Goal: Task Accomplishment & Management: Manage account settings

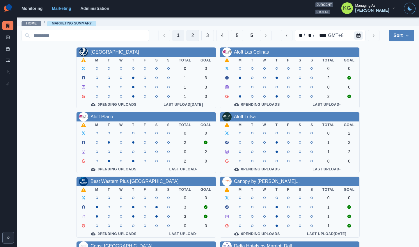
click at [186, 35] on button "2" at bounding box center [192, 36] width 13 height 12
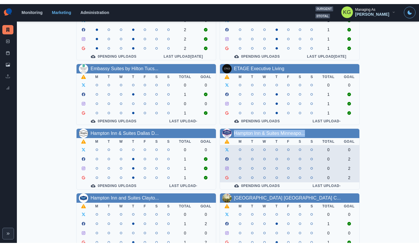
scroll to position [119, 0]
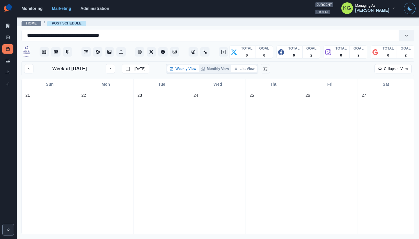
click at [246, 72] on button "List View" at bounding box center [244, 68] width 26 height 7
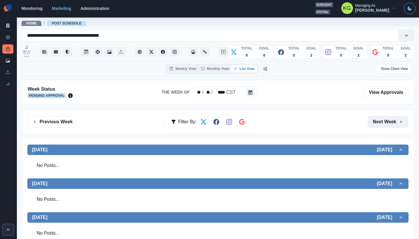
click at [379, 122] on button "Next Week" at bounding box center [388, 122] width 40 height 12
click at [51, 124] on button "Previous Week" at bounding box center [53, 122] width 50 height 12
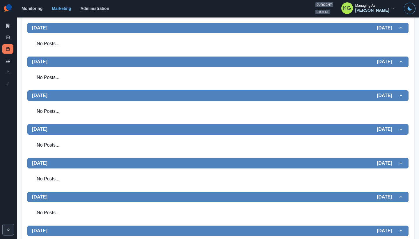
scroll to position [1, 0]
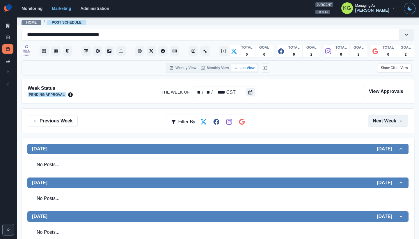
click at [384, 121] on button "Next Week" at bounding box center [388, 121] width 40 height 12
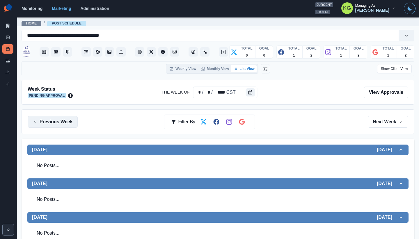
click at [60, 123] on button "Previous Week" at bounding box center [53, 122] width 50 height 12
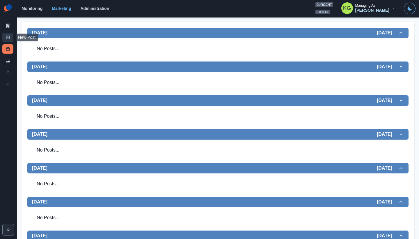
click at [3, 36] on link "New Post" at bounding box center [7, 37] width 11 height 9
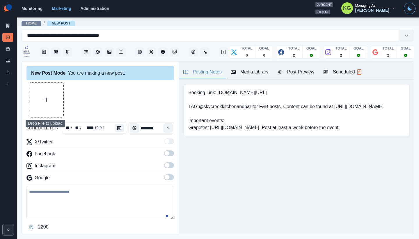
click at [50, 96] on button "Upload Media" at bounding box center [46, 100] width 34 height 34
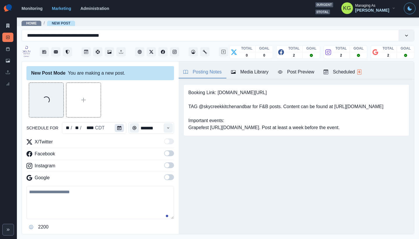
click at [117, 126] on icon "Calendar" at bounding box center [119, 128] width 4 height 4
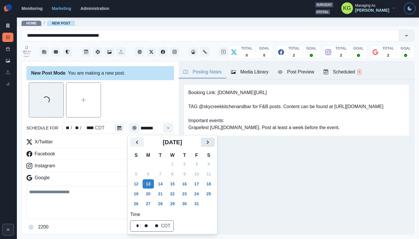
click at [211, 145] on icon "Next" at bounding box center [207, 141] width 7 height 7
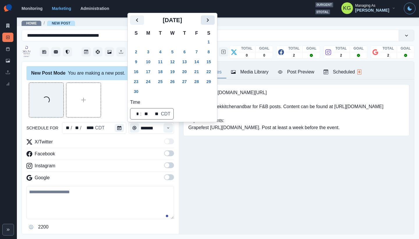
click at [211, 21] on icon "Next" at bounding box center [207, 20] width 7 height 7
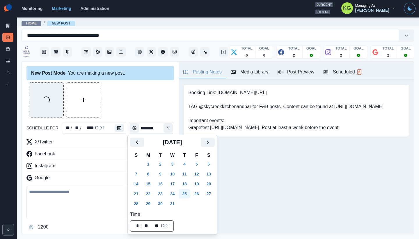
click at [185, 192] on button "25" at bounding box center [185, 193] width 12 height 9
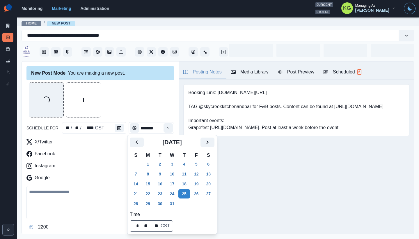
click at [137, 114] on div "Loading..." at bounding box center [99, 99] width 147 height 35
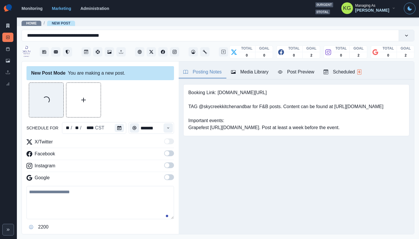
click at [165, 134] on div "Loading... schedule for ** / ** / **** CST ******* X/Twitter Facebook Instagram…" at bounding box center [99, 164] width 147 height 165
click at [167, 128] on icon "Time" at bounding box center [168, 127] width 2 height 1
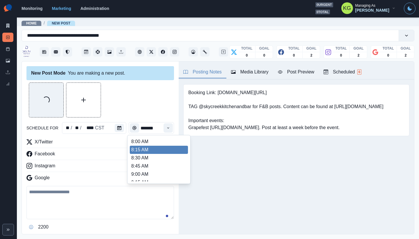
scroll to position [117, 0]
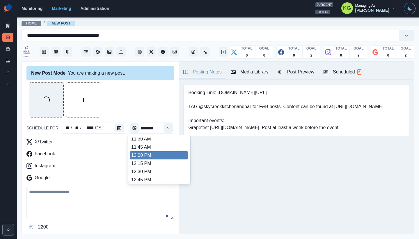
click at [150, 156] on li "12:00 PM" at bounding box center [159, 155] width 58 height 8
type input "********"
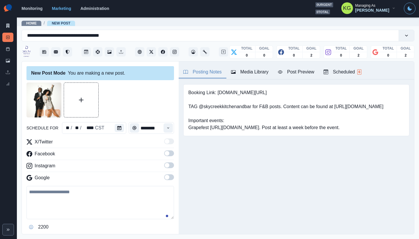
click at [168, 178] on span at bounding box center [169, 177] width 10 height 6
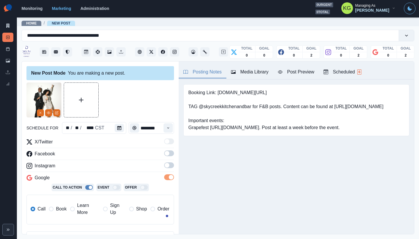
click at [166, 165] on span at bounding box center [169, 165] width 10 height 6
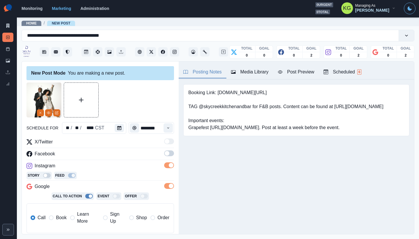
click at [165, 150] on span at bounding box center [169, 153] width 10 height 6
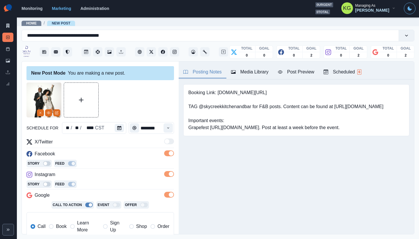
scroll to position [48, 0]
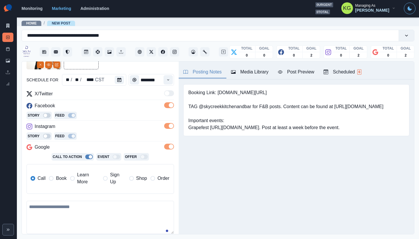
click at [63, 185] on label "Book" at bounding box center [57, 178] width 17 height 14
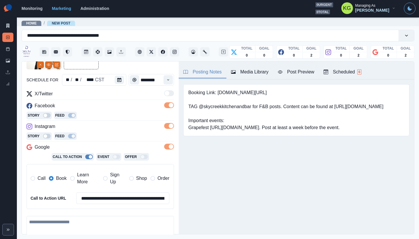
scroll to position [107, 0]
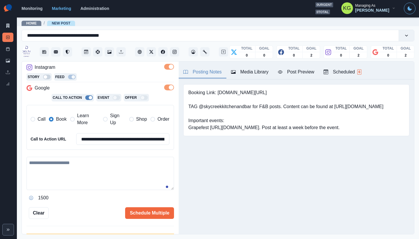
click at [118, 167] on textarea at bounding box center [99, 172] width 147 height 33
paste textarea "**********"
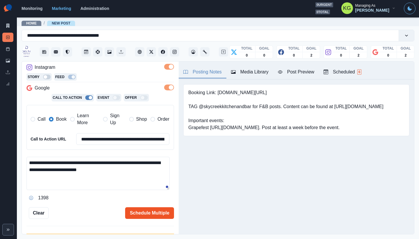
type textarea "**********"
click at [155, 211] on button "Schedule Multiple" at bounding box center [149, 213] width 49 height 12
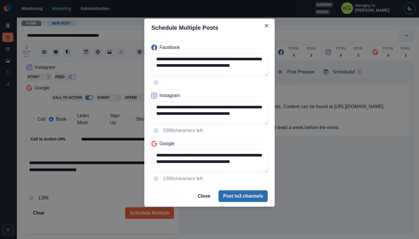
click at [243, 197] on button "Post to 3 channels" at bounding box center [242, 196] width 49 height 12
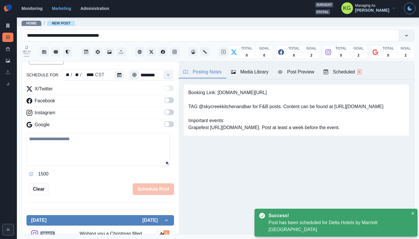
scroll to position [32, 0]
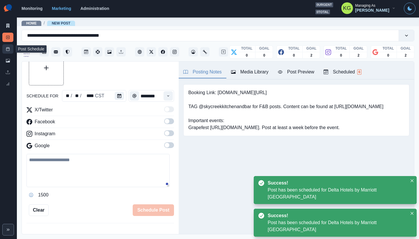
click at [7, 48] on icon at bounding box center [8, 49] width 4 height 4
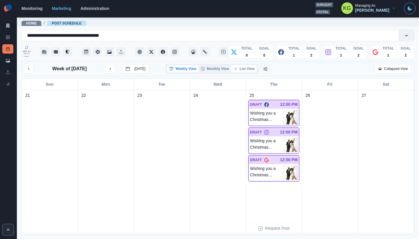
click at [239, 69] on button "List View" at bounding box center [244, 68] width 26 height 7
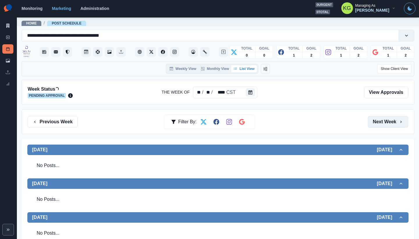
click at [389, 119] on button "Next Week" at bounding box center [388, 122] width 40 height 12
click at [73, 121] on button "Previous Week" at bounding box center [53, 122] width 50 height 12
click at [71, 124] on button "Previous Week" at bounding box center [53, 122] width 50 height 12
click at [52, 124] on button "Previous Week" at bounding box center [53, 122] width 50 height 12
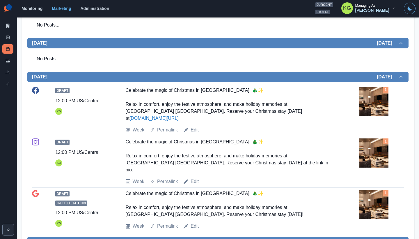
scroll to position [84, 0]
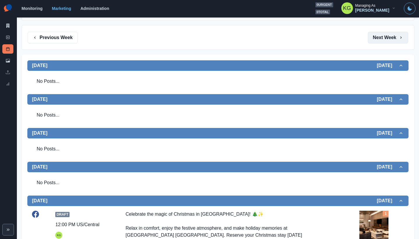
click at [380, 43] on button "Next Week" at bounding box center [388, 38] width 40 height 12
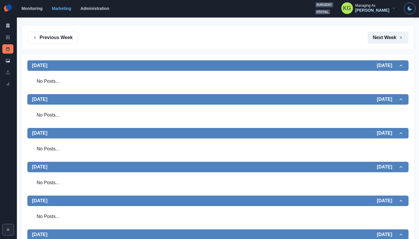
click at [380, 43] on button "Next Week" at bounding box center [388, 38] width 40 height 12
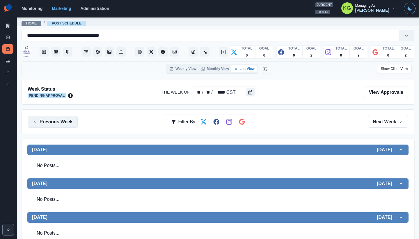
click at [45, 125] on button "Previous Week" at bounding box center [53, 122] width 50 height 12
click at [58, 121] on button "Previous Week" at bounding box center [53, 122] width 50 height 12
click at [57, 119] on button "Previous Week" at bounding box center [53, 122] width 50 height 12
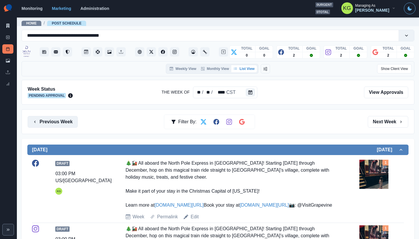
click at [70, 124] on button "Previous Week" at bounding box center [53, 122] width 50 height 12
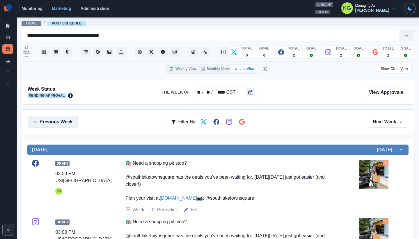
click at [74, 121] on button "Previous Week" at bounding box center [53, 122] width 50 height 12
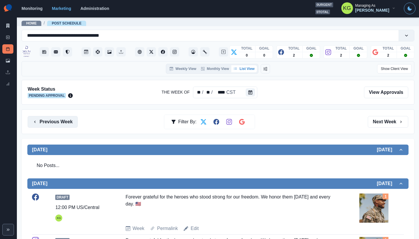
click at [51, 125] on button "Previous Week" at bounding box center [53, 122] width 50 height 12
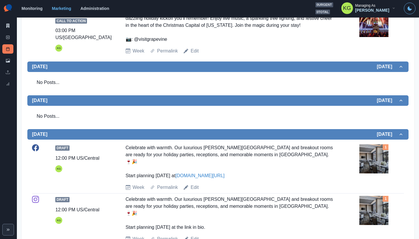
scroll to position [25, 0]
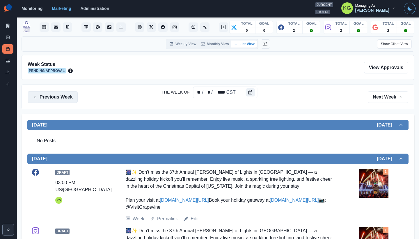
click at [61, 98] on button "Previous Week" at bounding box center [53, 97] width 50 height 12
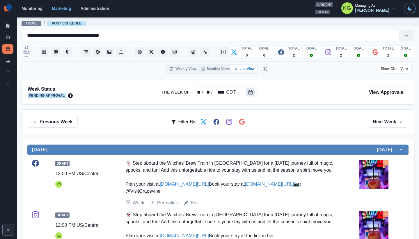
click at [246, 91] on button "Calendar" at bounding box center [250, 92] width 9 height 8
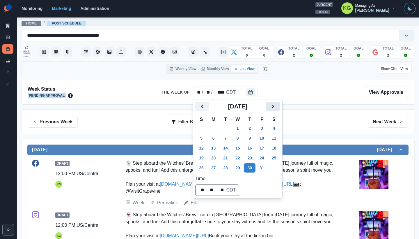
click at [275, 108] on icon "Next" at bounding box center [272, 106] width 7 height 7
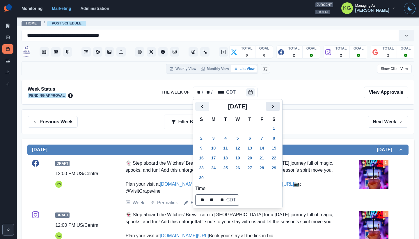
click at [276, 109] on icon "Next" at bounding box center [272, 106] width 7 height 7
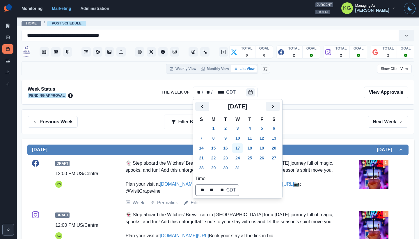
click at [239, 149] on button "17" at bounding box center [238, 147] width 12 height 9
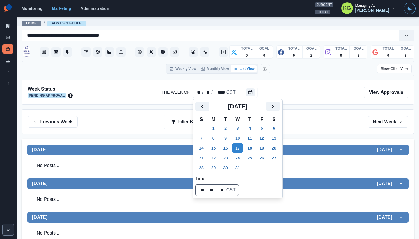
click at [380, 128] on div "Previous Week Filter By: Next Week" at bounding box center [218, 121] width 393 height 25
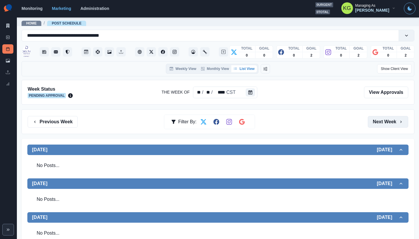
click at [377, 126] on button "Next Week" at bounding box center [388, 122] width 40 height 12
click at [72, 121] on button "Previous Week" at bounding box center [53, 122] width 50 height 12
click at [68, 125] on button "Previous Week" at bounding box center [53, 122] width 50 height 12
click at [389, 124] on button "Next Week" at bounding box center [388, 122] width 40 height 12
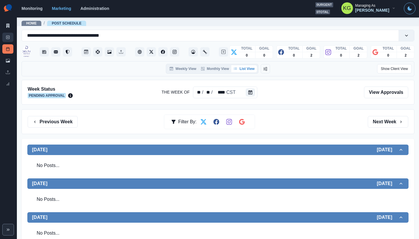
click at [6, 36] on rect at bounding box center [7, 37] width 3 height 3
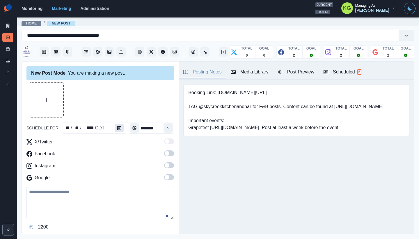
click at [115, 126] on button "Calendar" at bounding box center [119, 128] width 9 height 8
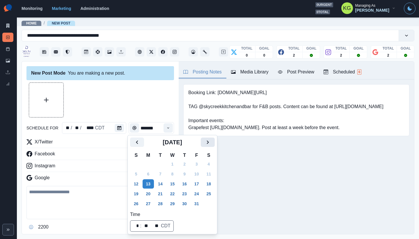
click at [211, 138] on icon "Next" at bounding box center [207, 141] width 7 height 7
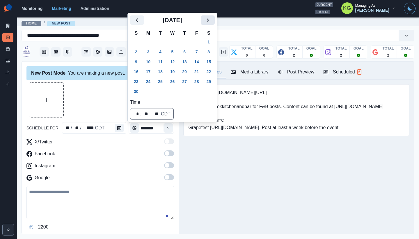
click at [211, 23] on icon "Next" at bounding box center [207, 20] width 7 height 7
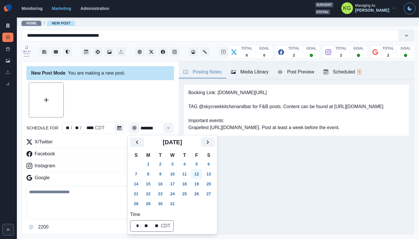
click at [202, 175] on button "12" at bounding box center [197, 173] width 12 height 9
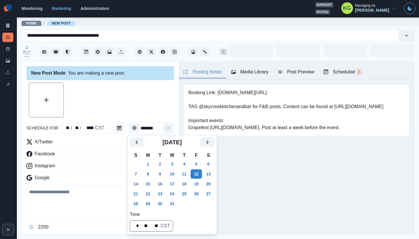
click at [134, 83] on div at bounding box center [99, 99] width 147 height 35
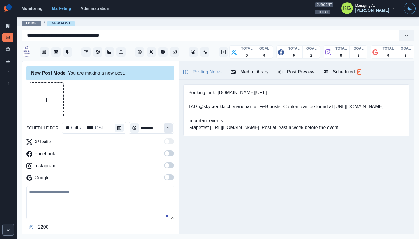
click at [166, 128] on icon "Time" at bounding box center [168, 128] width 4 height 4
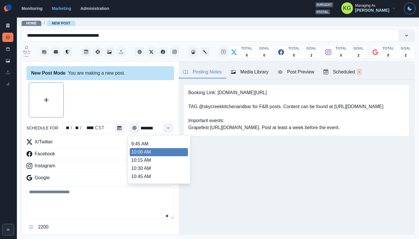
scroll to position [109, 0]
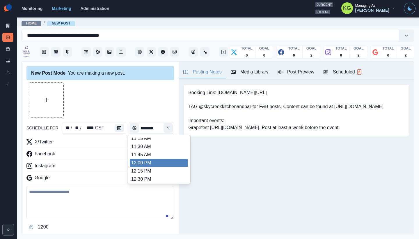
click at [147, 162] on li "12:00 PM" at bounding box center [159, 163] width 58 height 8
type input "********"
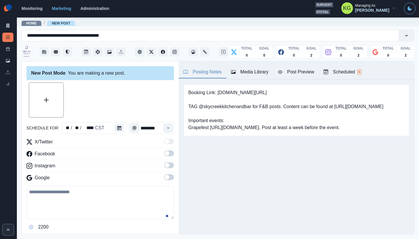
click at [165, 177] on span at bounding box center [167, 177] width 5 height 5
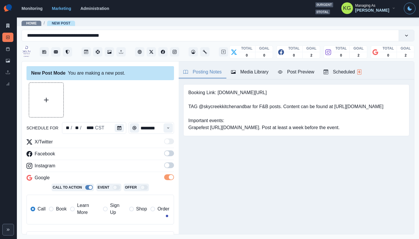
click at [166, 167] on span at bounding box center [169, 165] width 10 height 6
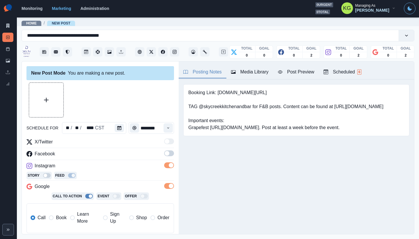
click at [165, 153] on span at bounding box center [167, 153] width 5 height 5
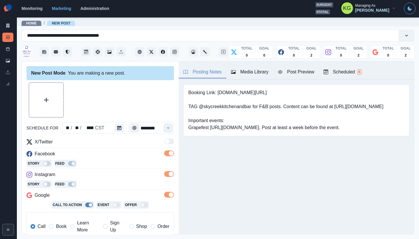
click at [58, 228] on span "Book" at bounding box center [61, 226] width 10 height 7
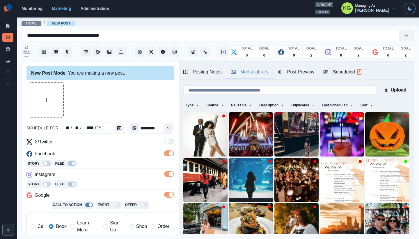
click at [247, 70] on div "Media Library" at bounding box center [250, 71] width 38 height 7
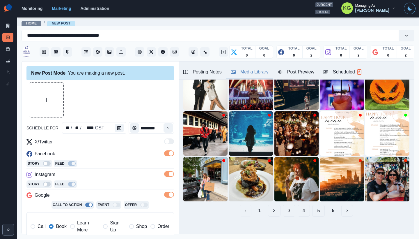
click at [327, 205] on button "5" at bounding box center [333, 210] width 12 height 12
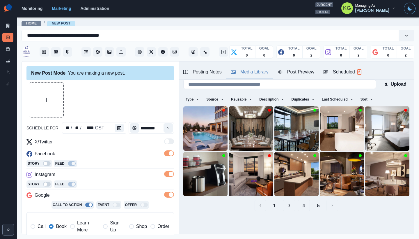
scroll to position [2, 0]
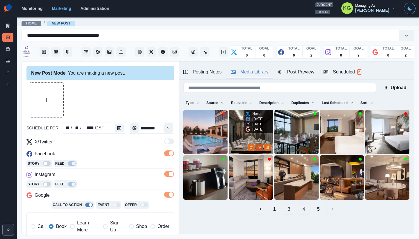
click at [257, 146] on button "View Media" at bounding box center [259, 146] width 7 height 7
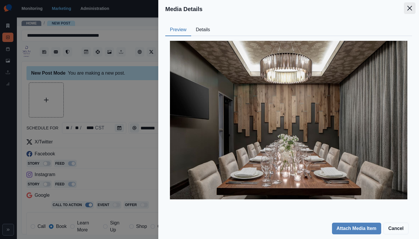
click at [413, 9] on button "Close" at bounding box center [410, 8] width 12 height 12
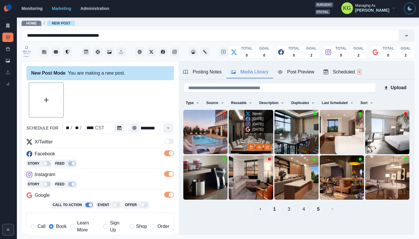
click at [240, 129] on img at bounding box center [251, 132] width 44 height 44
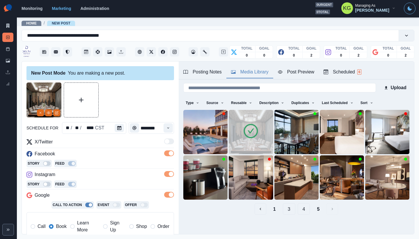
scroll to position [111, 0]
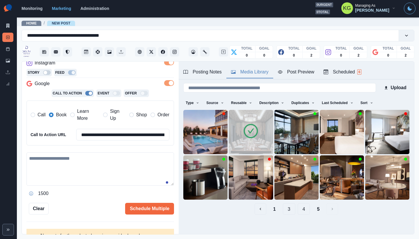
click at [94, 166] on textarea at bounding box center [99, 168] width 147 height 33
paste textarea "**********"
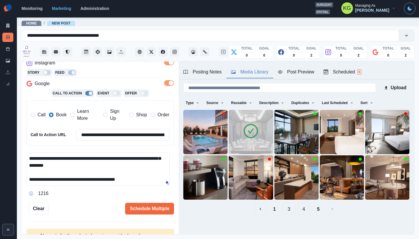
scroll to position [0, 0]
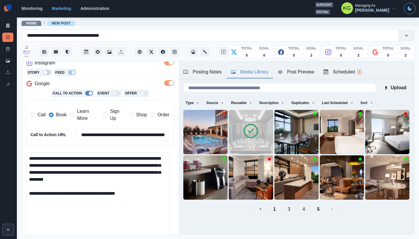
click at [163, 238] on main "**********" at bounding box center [218, 128] width 402 height 222
click at [128, 159] on textarea "**********" at bounding box center [97, 196] width 143 height 89
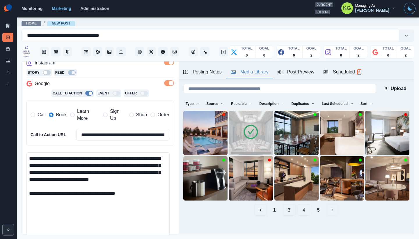
click at [84, 167] on textarea "**********" at bounding box center [97, 196] width 143 height 89
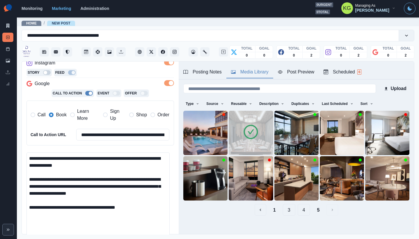
scroll to position [161, 0]
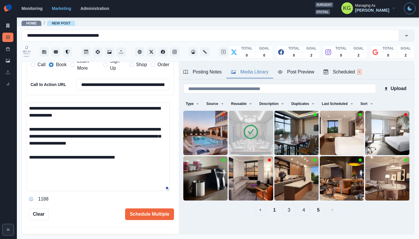
type textarea "**********"
click at [154, 220] on div "**********" at bounding box center [100, 147] width 157 height 173
click at [151, 216] on button "Schedule Multiple" at bounding box center [149, 214] width 49 height 12
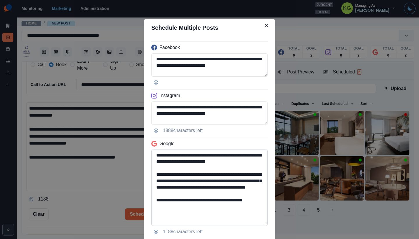
click at [261, 222] on textarea "**********" at bounding box center [209, 187] width 116 height 76
drag, startPoint x: 211, startPoint y: 212, endPoint x: 128, endPoint y: 212, distance: 83.2
click at [128, 212] on div "**********" at bounding box center [209, 119] width 419 height 239
click at [153, 206] on textarea "**********" at bounding box center [209, 187] width 116 height 76
click at [214, 199] on textarea "**********" at bounding box center [209, 187] width 116 height 76
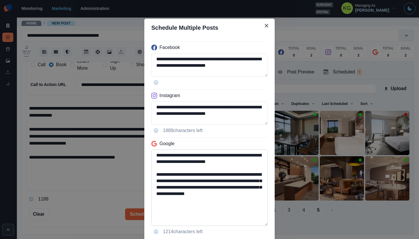
scroll to position [39, 0]
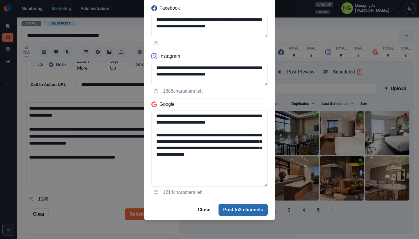
type textarea "**********"
click at [256, 213] on button "Post to 3 channels" at bounding box center [242, 210] width 49 height 12
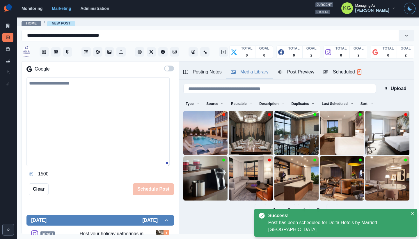
scroll to position [88, 0]
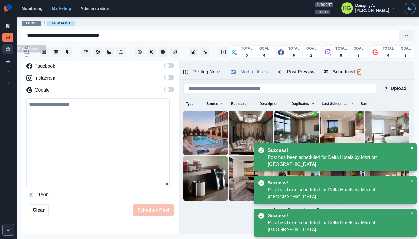
click at [8, 50] on icon at bounding box center [8, 49] width 4 height 4
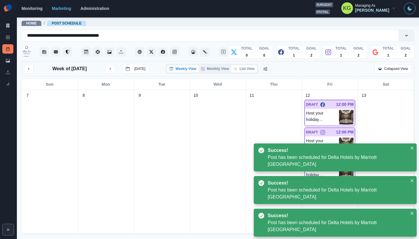
click at [246, 68] on button "List View" at bounding box center [244, 68] width 26 height 7
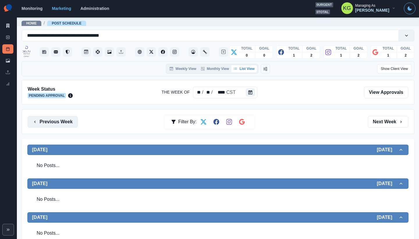
click at [51, 120] on button "Previous Week" at bounding box center [53, 122] width 50 height 12
click at [375, 120] on button "Next Week" at bounding box center [388, 122] width 40 height 12
click at [50, 124] on button "Previous Week" at bounding box center [53, 122] width 50 height 12
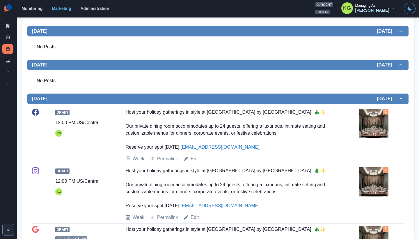
scroll to position [69, 0]
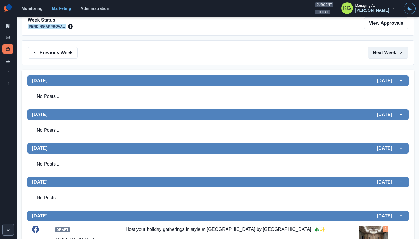
click at [382, 54] on button "Next Week" at bounding box center [388, 53] width 40 height 12
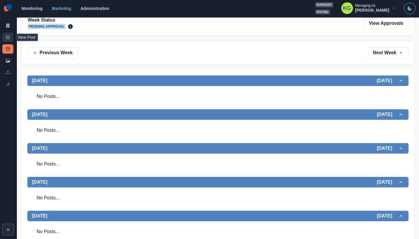
click at [6, 35] on icon at bounding box center [8, 37] width 4 height 4
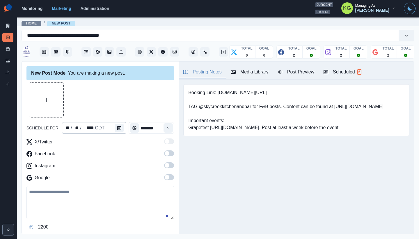
click at [110, 125] on div "** / ** / **** CDT" at bounding box center [94, 128] width 65 height 12
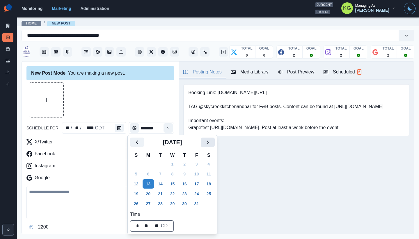
click at [207, 143] on button "Next" at bounding box center [208, 141] width 14 height 9
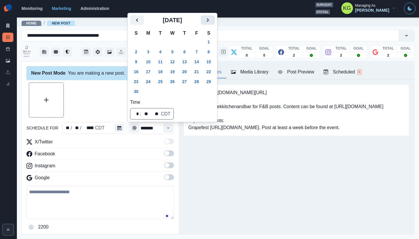
click at [209, 20] on icon "Next" at bounding box center [208, 19] width 2 height 3
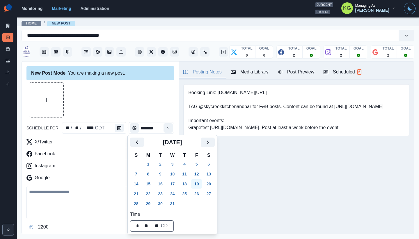
click at [199, 184] on button "19" at bounding box center [197, 183] width 12 height 9
click at [130, 102] on div at bounding box center [99, 99] width 147 height 35
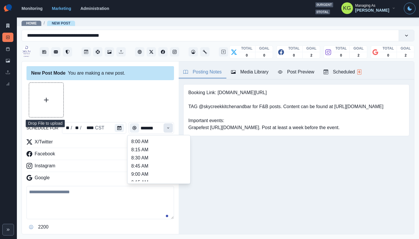
click at [166, 127] on icon "Time" at bounding box center [168, 128] width 4 height 4
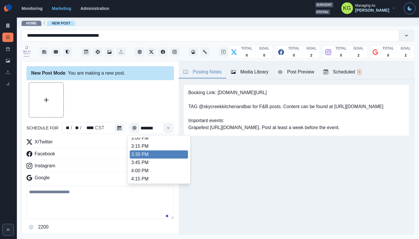
scroll to position [221, 0]
click at [148, 150] on li "3:00 PM" at bounding box center [159, 148] width 58 height 8
type input "*******"
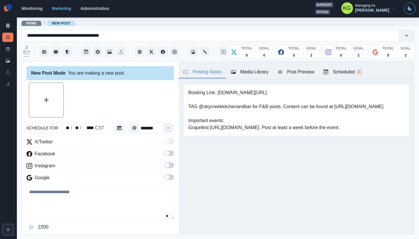
click at [167, 167] on span at bounding box center [169, 165] width 10 height 6
click at [165, 152] on span at bounding box center [167, 153] width 5 height 5
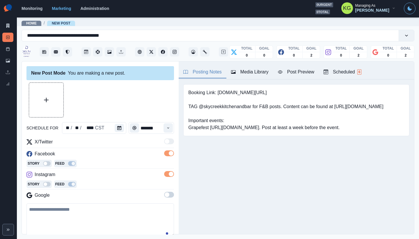
click at [166, 191] on div "X/Twitter Facebook Story Feed Instagram Story Feed Google" at bounding box center [99, 169] width 147 height 63
drag, startPoint x: 165, startPoint y: 193, endPoint x: 223, endPoint y: 149, distance: 72.5
click at [165, 193] on span at bounding box center [169, 194] width 10 height 6
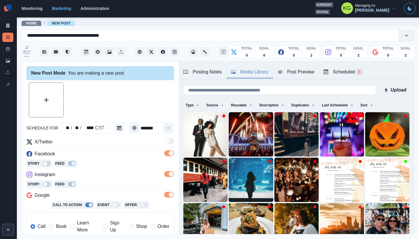
click at [255, 68] on button "Media Library" at bounding box center [249, 72] width 47 height 12
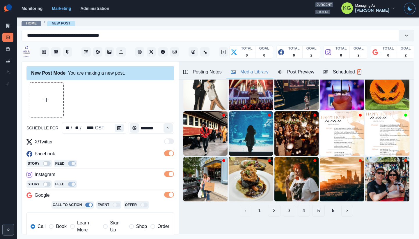
click at [328, 206] on button "5" at bounding box center [333, 210] width 12 height 12
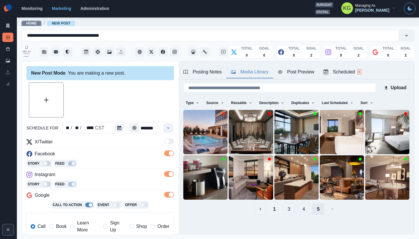
click at [312, 207] on button "5" at bounding box center [318, 209] width 12 height 12
click at [298, 207] on button "4" at bounding box center [304, 209] width 13 height 12
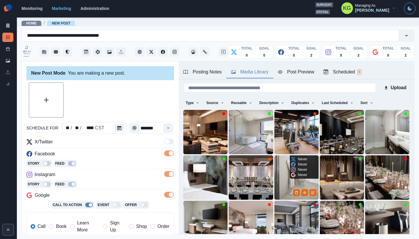
scroll to position [46, 0]
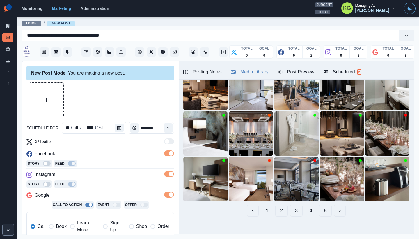
click at [292, 207] on button "3" at bounding box center [296, 210] width 13 height 12
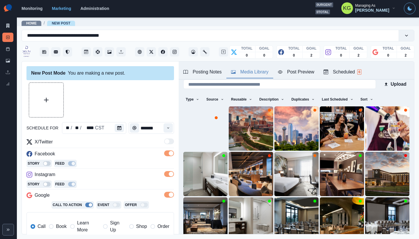
scroll to position [17, 0]
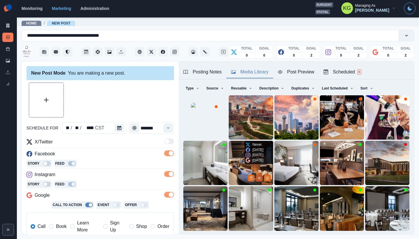
click at [256, 177] on button "View Media" at bounding box center [259, 177] width 7 height 7
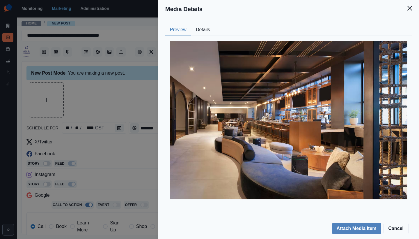
click at [411, 11] on button "Close" at bounding box center [410, 8] width 12 height 12
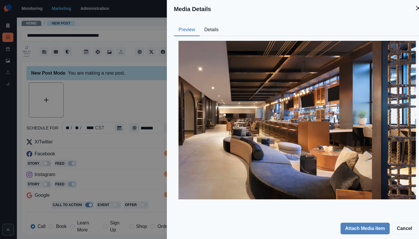
scroll to position [18, 0]
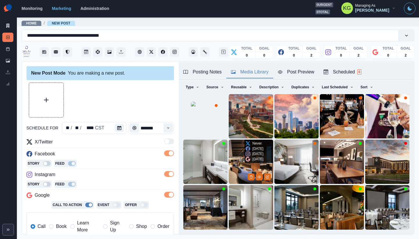
click at [235, 148] on img at bounding box center [251, 161] width 44 height 44
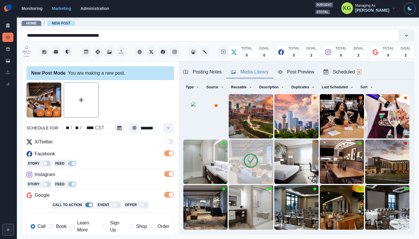
scroll to position [116, 0]
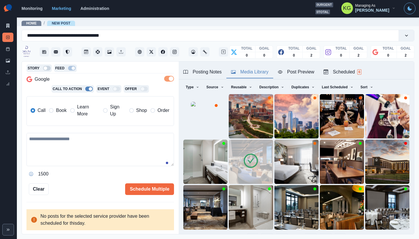
click at [42, 108] on span "Call" at bounding box center [42, 110] width 8 height 7
click at [49, 109] on span at bounding box center [51, 110] width 5 height 5
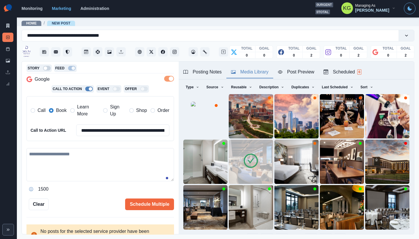
click at [106, 164] on textarea at bounding box center [99, 164] width 147 height 33
paste textarea "**********"
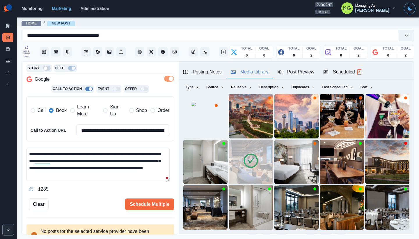
click at [118, 151] on textarea "**********" at bounding box center [97, 164] width 143 height 33
click at [121, 152] on textarea "**********" at bounding box center [97, 164] width 143 height 33
drag, startPoint x: 124, startPoint y: 153, endPoint x: 120, endPoint y: 151, distance: 3.8
click at [120, 151] on textarea "**********" at bounding box center [97, 164] width 143 height 33
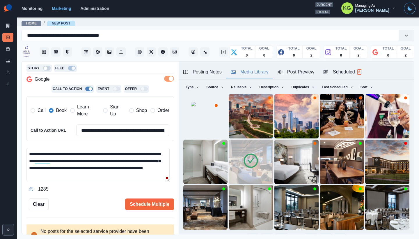
click at [30, 153] on textarea "**********" at bounding box center [97, 164] width 143 height 33
paste textarea "*"
click at [119, 172] on textarea "**********" at bounding box center [97, 164] width 143 height 33
click at [34, 151] on textarea "**********" at bounding box center [97, 164] width 143 height 33
paste textarea "**"
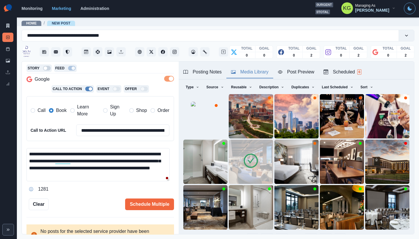
click at [140, 152] on textarea "**********" at bounding box center [97, 164] width 143 height 33
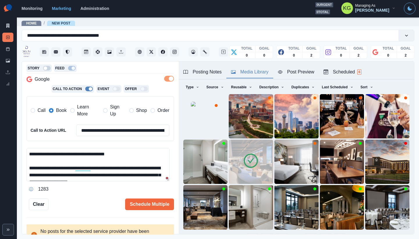
scroll to position [125, 0]
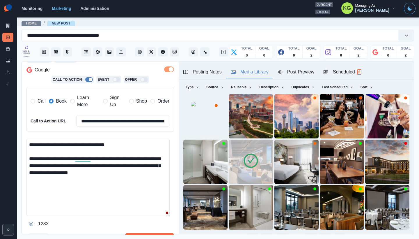
click at [161, 213] on textarea "**********" at bounding box center [97, 176] width 143 height 77
click at [144, 173] on textarea "**********" at bounding box center [97, 176] width 143 height 77
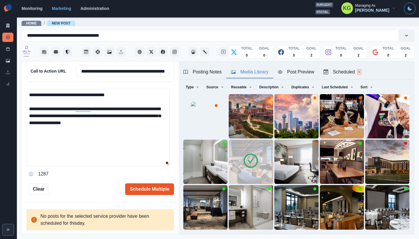
type textarea "**********"
click at [146, 190] on button "Schedule Multiple" at bounding box center [149, 189] width 49 height 12
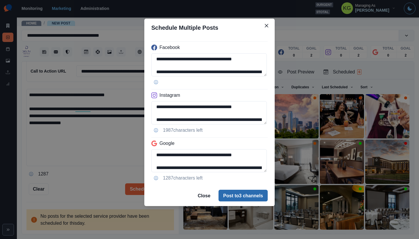
click at [242, 197] on button "Post to 3 channels" at bounding box center [242, 195] width 49 height 12
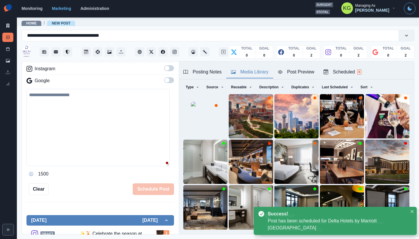
scroll to position [76, 0]
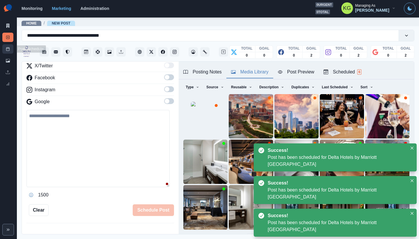
click at [4, 49] on link "Post Schedule" at bounding box center [7, 48] width 11 height 9
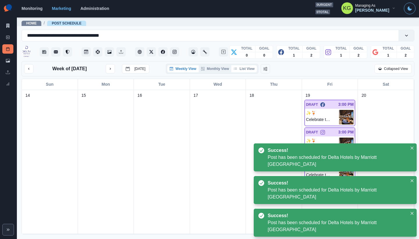
click at [253, 71] on button "List View" at bounding box center [244, 68] width 26 height 7
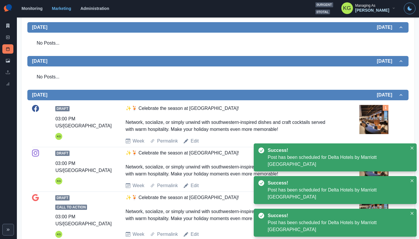
scroll to position [5, 0]
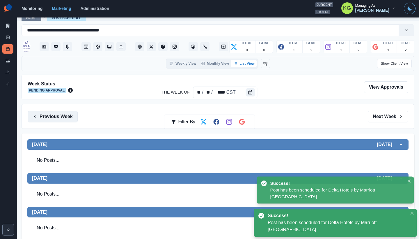
click at [59, 118] on button "Previous Week" at bounding box center [53, 117] width 50 height 12
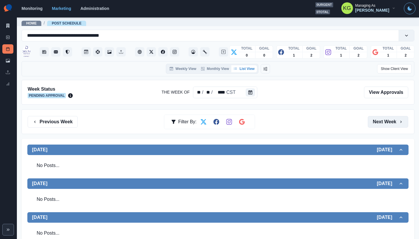
click at [398, 123] on icon "button" at bounding box center [400, 121] width 5 height 5
click at [394, 123] on button "Next Week" at bounding box center [388, 122] width 40 height 12
click at [379, 121] on button "Next Week" at bounding box center [388, 122] width 40 height 12
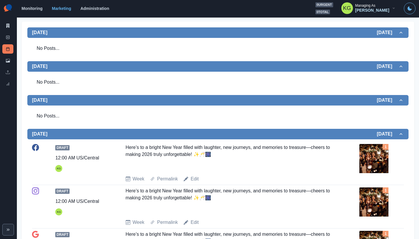
scroll to position [234, 0]
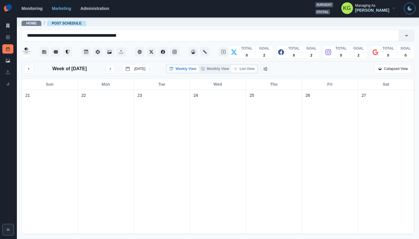
click at [248, 71] on button "List View" at bounding box center [244, 68] width 26 height 7
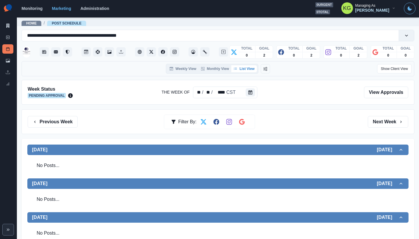
scroll to position [102, 0]
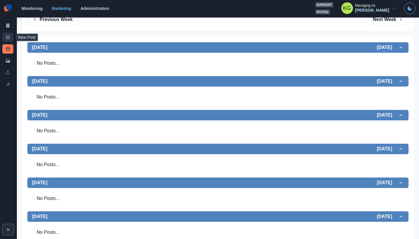
click at [8, 37] on line at bounding box center [7, 37] width 1 height 0
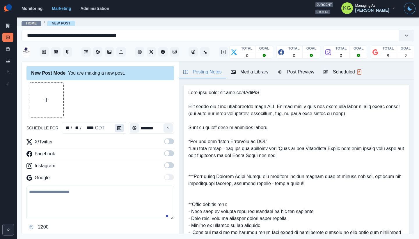
click at [122, 129] on button "Calendar" at bounding box center [119, 128] width 9 height 8
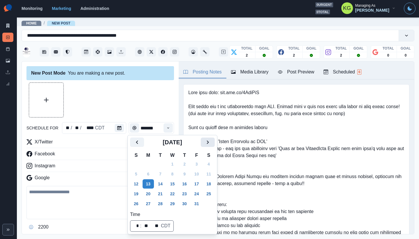
click at [211, 143] on icon "Next" at bounding box center [207, 141] width 7 height 7
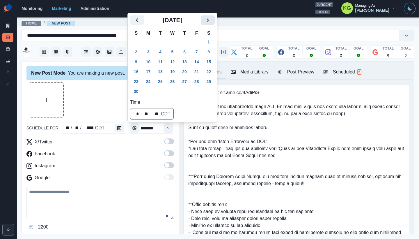
click at [211, 24] on button "Next" at bounding box center [208, 19] width 14 height 9
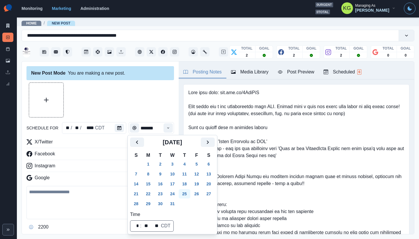
click at [186, 196] on button "25" at bounding box center [185, 193] width 12 height 9
click at [131, 105] on div at bounding box center [99, 99] width 147 height 35
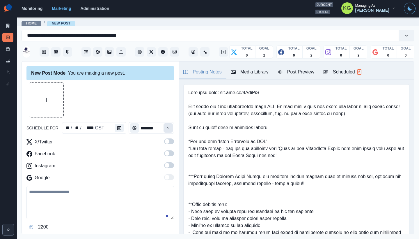
click at [163, 125] on button "Time" at bounding box center [167, 127] width 9 height 9
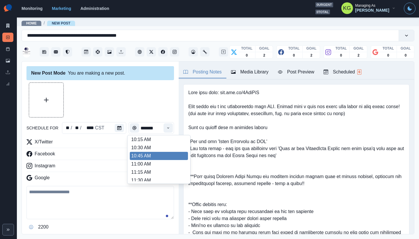
scroll to position [129, 0]
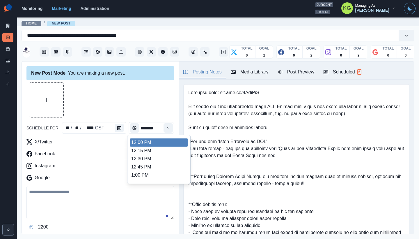
click at [150, 145] on li "12:00 PM" at bounding box center [159, 142] width 58 height 8
type input "********"
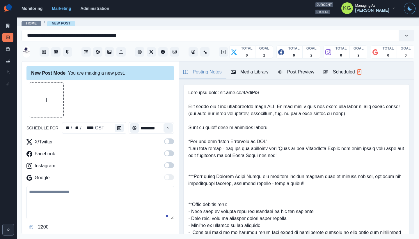
click at [165, 164] on span at bounding box center [169, 165] width 10 height 6
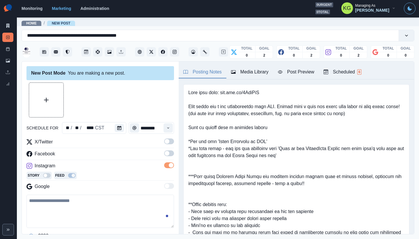
drag, startPoint x: 166, startPoint y: 157, endPoint x: 166, endPoint y: 151, distance: 5.5
click at [166, 157] on label at bounding box center [169, 154] width 10 height 9
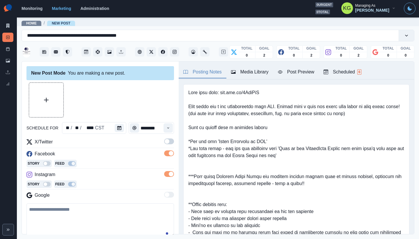
click at [165, 142] on span at bounding box center [169, 141] width 10 height 6
click at [42, 102] on button "Upload Media" at bounding box center [46, 100] width 34 height 34
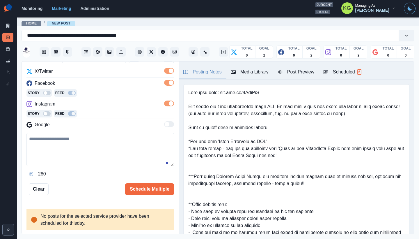
click at [105, 144] on textarea at bounding box center [99, 149] width 147 height 33
paste textarea "**********"
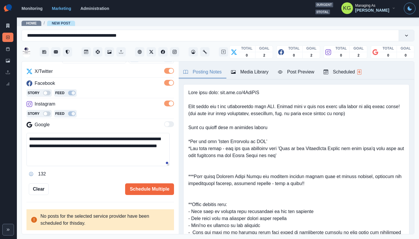
click at [81, 139] on textarea "**********" at bounding box center [97, 149] width 143 height 33
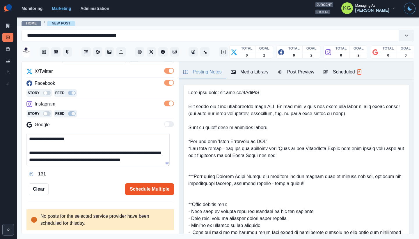
type textarea "**********"
click at [152, 190] on button "Schedule Multiple" at bounding box center [149, 189] width 49 height 12
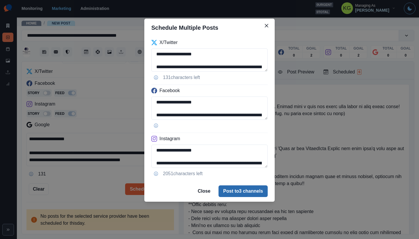
click at [259, 188] on button "Post to 3 channels" at bounding box center [242, 191] width 49 height 12
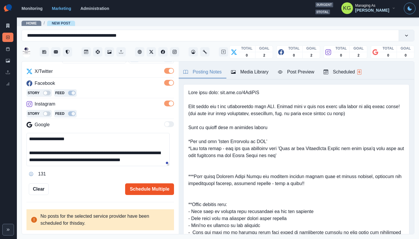
click at [166, 187] on button "Schedule Multiple" at bounding box center [149, 189] width 49 height 12
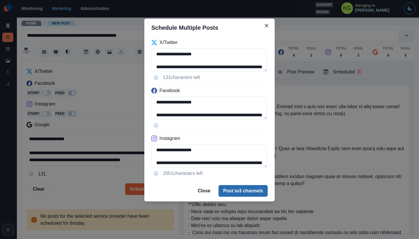
click at [245, 192] on button "Post to 3 channels" at bounding box center [242, 191] width 49 height 12
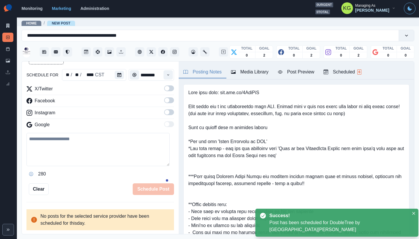
scroll to position [32, 0]
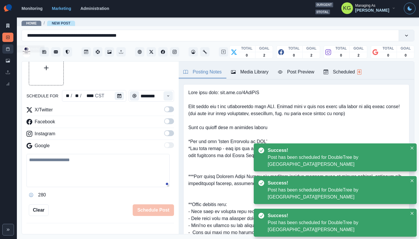
click at [10, 50] on link "Post Schedule" at bounding box center [7, 48] width 11 height 9
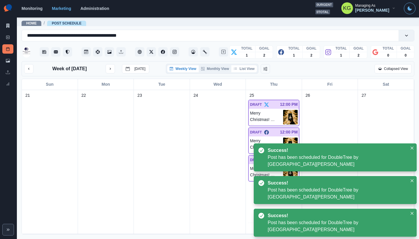
click at [247, 71] on button "List View" at bounding box center [244, 68] width 26 height 7
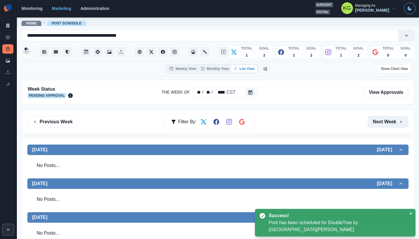
click at [393, 123] on button "Next Week" at bounding box center [388, 122] width 40 height 12
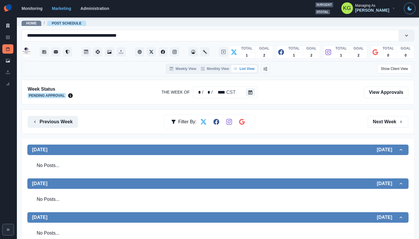
click at [63, 124] on button "Previous Week" at bounding box center [53, 122] width 50 height 12
click at [67, 118] on button "Previous Week" at bounding box center [53, 122] width 50 height 12
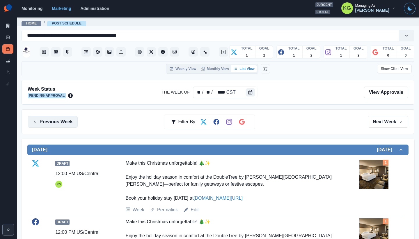
click at [57, 119] on button "Previous Week" at bounding box center [53, 122] width 50 height 12
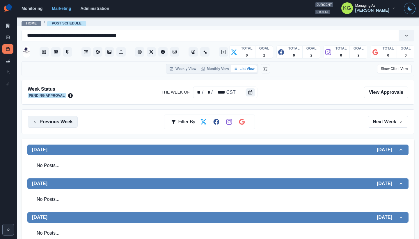
click at [63, 120] on button "Previous Week" at bounding box center [53, 122] width 50 height 12
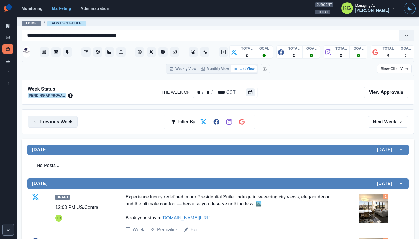
click at [63, 120] on button "Previous Week" at bounding box center [53, 122] width 50 height 12
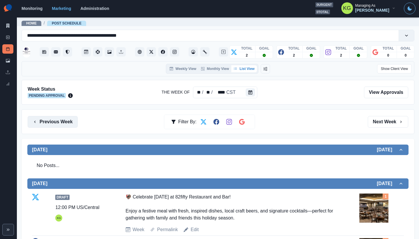
click at [63, 120] on button "Previous Week" at bounding box center [53, 122] width 50 height 12
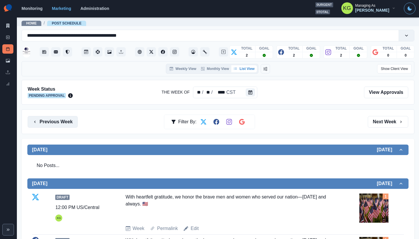
click at [63, 120] on button "Previous Week" at bounding box center [53, 122] width 50 height 12
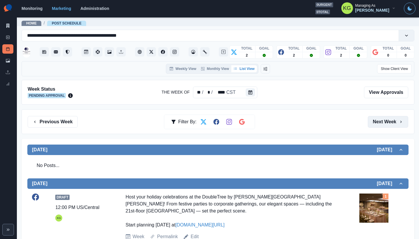
click at [391, 123] on button "Next Week" at bounding box center [388, 122] width 40 height 12
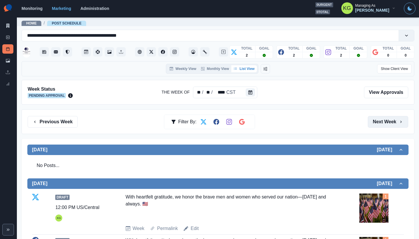
click at [391, 123] on button "Next Week" at bounding box center [388, 122] width 40 height 12
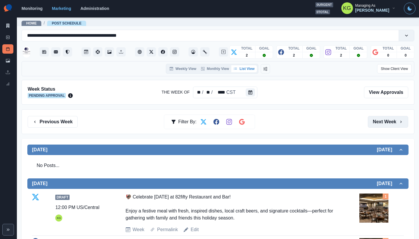
click at [391, 123] on button "Next Week" at bounding box center [388, 122] width 40 height 12
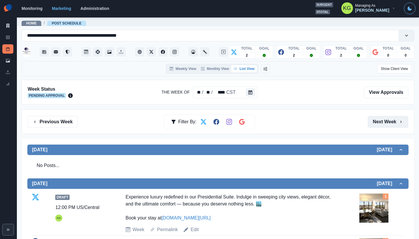
click at [391, 123] on button "Next Week" at bounding box center [388, 122] width 40 height 12
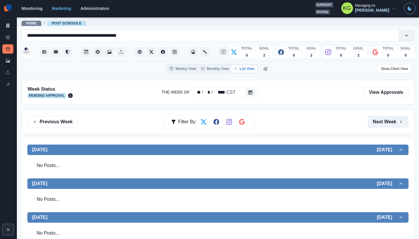
click at [391, 123] on button "Next Week" at bounding box center [388, 122] width 40 height 12
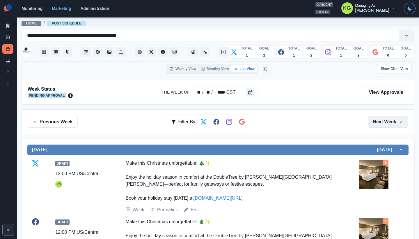
click at [391, 123] on button "Next Week" at bounding box center [388, 122] width 40 height 12
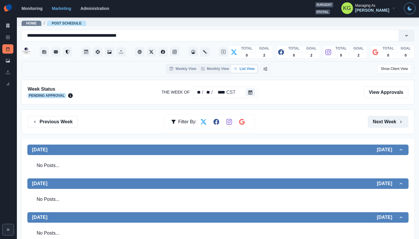
click at [391, 123] on button "Next Week" at bounding box center [388, 122] width 40 height 12
click at [54, 121] on button "Previous Week" at bounding box center [53, 122] width 50 height 12
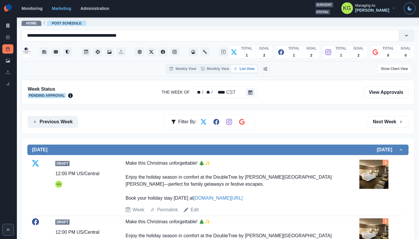
click at [54, 121] on button "Previous Week" at bounding box center [53, 122] width 50 height 12
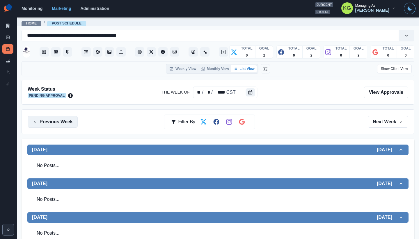
click at [54, 122] on button "Previous Week" at bounding box center [53, 122] width 50 height 12
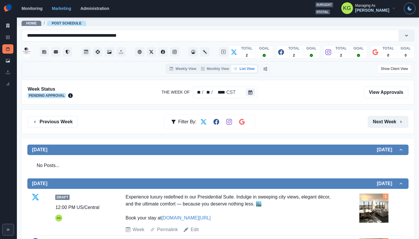
click at [391, 125] on button "Next Week" at bounding box center [388, 122] width 40 height 12
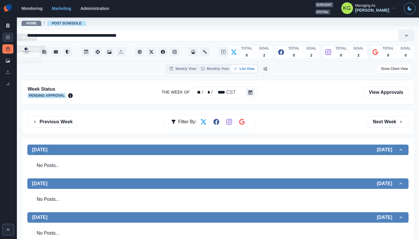
click at [7, 34] on link "New Post" at bounding box center [7, 37] width 11 height 9
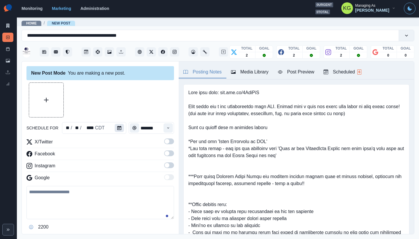
click at [121, 130] on button "Calendar" at bounding box center [119, 128] width 9 height 8
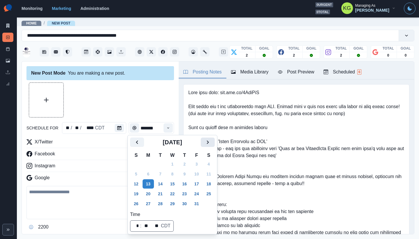
click at [211, 143] on icon "Next" at bounding box center [207, 141] width 7 height 7
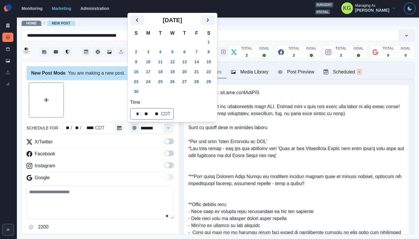
click at [213, 25] on div "November 2025" at bounding box center [172, 22] width 85 height 14
click at [211, 19] on icon "Next" at bounding box center [207, 20] width 7 height 7
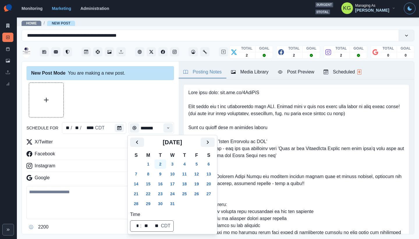
click at [162, 162] on button "2" at bounding box center [160, 163] width 12 height 9
click at [117, 112] on div at bounding box center [99, 99] width 147 height 35
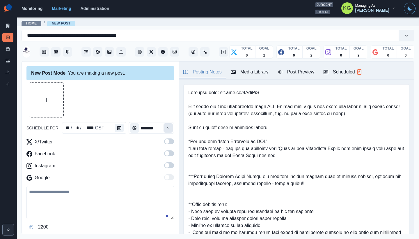
click at [166, 130] on button "Time" at bounding box center [167, 127] width 9 height 9
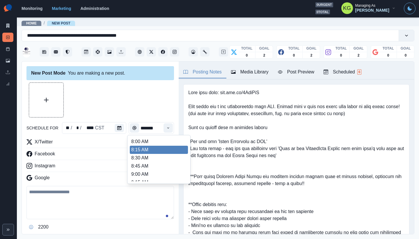
scroll to position [113, 0]
click at [146, 158] on li "12:00 PM" at bounding box center [159, 158] width 58 height 8
type input "********"
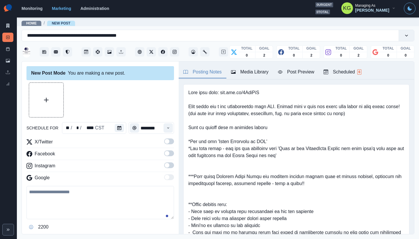
click at [166, 167] on span at bounding box center [169, 165] width 10 height 6
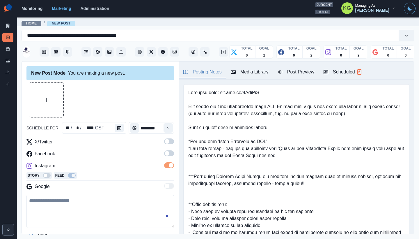
click at [164, 157] on label at bounding box center [169, 154] width 10 height 9
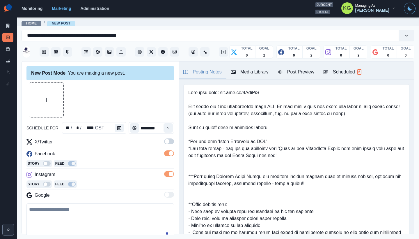
click at [166, 149] on div "X/Twitter Facebook Story Feed Instagram Story Feed Google" at bounding box center [99, 169] width 147 height 63
click at [165, 142] on span at bounding box center [167, 141] width 5 height 5
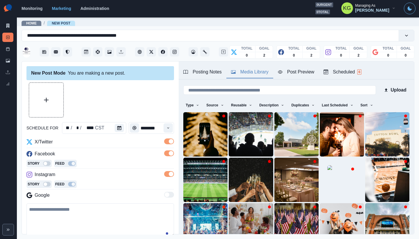
click at [266, 69] on div "Media Library" at bounding box center [250, 71] width 38 height 7
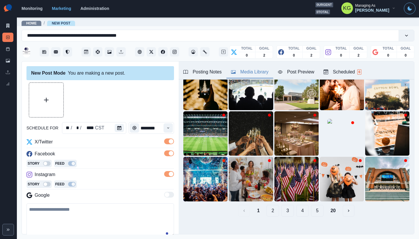
click at [330, 206] on button "20" at bounding box center [333, 210] width 15 height 12
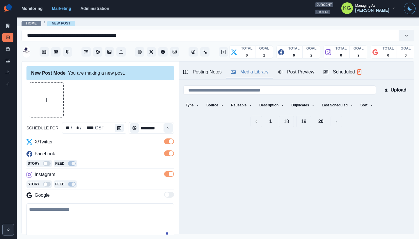
scroll to position [0, 0]
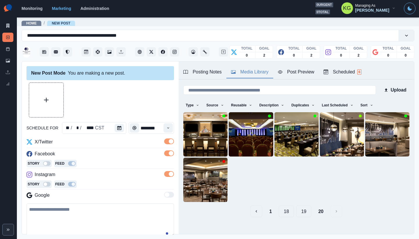
click at [305, 209] on button "19" at bounding box center [303, 211] width 15 height 12
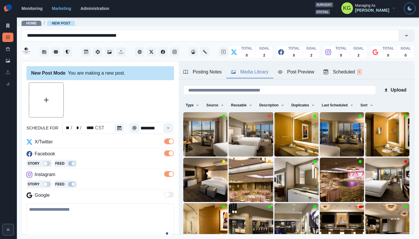
scroll to position [46, 0]
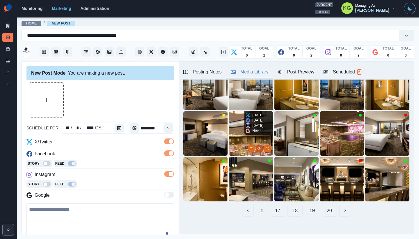
click at [256, 147] on button "View Media" at bounding box center [259, 148] width 7 height 7
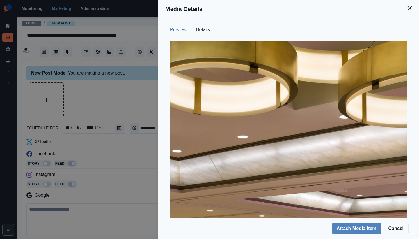
scroll to position [180, 0]
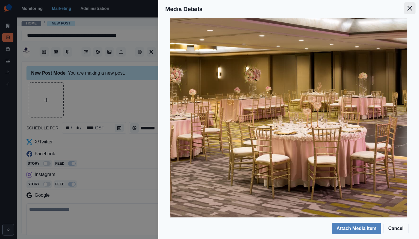
click at [412, 9] on icon "Close" at bounding box center [409, 8] width 5 height 5
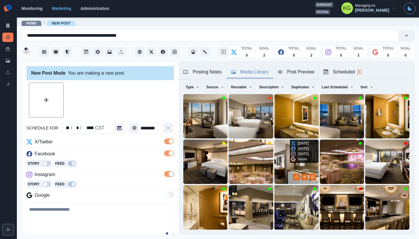
scroll to position [46, 0]
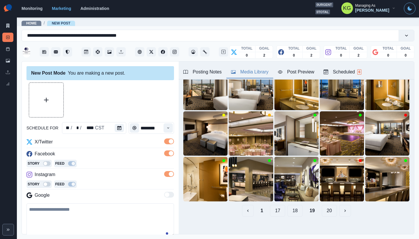
click at [291, 208] on button "18" at bounding box center [294, 210] width 15 height 12
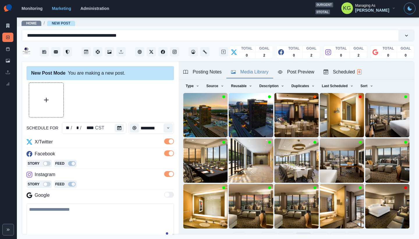
scroll to position [20, 0]
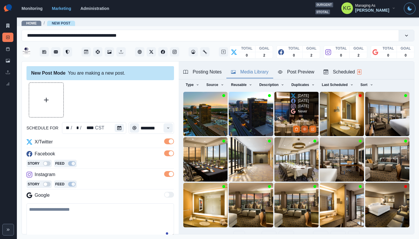
click at [303, 127] on icon "View Media" at bounding box center [304, 128] width 3 height 3
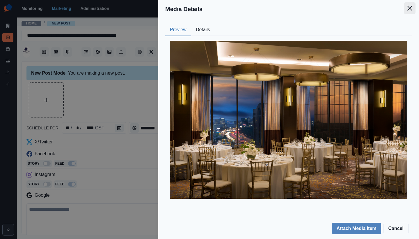
click at [410, 13] on button "Close" at bounding box center [410, 8] width 12 height 12
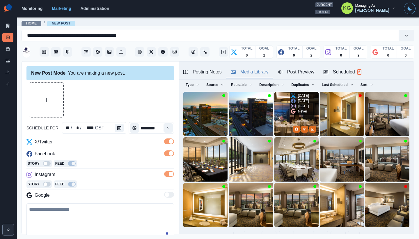
click at [282, 110] on img at bounding box center [296, 114] width 44 height 44
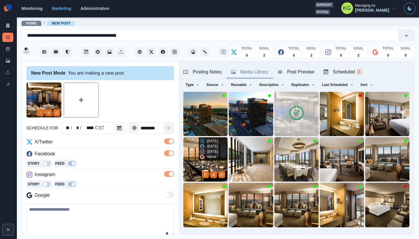
scroll to position [70, 0]
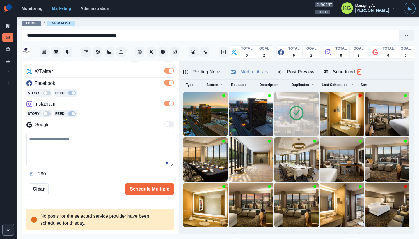
click at [80, 151] on textarea at bounding box center [99, 149] width 147 height 33
paste textarea "**********"
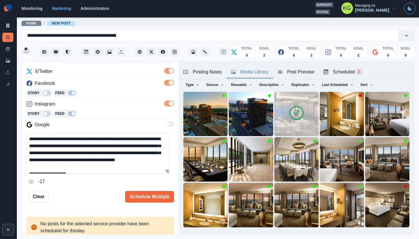
scroll to position [0, 0]
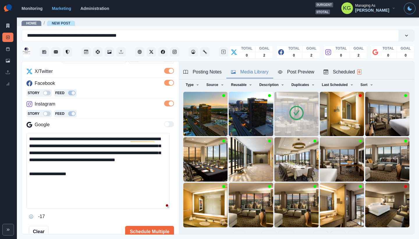
click at [163, 206] on textarea "**********" at bounding box center [97, 171] width 143 height 76
drag, startPoint x: 100, startPoint y: 180, endPoint x: 112, endPoint y: 168, distance: 17.3
click at [89, 173] on textarea "**********" at bounding box center [97, 171] width 143 height 76
click at [130, 166] on textarea "**********" at bounding box center [97, 171] width 143 height 76
drag, startPoint x: 105, startPoint y: 165, endPoint x: 31, endPoint y: 125, distance: 84.5
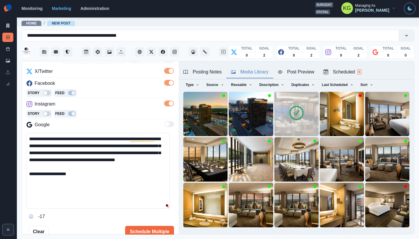
click at [31, 125] on div "**********" at bounding box center [99, 144] width 147 height 153
paste textarea
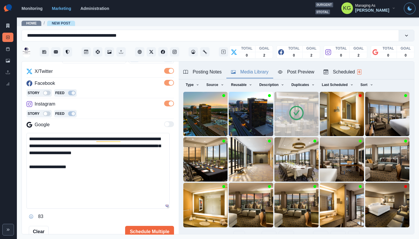
drag, startPoint x: 52, startPoint y: 144, endPoint x: 49, endPoint y: 144, distance: 3.5
click at [49, 144] on textarea "**********" at bounding box center [97, 171] width 143 height 76
click at [29, 137] on textarea "**********" at bounding box center [97, 171] width 143 height 76
paste textarea "***"
click at [76, 147] on textarea "**********" at bounding box center [97, 171] width 143 height 76
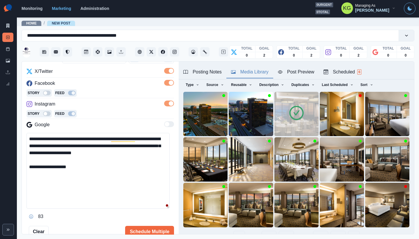
click at [44, 136] on textarea "**********" at bounding box center [97, 171] width 143 height 76
click at [112, 137] on textarea "**********" at bounding box center [97, 171] width 143 height 76
click at [146, 138] on textarea "**********" at bounding box center [97, 171] width 143 height 76
click at [130, 178] on textarea "**********" at bounding box center [97, 171] width 143 height 76
click at [205, 72] on div "Posting Notes" at bounding box center [202, 71] width 38 height 7
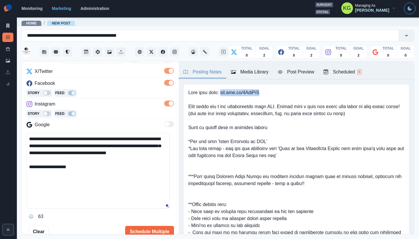
drag, startPoint x: 274, startPoint y: 94, endPoint x: 222, endPoint y: 91, distance: 52.7
click at [222, 91] on pre at bounding box center [296, 186] width 216 height 195
click at [113, 162] on textarea "**********" at bounding box center [97, 171] width 143 height 76
click at [95, 172] on textarea "**********" at bounding box center [97, 171] width 143 height 76
paste textarea "**********"
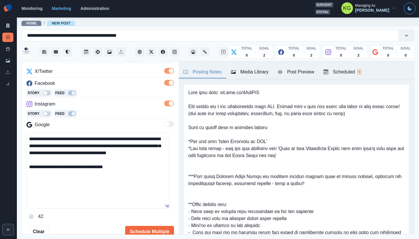
scroll to position [113, 0]
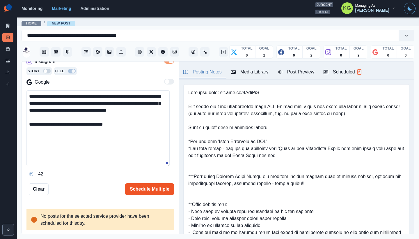
type textarea "**********"
click at [142, 187] on button "Schedule Multiple" at bounding box center [149, 189] width 49 height 12
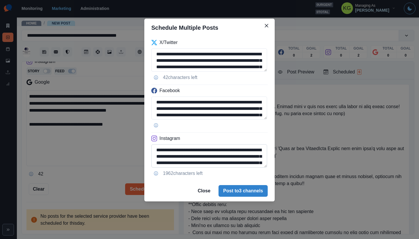
click at [252, 167] on textarea "**********" at bounding box center [209, 155] width 116 height 23
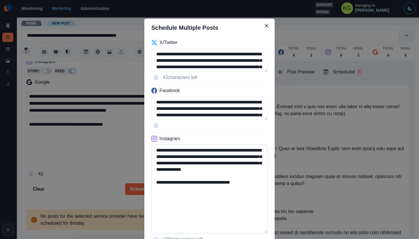
drag, startPoint x: 247, startPoint y: 192, endPoint x: 203, endPoint y: 189, distance: 44.6
click at [203, 189] on textarea "**********" at bounding box center [209, 188] width 116 height 89
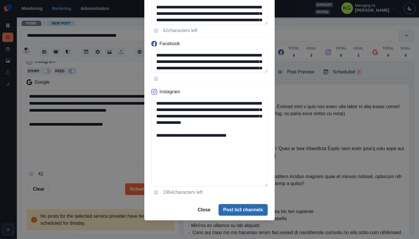
type textarea "**********"
click at [242, 208] on button "Post to 3 channels" at bounding box center [242, 210] width 49 height 12
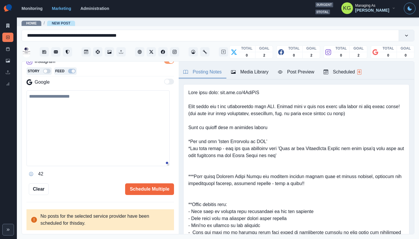
scroll to position [95, 0]
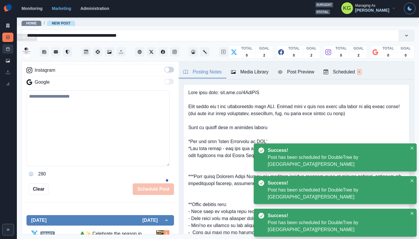
click at [8, 47] on icon at bounding box center [8, 49] width 4 height 4
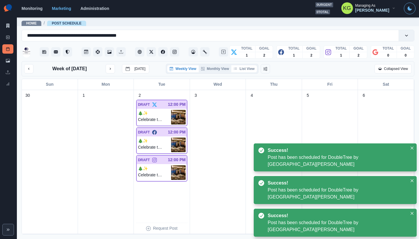
click at [248, 71] on button "List View" at bounding box center [244, 68] width 26 height 7
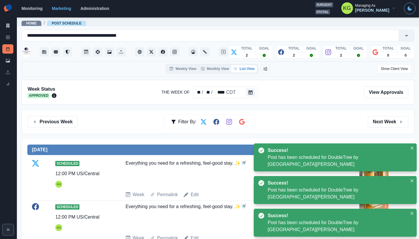
scroll to position [49, 0]
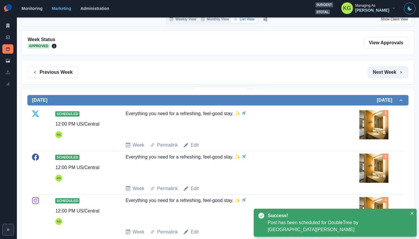
click at [387, 73] on button "Next Week" at bounding box center [388, 72] width 40 height 12
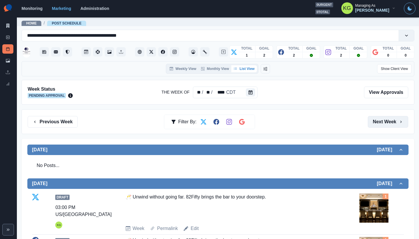
click at [378, 121] on button "Next Week" at bounding box center [388, 122] width 40 height 12
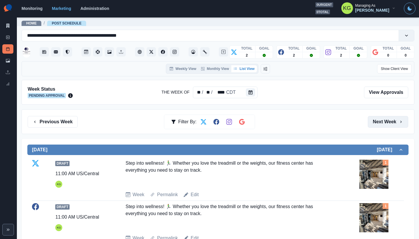
click at [378, 121] on button "Next Week" at bounding box center [388, 122] width 40 height 12
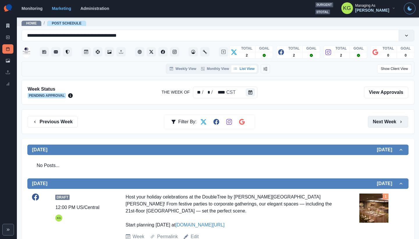
click at [378, 121] on button "Next Week" at bounding box center [388, 122] width 40 height 12
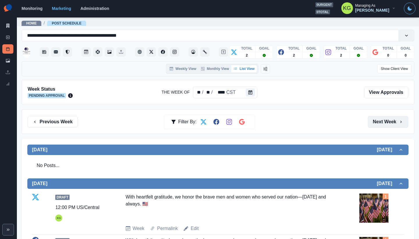
click at [378, 121] on button "Next Week" at bounding box center [388, 122] width 40 height 12
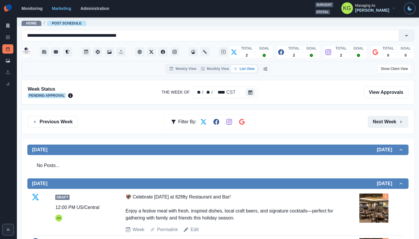
click at [378, 121] on button "Next Week" at bounding box center [388, 122] width 40 height 12
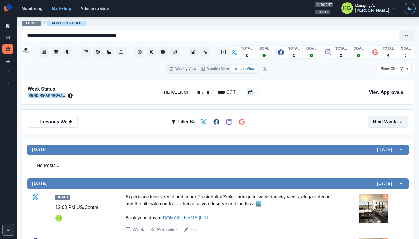
click at [378, 121] on button "Next Week" at bounding box center [388, 122] width 40 height 12
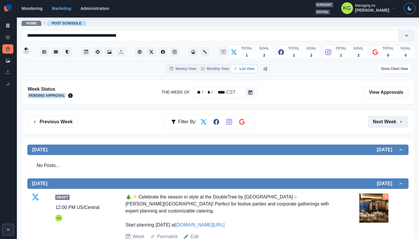
click at [378, 121] on button "Next Week" at bounding box center [388, 122] width 40 height 12
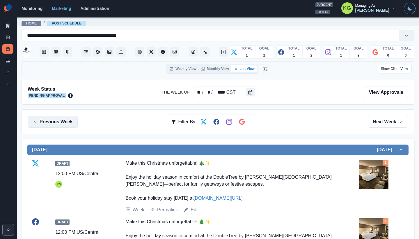
click at [74, 124] on button "Previous Week" at bounding box center [53, 122] width 50 height 12
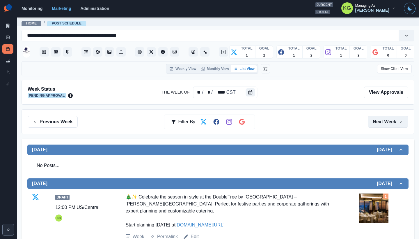
click at [384, 125] on button "Next Week" at bounding box center [388, 122] width 40 height 12
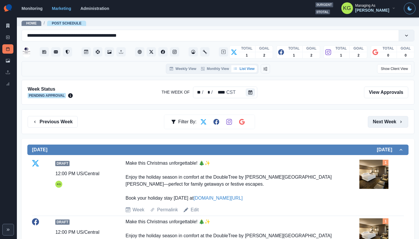
click at [384, 125] on button "Next Week" at bounding box center [388, 122] width 40 height 12
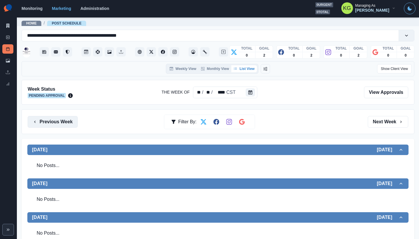
click at [46, 119] on button "Previous Week" at bounding box center [53, 122] width 50 height 12
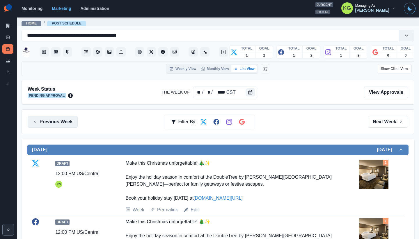
click at [46, 120] on button "Previous Week" at bounding box center [53, 122] width 50 height 12
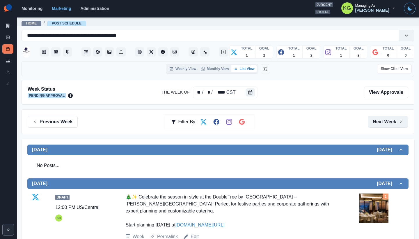
click at [371, 123] on button "Next Week" at bounding box center [388, 122] width 40 height 12
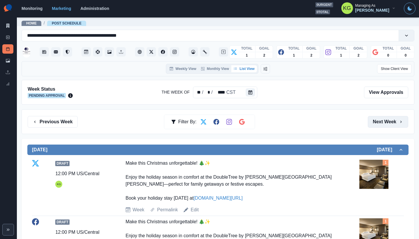
click at [371, 123] on button "Next Week" at bounding box center [388, 122] width 40 height 12
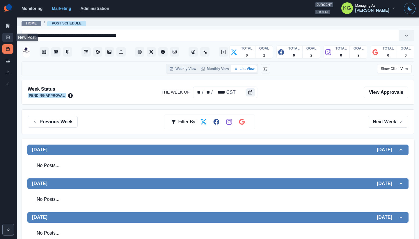
click at [7, 39] on link "New Post" at bounding box center [7, 37] width 11 height 9
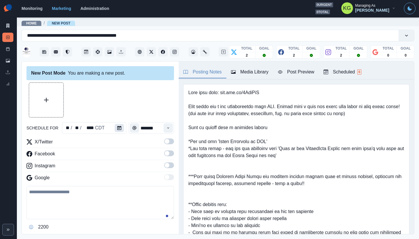
click at [122, 130] on button "Calendar" at bounding box center [119, 128] width 9 height 8
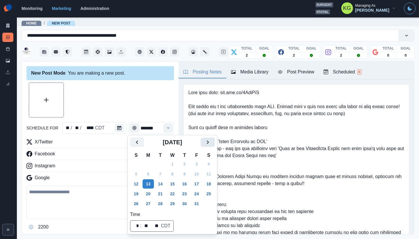
click at [215, 141] on button "Next" at bounding box center [208, 141] width 14 height 9
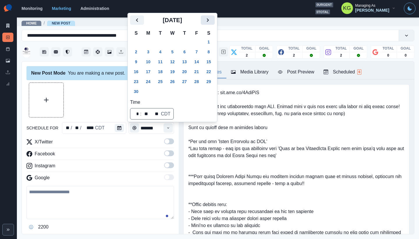
click at [211, 19] on icon "Next" at bounding box center [207, 20] width 7 height 7
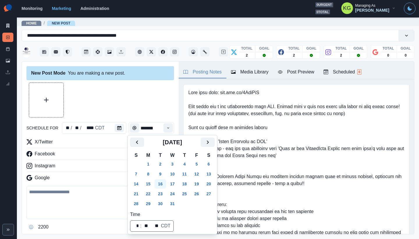
click at [163, 184] on button "16" at bounding box center [160, 183] width 12 height 9
click at [138, 115] on div at bounding box center [99, 99] width 147 height 35
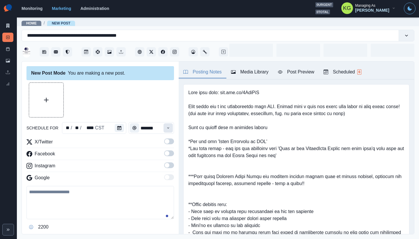
click at [166, 128] on icon "Time" at bounding box center [168, 128] width 4 height 4
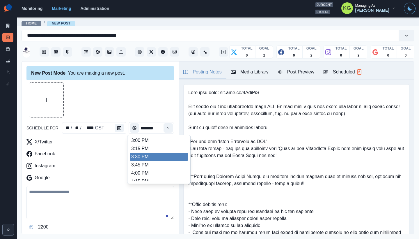
scroll to position [218, 0]
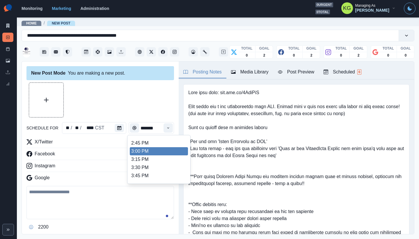
click at [150, 149] on li "3:00 PM" at bounding box center [159, 151] width 58 height 8
type input "*******"
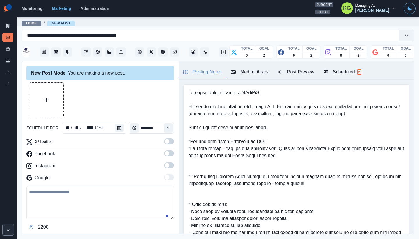
click at [166, 164] on span at bounding box center [169, 165] width 10 height 6
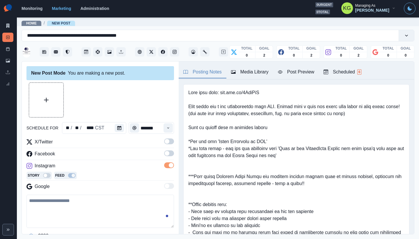
click at [166, 154] on span at bounding box center [169, 153] width 10 height 6
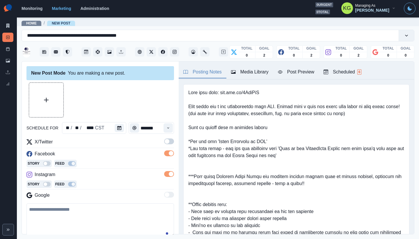
click at [165, 144] on label at bounding box center [169, 142] width 10 height 9
click at [255, 74] on div "Media Library" at bounding box center [250, 71] width 38 height 7
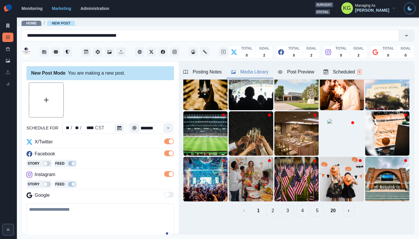
click at [326, 207] on button "20" at bounding box center [333, 210] width 15 height 12
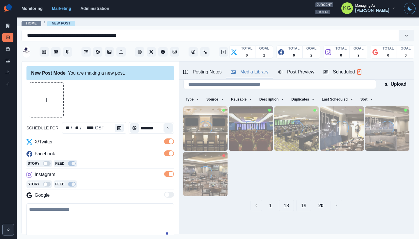
scroll to position [2, 0]
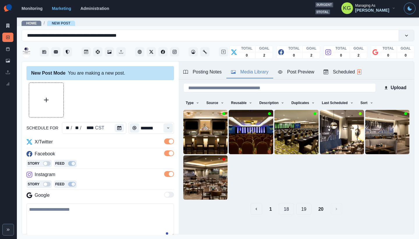
click at [307, 205] on div "1 18 19 20" at bounding box center [296, 209] width 226 height 12
click at [298, 207] on button "19" at bounding box center [303, 209] width 15 height 12
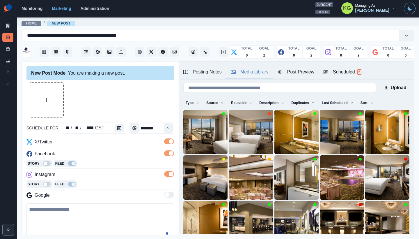
scroll to position [46, 0]
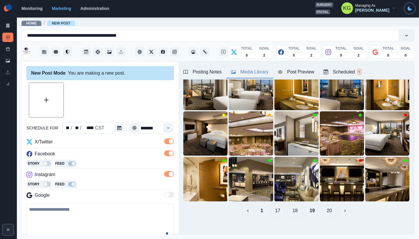
click at [291, 207] on button "18" at bounding box center [294, 210] width 15 height 12
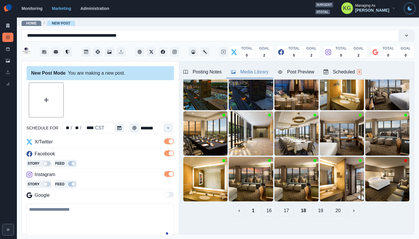
click at [280, 207] on button "17" at bounding box center [286, 210] width 15 height 12
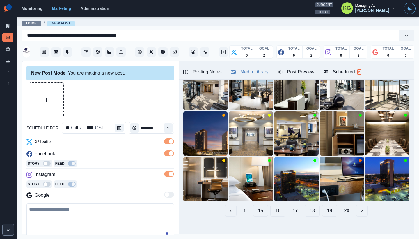
click at [276, 207] on button "16" at bounding box center [277, 210] width 15 height 12
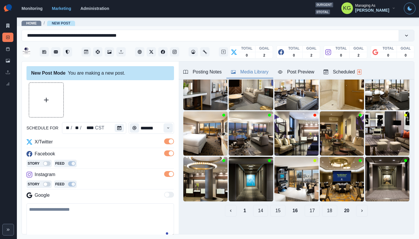
click at [275, 207] on button "15" at bounding box center [277, 210] width 15 height 12
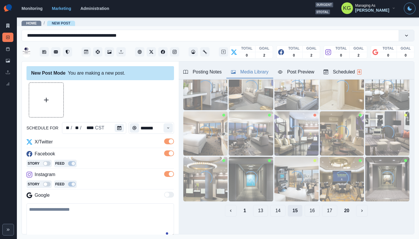
scroll to position [19, 0]
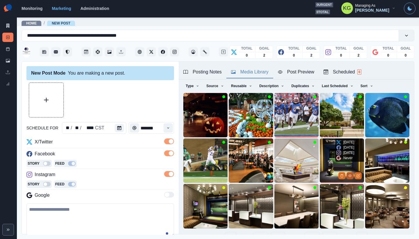
click at [348, 174] on icon "View Media" at bounding box center [349, 175] width 3 height 2
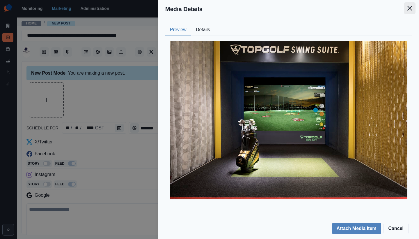
click at [413, 8] on button "Close" at bounding box center [410, 8] width 12 height 12
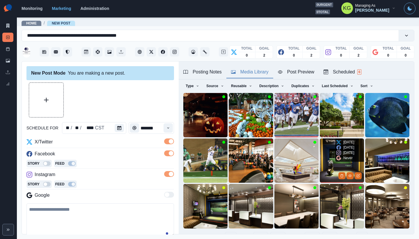
click at [335, 155] on div "5 days ago 5 days ago 5 days ago Never" at bounding box center [345, 149] width 20 height 23
click at [320, 153] on img at bounding box center [342, 160] width 44 height 44
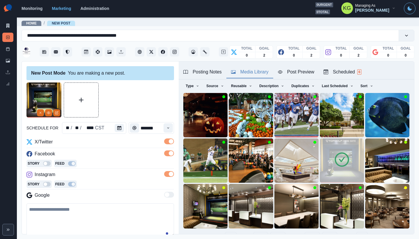
click at [97, 228] on textarea at bounding box center [99, 219] width 147 height 33
paste textarea "**********"
drag, startPoint x: 134, startPoint y: 207, endPoint x: 24, endPoint y: 200, distance: 109.9
click at [24, 200] on div "**********" at bounding box center [100, 147] width 157 height 173
paste textarea "**********"
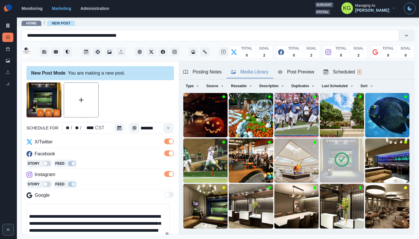
scroll to position [49, 0]
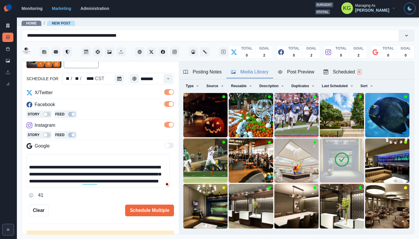
click at [134, 157] on textarea "**********" at bounding box center [97, 170] width 143 height 33
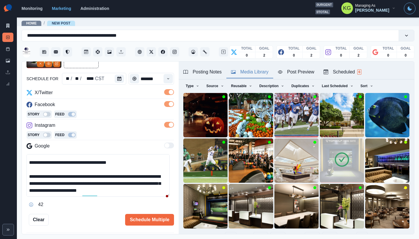
scroll to position [9, 0]
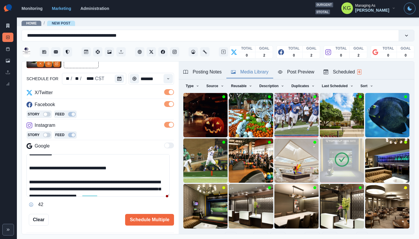
click at [165, 196] on textarea "**********" at bounding box center [97, 175] width 143 height 42
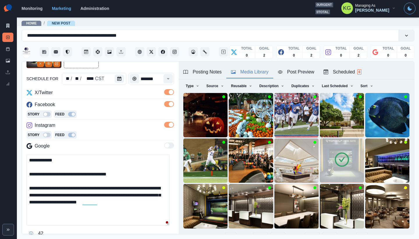
click at [164, 226] on div "**********" at bounding box center [99, 196] width 147 height 84
drag, startPoint x: 78, startPoint y: 159, endPoint x: 20, endPoint y: 155, distance: 58.1
click at [20, 155] on main "**********" at bounding box center [218, 128] width 402 height 222
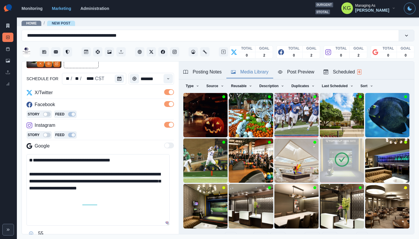
click at [29, 172] on textarea "**********" at bounding box center [97, 189] width 143 height 71
click at [91, 187] on textarea "**********" at bounding box center [97, 189] width 143 height 71
click at [150, 191] on textarea "**********" at bounding box center [97, 189] width 143 height 71
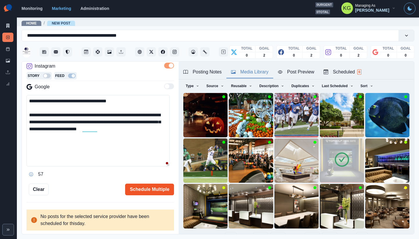
type textarea "**********"
click at [152, 188] on button "Schedule Multiple" at bounding box center [149, 189] width 49 height 12
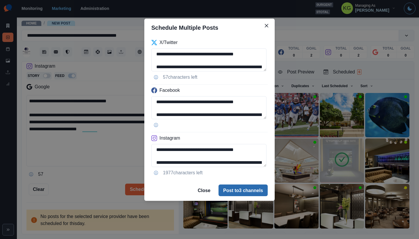
click at [229, 190] on button "Post to 3 channels" at bounding box center [242, 190] width 49 height 12
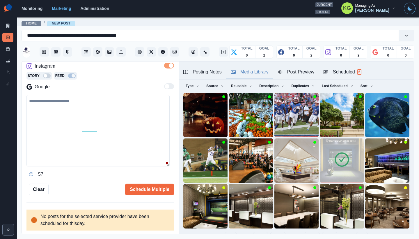
scroll to position [91, 0]
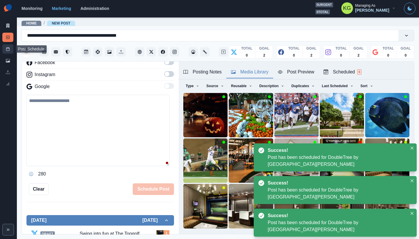
click at [10, 47] on link "Post Schedule" at bounding box center [7, 48] width 11 height 9
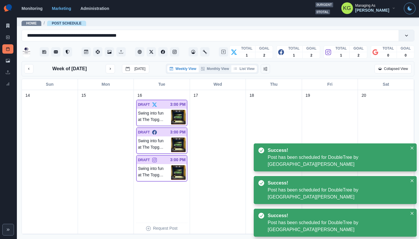
click at [245, 68] on button "List View" at bounding box center [244, 68] width 26 height 7
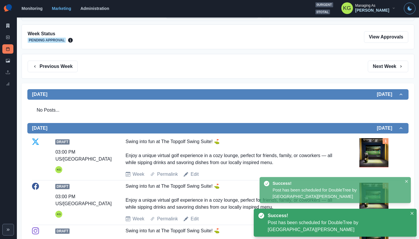
scroll to position [97, 0]
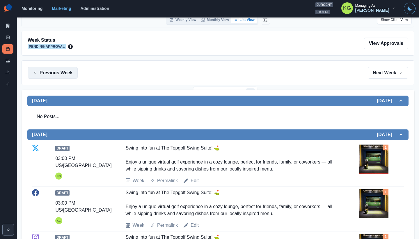
click at [65, 74] on button "Previous Week" at bounding box center [53, 73] width 50 height 12
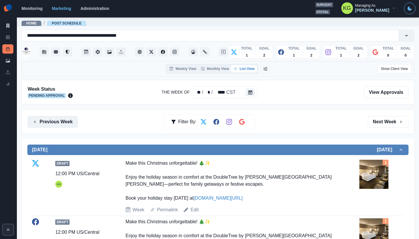
click at [61, 122] on button "Previous Week" at bounding box center [53, 122] width 50 height 12
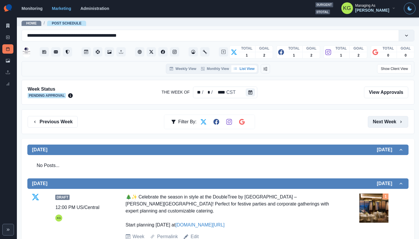
click at [371, 119] on button "Next Week" at bounding box center [388, 122] width 40 height 12
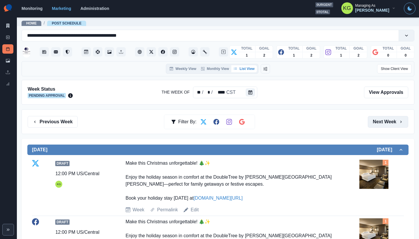
click at [371, 119] on button "Next Week" at bounding box center [388, 122] width 40 height 12
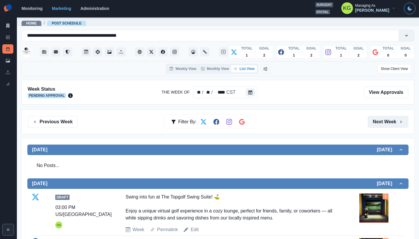
click at [371, 119] on button "Next Week" at bounding box center [388, 122] width 40 height 12
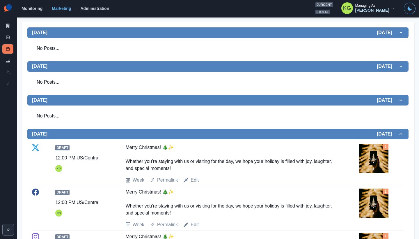
scroll to position [7, 0]
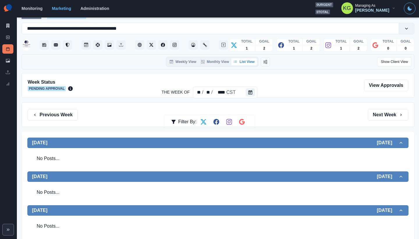
click at [334, 1] on section "Monitoring Marketing Administration 0 urgent 0 total KG Managing As Katrina Gal…" at bounding box center [218, 8] width 402 height 17
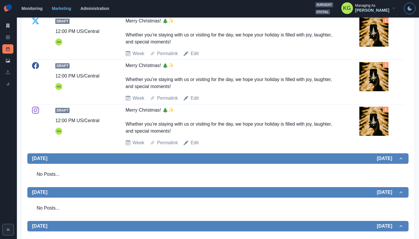
scroll to position [54, 0]
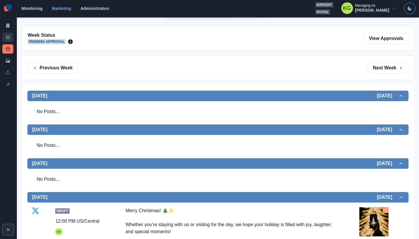
click at [7, 37] on icon at bounding box center [8, 37] width 4 height 4
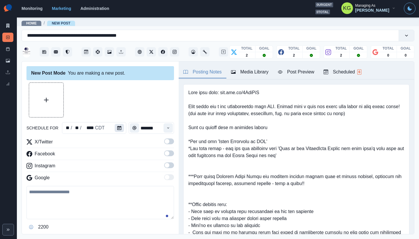
click at [122, 127] on button "Calendar" at bounding box center [119, 128] width 9 height 8
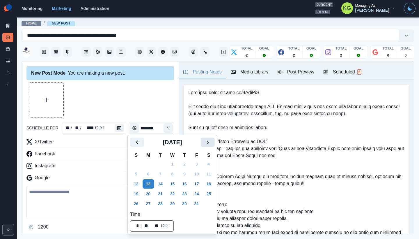
click at [211, 143] on icon "Next" at bounding box center [207, 141] width 7 height 7
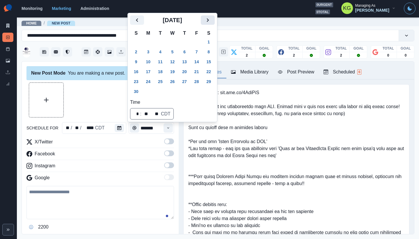
click at [211, 22] on icon "Next" at bounding box center [207, 20] width 7 height 7
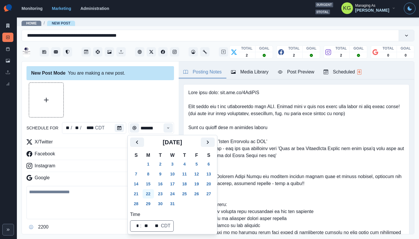
click at [150, 193] on button "22" at bounding box center [149, 193] width 12 height 9
click at [140, 113] on div at bounding box center [99, 99] width 147 height 35
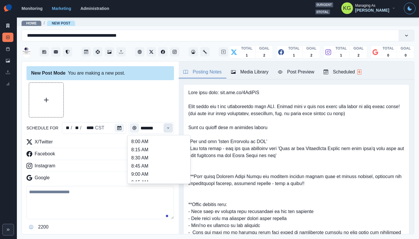
click at [166, 129] on icon "Time" at bounding box center [168, 128] width 4 height 4
click at [147, 166] on li "12:00 PM" at bounding box center [159, 165] width 58 height 8
type input "********"
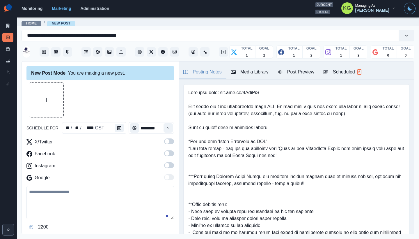
click at [168, 166] on span at bounding box center [169, 165] width 10 height 6
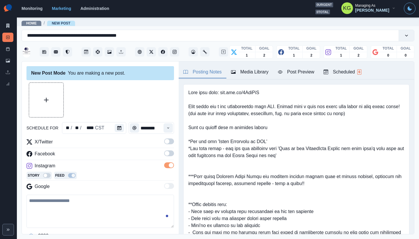
click at [166, 156] on label at bounding box center [169, 154] width 10 height 9
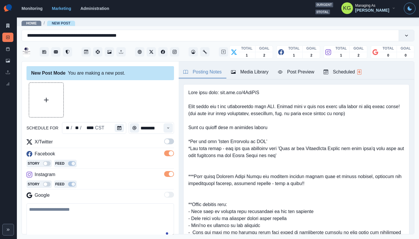
click at [165, 143] on span at bounding box center [167, 141] width 5 height 5
click at [258, 69] on div "Media Library" at bounding box center [250, 71] width 38 height 7
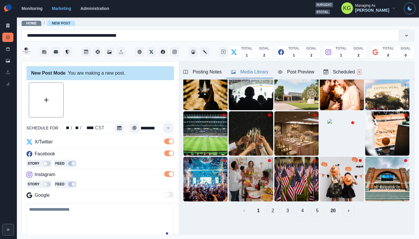
click at [330, 208] on button "20" at bounding box center [333, 210] width 15 height 12
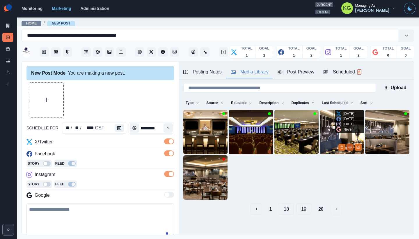
click at [348, 146] on icon "View Media" at bounding box center [349, 146] width 3 height 3
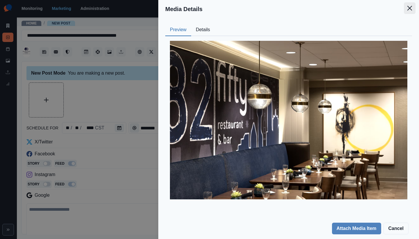
click at [409, 8] on icon "Close" at bounding box center [409, 8] width 5 height 5
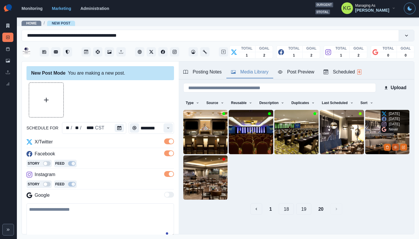
click at [392, 147] on button "View Media" at bounding box center [395, 146] width 7 height 7
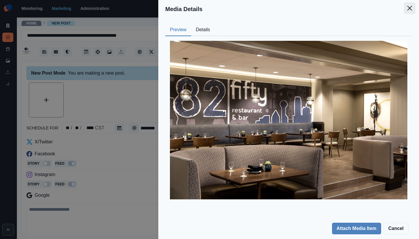
click at [410, 9] on icon "Close" at bounding box center [409, 8] width 5 height 5
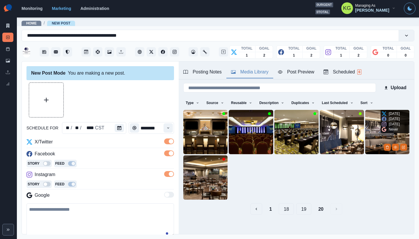
click at [365, 123] on img at bounding box center [387, 132] width 44 height 44
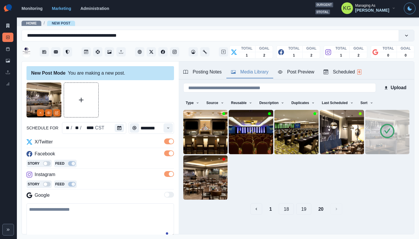
scroll to position [70, 0]
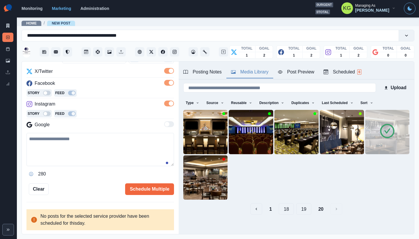
click at [101, 157] on textarea at bounding box center [99, 149] width 147 height 33
paste textarea "**********"
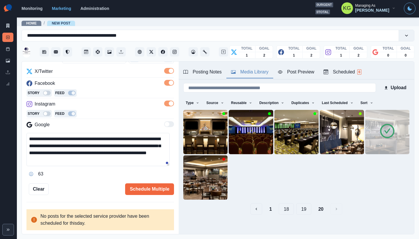
drag, startPoint x: 152, startPoint y: 140, endPoint x: 143, endPoint y: 139, distance: 8.8
click at [143, 139] on textarea "**********" at bounding box center [97, 149] width 143 height 33
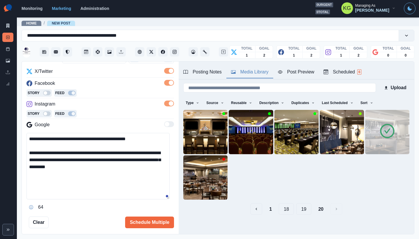
click at [168, 196] on textarea "**********" at bounding box center [97, 166] width 143 height 66
type textarea "**********"
click at [159, 218] on button "Schedule Multiple" at bounding box center [149, 222] width 49 height 12
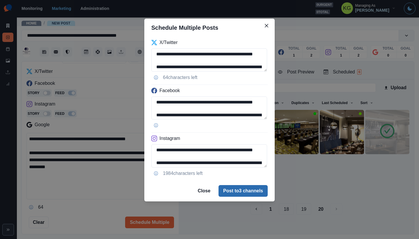
click at [245, 189] on button "Post to 3 channels" at bounding box center [242, 191] width 49 height 12
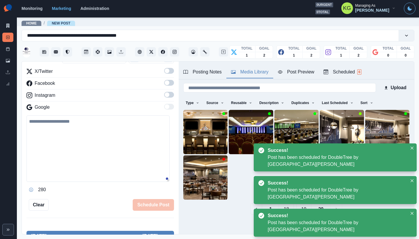
click at [2, 45] on div "Marketing Summary New Post Post Schedule Media Library Uploads Review Summary" at bounding box center [8, 45] width 17 height 91
click at [5, 47] on link "Post Schedule" at bounding box center [7, 48] width 11 height 9
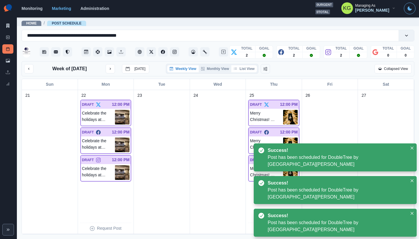
click at [245, 71] on button "List View" at bounding box center [244, 68] width 26 height 7
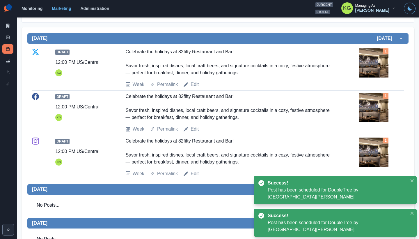
scroll to position [56, 0]
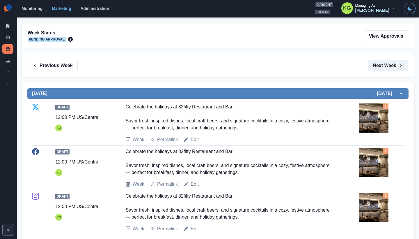
click at [395, 70] on button "Next Week" at bounding box center [388, 66] width 40 height 12
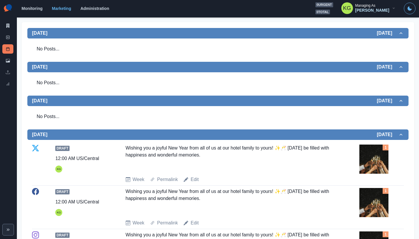
scroll to position [64, 0]
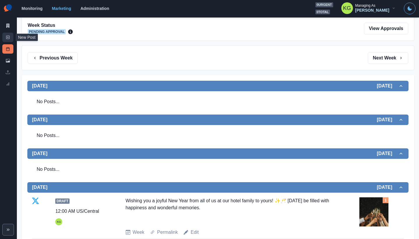
click at [10, 39] on link "New Post" at bounding box center [7, 37] width 11 height 9
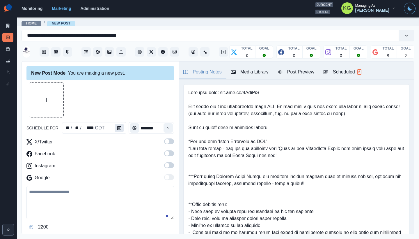
click at [120, 127] on button "Calendar" at bounding box center [119, 128] width 9 height 8
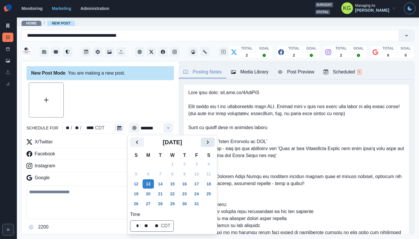
click at [209, 138] on button "Next" at bounding box center [208, 141] width 14 height 9
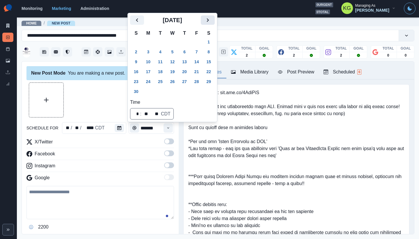
click at [211, 23] on icon "Next" at bounding box center [207, 20] width 7 height 7
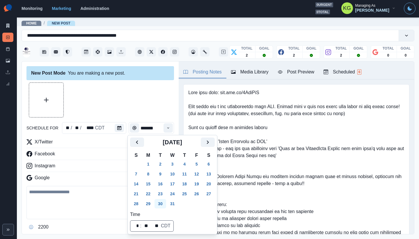
click at [163, 203] on button "30" at bounding box center [160, 203] width 12 height 9
click at [138, 116] on div at bounding box center [99, 99] width 147 height 35
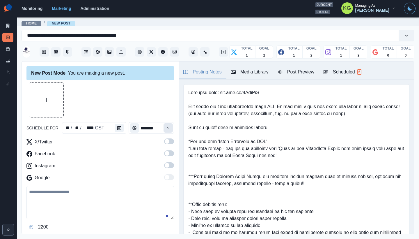
click at [166, 127] on icon "Time" at bounding box center [168, 128] width 4 height 4
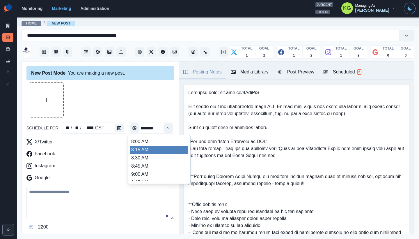
scroll to position [123, 0]
click at [148, 148] on li "12:00 PM" at bounding box center [159, 149] width 58 height 8
type input "********"
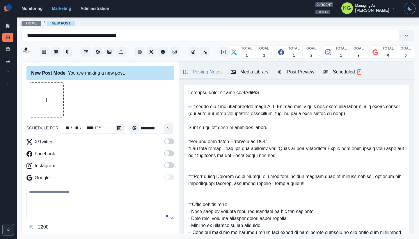
click at [166, 169] on label at bounding box center [169, 166] width 10 height 9
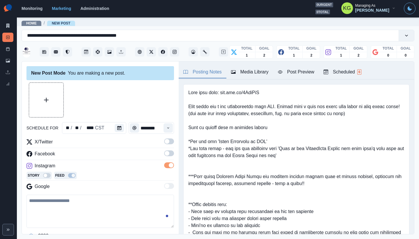
click at [165, 153] on span at bounding box center [167, 153] width 5 height 5
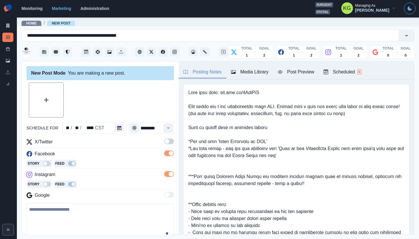
click at [165, 143] on span at bounding box center [167, 141] width 5 height 5
click at [254, 64] on div "Posting Notes Media Library Post Preview Scheduled 6" at bounding box center [296, 70] width 235 height 18
click at [253, 69] on div "Media Library" at bounding box center [250, 71] width 38 height 7
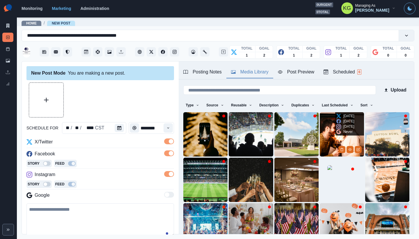
scroll to position [46, 0]
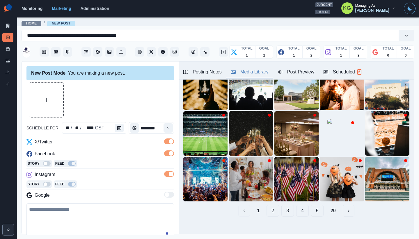
click at [329, 204] on button "20" at bounding box center [333, 210] width 15 height 12
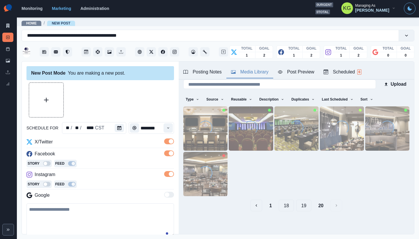
scroll to position [2, 0]
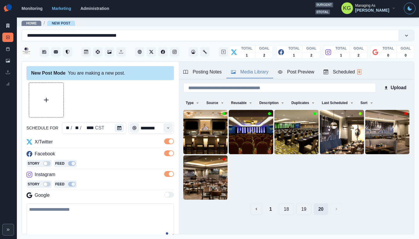
click at [314, 207] on button "20" at bounding box center [321, 209] width 15 height 12
click at [300, 206] on button "19" at bounding box center [303, 209] width 15 height 12
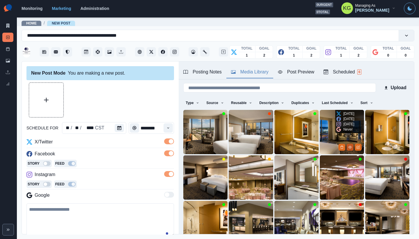
click at [348, 146] on icon "View Media" at bounding box center [349, 147] width 3 height 2
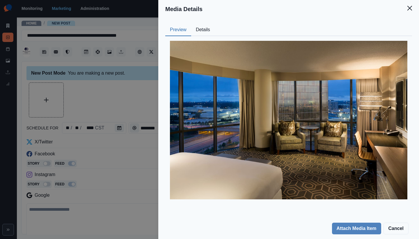
click at [408, 8] on icon "Close" at bounding box center [409, 8] width 5 height 5
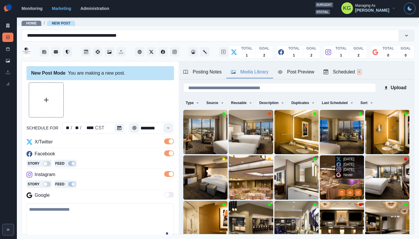
scroll to position [18, 0]
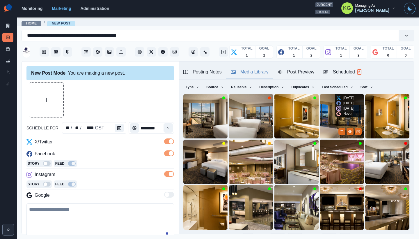
click at [326, 110] on img at bounding box center [342, 116] width 44 height 44
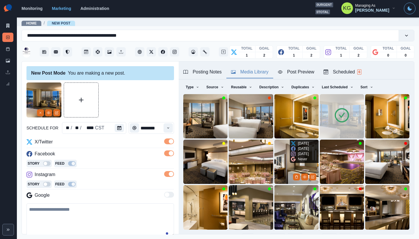
scroll to position [46, 0]
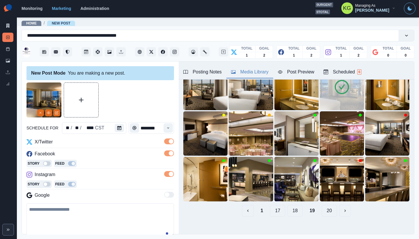
click at [290, 212] on div "Upload Type Any Image Video Source Any Upload Social Manager Found: Instagram F…" at bounding box center [296, 127] width 235 height 188
click at [291, 208] on button "18" at bounding box center [294, 210] width 15 height 12
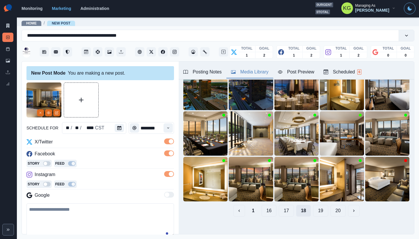
scroll to position [0, 0]
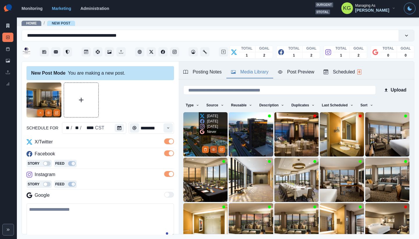
click at [212, 148] on icon "View Media" at bounding box center [213, 148] width 3 height 3
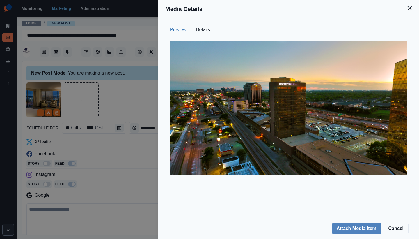
click at [405, 9] on button "Close" at bounding box center [410, 8] width 12 height 12
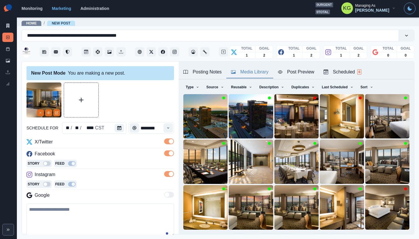
scroll to position [46, 0]
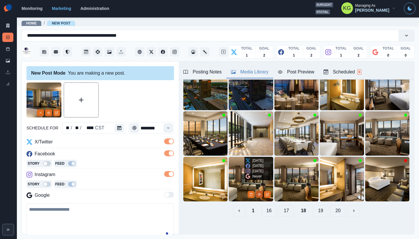
click at [257, 192] on icon "View Media" at bounding box center [258, 193] width 3 height 3
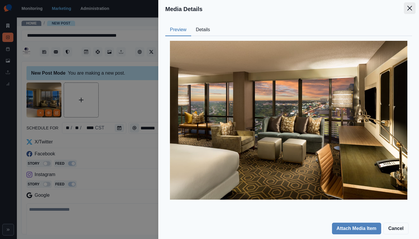
click at [411, 10] on button "Close" at bounding box center [410, 8] width 12 height 12
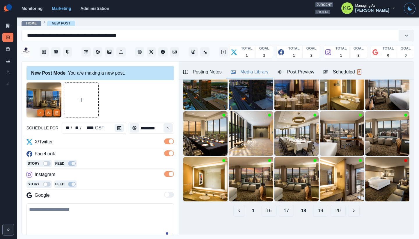
click at [279, 205] on button "17" at bounding box center [286, 210] width 15 height 12
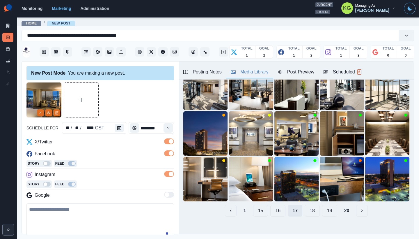
scroll to position [36, 0]
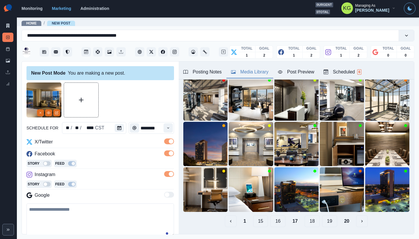
click at [273, 216] on button "16" at bounding box center [277, 221] width 15 height 12
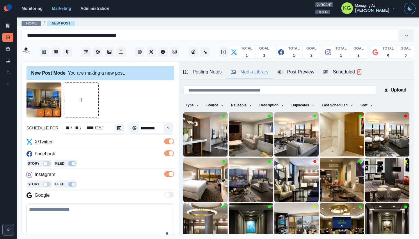
scroll to position [46, 0]
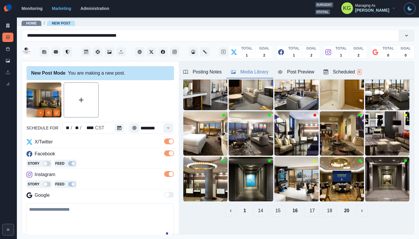
click at [272, 208] on button "15" at bounding box center [277, 210] width 15 height 12
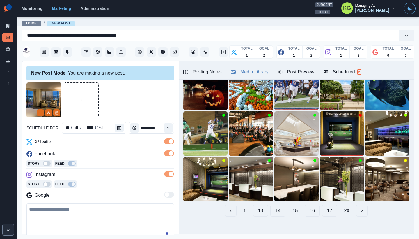
click at [273, 207] on button "14" at bounding box center [277, 210] width 15 height 12
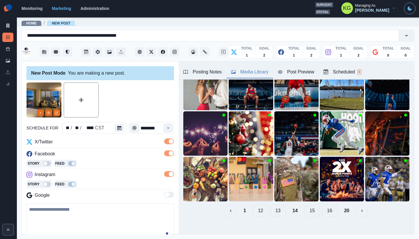
click at [273, 207] on button "13" at bounding box center [277, 210] width 15 height 12
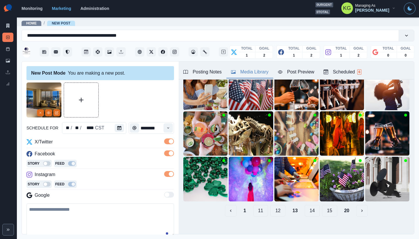
click at [273, 207] on button "12" at bounding box center [277, 210] width 15 height 12
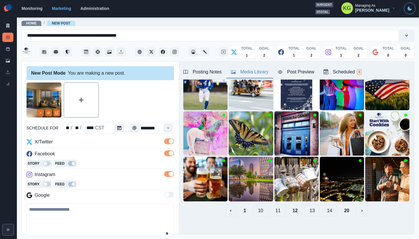
click at [273, 207] on button "11" at bounding box center [277, 210] width 15 height 12
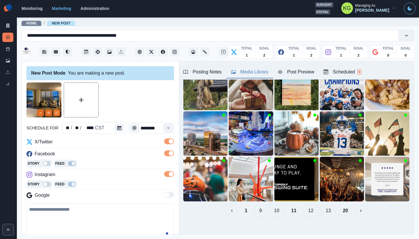
scroll to position [0, 0]
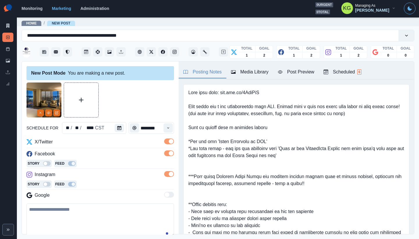
click at [216, 71] on div "Posting Notes" at bounding box center [202, 71] width 38 height 7
drag, startPoint x: 222, startPoint y: 93, endPoint x: 284, endPoint y: 93, distance: 61.7
click at [284, 93] on pre at bounding box center [296, 186] width 216 height 195
copy pre "www.bit.ly/3GkgFsA"
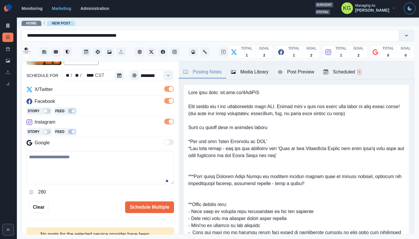
click at [96, 161] on textarea at bounding box center [99, 167] width 147 height 33
paste textarea "**********"
drag, startPoint x: 66, startPoint y: 157, endPoint x: 7, endPoint y: 150, distance: 59.5
click at [7, 150] on div "**********" at bounding box center [209, 119] width 419 height 239
paste textarea "**********"
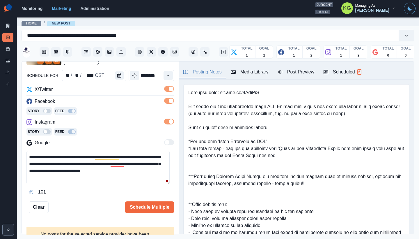
click at [44, 171] on textarea "**********" at bounding box center [97, 167] width 143 height 33
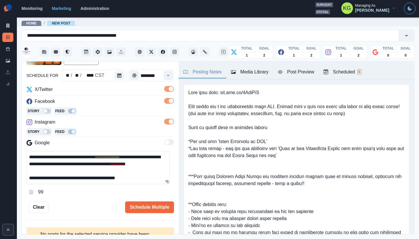
scroll to position [0, 0]
drag, startPoint x: 61, startPoint y: 163, endPoint x: 46, endPoint y: 162, distance: 14.6
click at [46, 162] on textarea "**********" at bounding box center [97, 167] width 143 height 33
click at [29, 155] on textarea "**********" at bounding box center [97, 167] width 143 height 33
paste textarea "****"
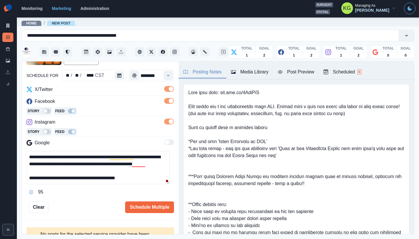
click at [80, 164] on textarea "**********" at bounding box center [97, 167] width 143 height 33
click at [109, 156] on textarea "**********" at bounding box center [97, 167] width 143 height 33
click at [144, 157] on textarea "**********" at bounding box center [97, 167] width 143 height 33
click at [120, 156] on textarea "**********" at bounding box center [97, 167] width 143 height 33
drag, startPoint x: 97, startPoint y: 164, endPoint x: 103, endPoint y: 176, distance: 13.1
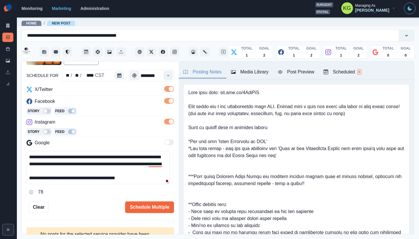
click at [97, 164] on textarea "**********" at bounding box center [97, 167] width 143 height 33
click at [156, 167] on div "views" at bounding box center [160, 171] width 14 height 9
click at [160, 169] on textarea "**********" at bounding box center [97, 167] width 143 height 33
type textarea "**********"
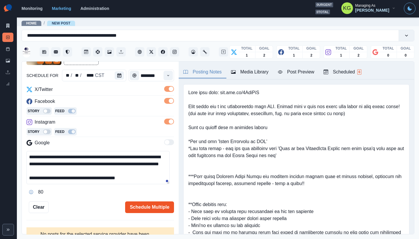
click at [146, 204] on button "Schedule Multiple" at bounding box center [149, 207] width 49 height 12
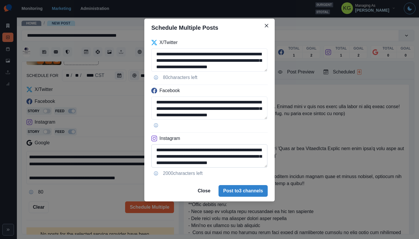
click at [260, 167] on textarea "**********" at bounding box center [209, 155] width 116 height 23
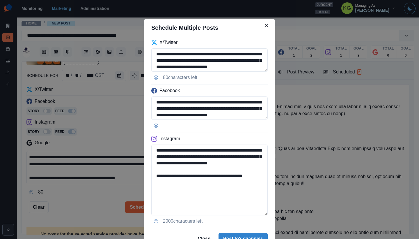
drag, startPoint x: 186, startPoint y: 190, endPoint x: 140, endPoint y: 190, distance: 46.0
click at [140, 190] on div "**********" at bounding box center [209, 119] width 419 height 239
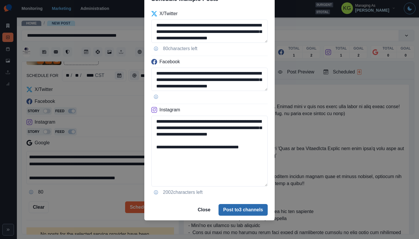
type textarea "**********"
click at [234, 206] on button "Post to 3 channels" at bounding box center [242, 210] width 49 height 12
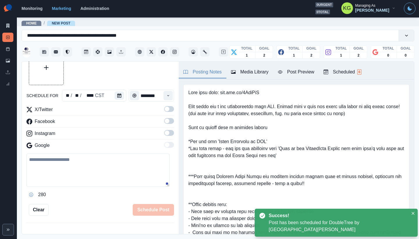
scroll to position [32, 0]
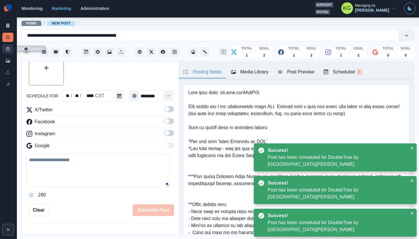
click at [10, 50] on link "Post Schedule" at bounding box center [7, 48] width 11 height 9
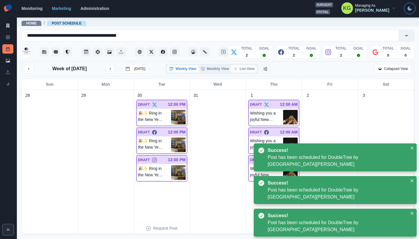
click at [249, 72] on button "List View" at bounding box center [244, 68] width 26 height 7
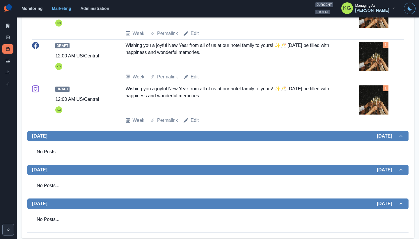
scroll to position [19, 0]
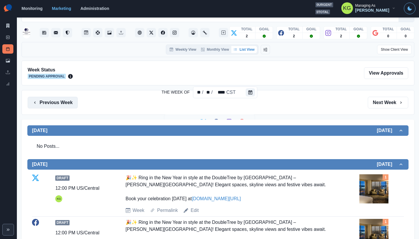
click at [62, 105] on button "Previous Week" at bounding box center [53, 103] width 50 height 12
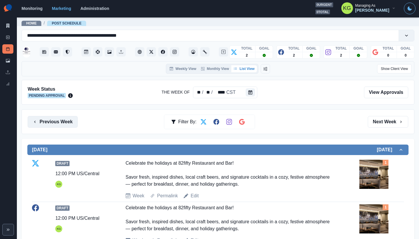
click at [65, 120] on button "Previous Week" at bounding box center [53, 122] width 50 height 12
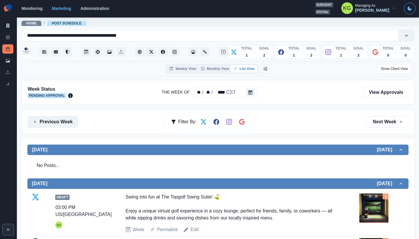
click at [63, 120] on button "Previous Week" at bounding box center [53, 122] width 50 height 12
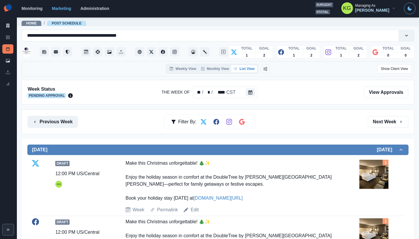
click at [63, 120] on button "Previous Week" at bounding box center [53, 122] width 50 height 12
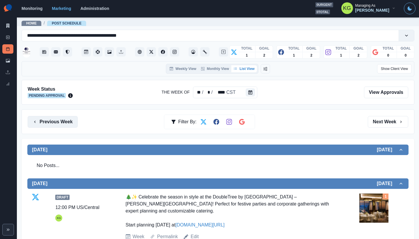
click at [63, 120] on button "Previous Week" at bounding box center [53, 122] width 50 height 12
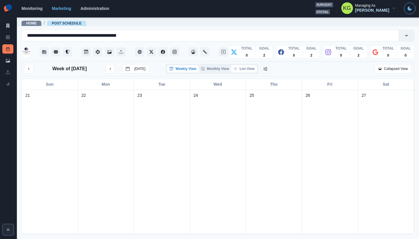
click at [251, 70] on button "List View" at bounding box center [244, 68] width 26 height 7
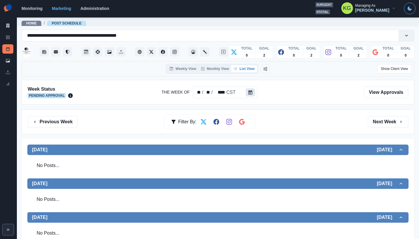
click at [247, 90] on button "Calendar" at bounding box center [250, 92] width 9 height 8
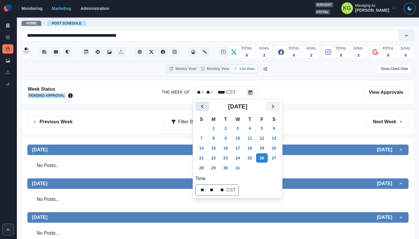
click at [202, 106] on icon "Previous" at bounding box center [202, 105] width 2 height 3
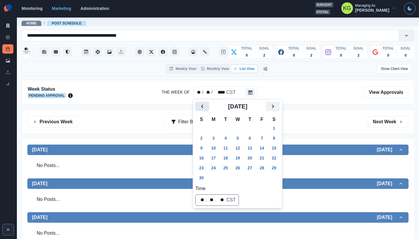
click at [202, 106] on icon "Previous" at bounding box center [202, 105] width 2 height 3
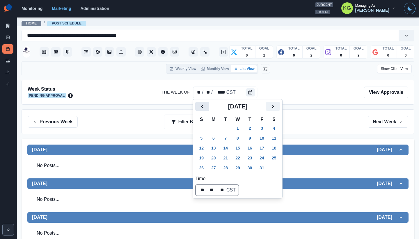
click at [202, 106] on icon "Previous" at bounding box center [202, 105] width 2 height 3
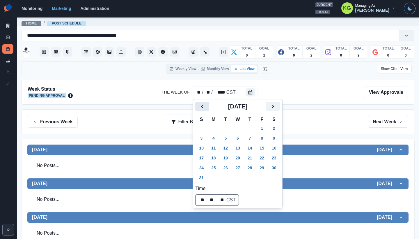
click at [202, 106] on icon "Previous" at bounding box center [202, 105] width 2 height 3
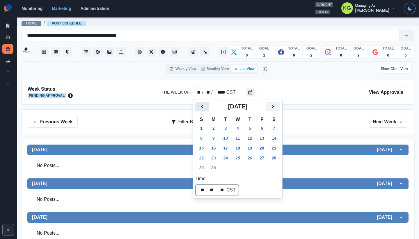
click at [202, 106] on icon "Previous" at bounding box center [202, 105] width 2 height 3
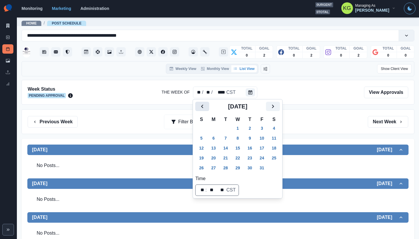
click at [202, 106] on icon "Previous" at bounding box center [202, 105] width 2 height 3
click at [239, 158] on button "25" at bounding box center [238, 157] width 12 height 9
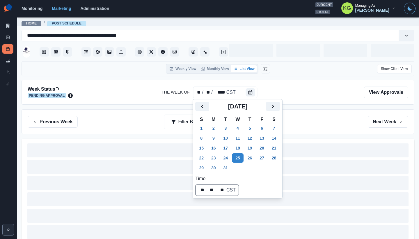
click at [303, 130] on div "Previous Week Filter By: Next Week" at bounding box center [218, 121] width 393 height 25
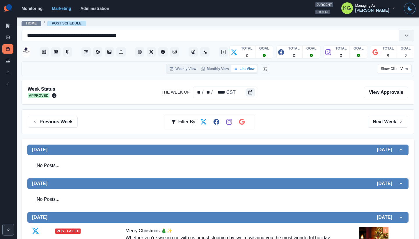
scroll to position [115, 0]
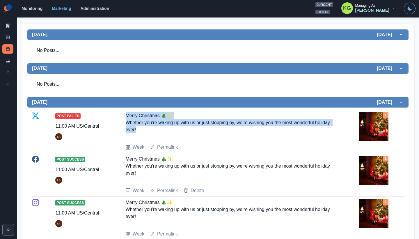
drag, startPoint x: 152, startPoint y: 126, endPoint x: 124, endPoint y: 114, distance: 29.8
click at [126, 114] on div "Merry Christmas 🎄✨ Whether you’re waking up with us or just stopping by, we’re …" at bounding box center [230, 125] width 208 height 27
copy div "Merry Christmas 🎄✨ Whether you’re waking up with us or just stopping by, we’re …"
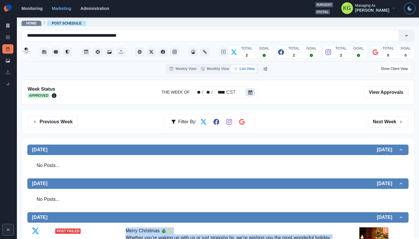
click at [250, 93] on icon "Calendar" at bounding box center [250, 92] width 4 height 4
click at [250, 90] on icon "Calendar" at bounding box center [250, 92] width 4 height 4
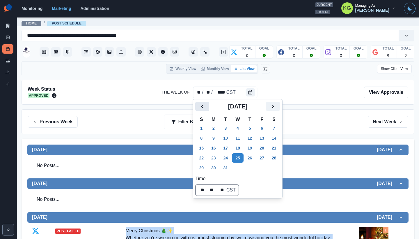
click at [204, 106] on icon "Previous" at bounding box center [202, 106] width 7 height 7
click at [274, 108] on icon "Next" at bounding box center [272, 106] width 7 height 7
click at [217, 129] on button "2" at bounding box center [214, 127] width 12 height 9
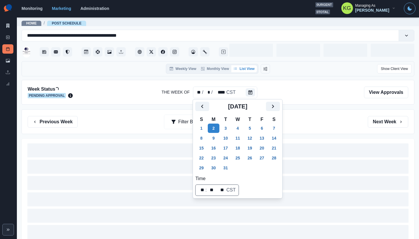
click at [346, 119] on div "Previous Week Filter By: Next Week" at bounding box center [218, 122] width 380 height 12
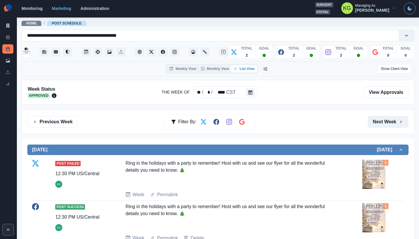
click at [388, 118] on button "Next Week" at bounding box center [388, 122] width 40 height 12
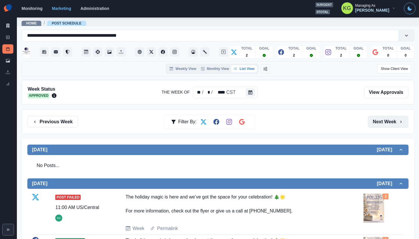
click at [388, 118] on button "Next Week" at bounding box center [388, 122] width 40 height 12
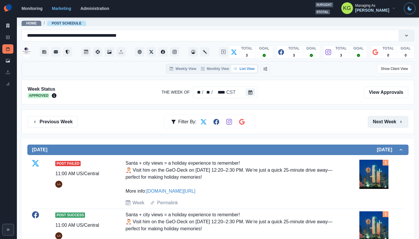
click at [375, 118] on button "Next Week" at bounding box center [388, 122] width 40 height 12
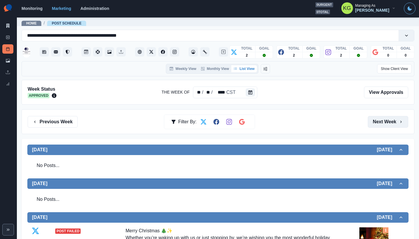
click at [375, 118] on button "Next Week" at bounding box center [388, 122] width 40 height 12
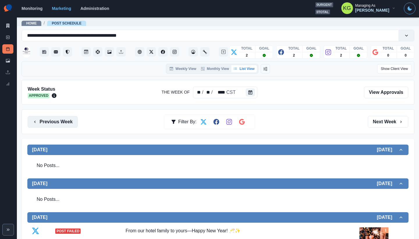
click at [63, 121] on button "Previous Week" at bounding box center [53, 122] width 50 height 12
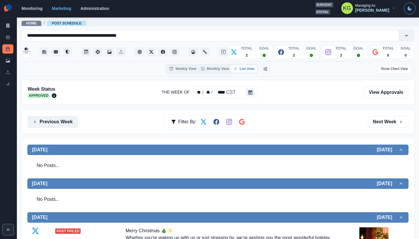
click at [62, 121] on button "Previous Week" at bounding box center [53, 122] width 50 height 12
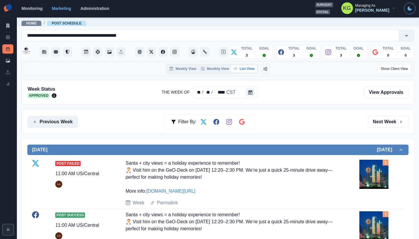
click at [62, 121] on button "Previous Week" at bounding box center [53, 122] width 50 height 12
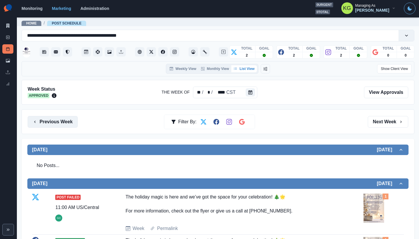
click at [62, 121] on button "Previous Week" at bounding box center [53, 122] width 50 height 12
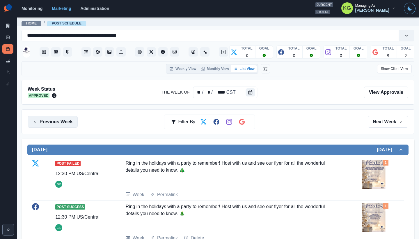
click at [62, 121] on button "Previous Week" at bounding box center [53, 122] width 50 height 12
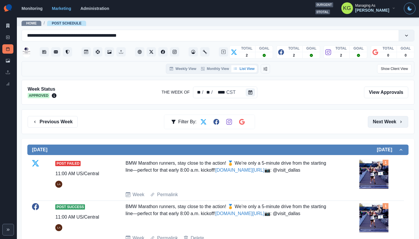
click at [392, 127] on button "Next Week" at bounding box center [388, 122] width 40 height 12
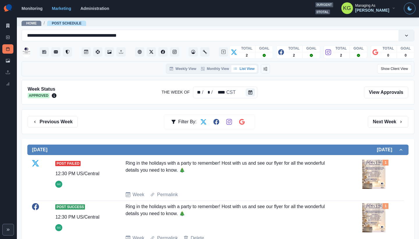
click at [247, 3] on div "Monitoring Marketing Administration 0 urgent 0 total KG Managing As Katrina Gal…" at bounding box center [219, 8] width 394 height 12
click at [384, 121] on button "Next Week" at bounding box center [388, 122] width 40 height 12
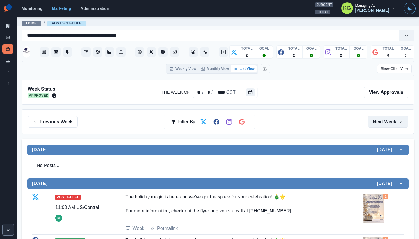
click at [384, 121] on button "Next Week" at bounding box center [388, 122] width 40 height 12
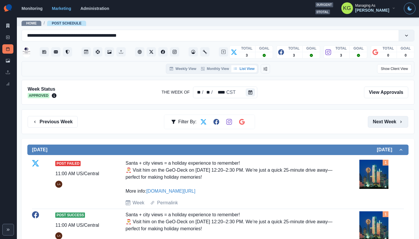
click at [384, 121] on button "Next Week" at bounding box center [388, 122] width 40 height 12
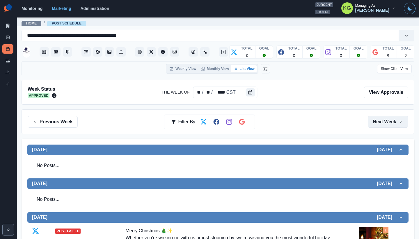
click at [384, 121] on button "Next Week" at bounding box center [388, 122] width 40 height 12
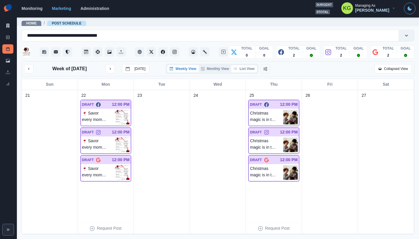
click at [246, 70] on button "List View" at bounding box center [244, 68] width 26 height 7
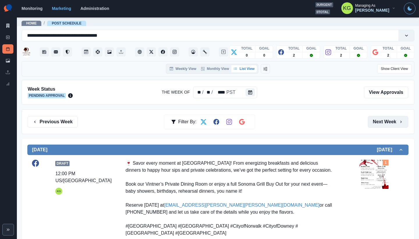
click at [390, 122] on button "Next Week" at bounding box center [388, 122] width 40 height 12
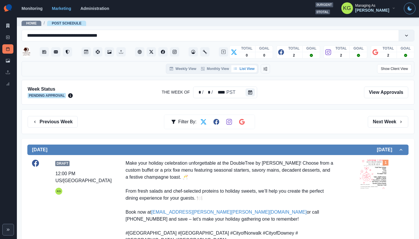
click at [72, 114] on div "Previous Week Filter By: Next Week" at bounding box center [218, 121] width 393 height 25
click at [70, 120] on button "Previous Week" at bounding box center [53, 122] width 50 height 12
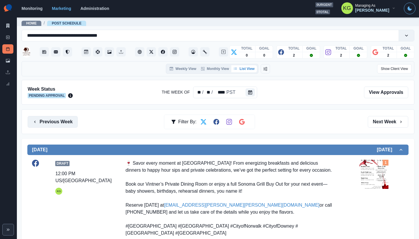
click at [70, 120] on button "Previous Week" at bounding box center [53, 122] width 50 height 12
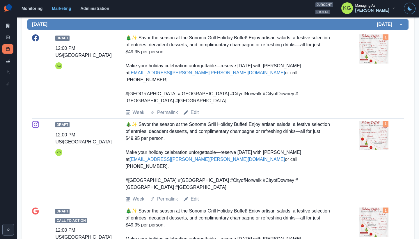
scroll to position [353, 0]
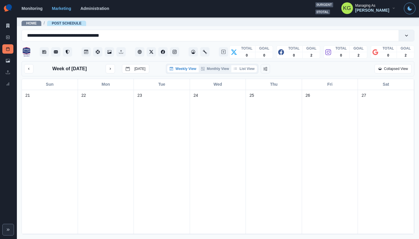
click at [243, 72] on button "List View" at bounding box center [244, 68] width 26 height 7
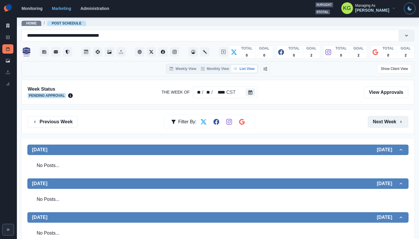
click at [383, 120] on button "Next Week" at bounding box center [388, 122] width 40 height 12
click at [51, 125] on button "Previous Week" at bounding box center [53, 122] width 50 height 12
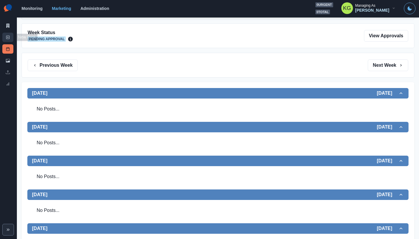
click at [5, 38] on link "New Post" at bounding box center [7, 37] width 11 height 9
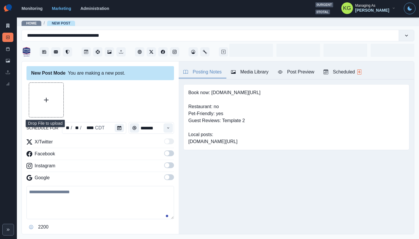
click at [54, 100] on button "Upload Media" at bounding box center [46, 100] width 34 height 34
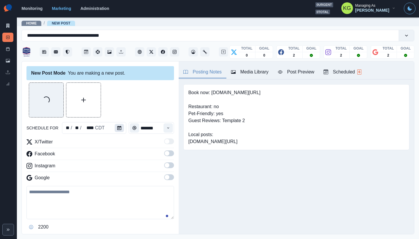
click at [117, 129] on icon "Calendar" at bounding box center [119, 128] width 4 height 4
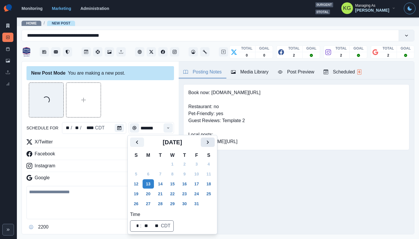
click at [211, 145] on icon "Next" at bounding box center [207, 141] width 7 height 7
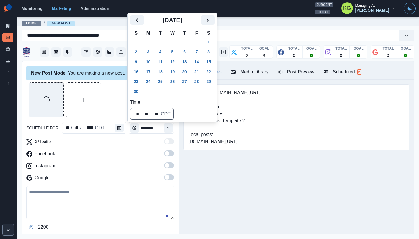
click at [212, 25] on div "[DATE]" at bounding box center [172, 22] width 85 height 14
click at [209, 17] on icon "Next" at bounding box center [207, 20] width 7 height 7
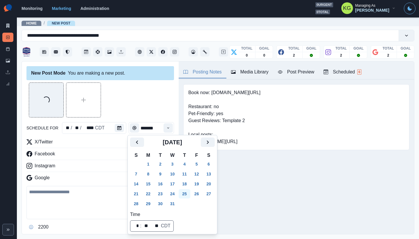
click at [188, 192] on button "25" at bounding box center [185, 193] width 12 height 9
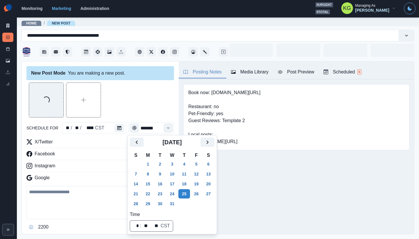
click at [125, 104] on div "Loading..." at bounding box center [99, 99] width 147 height 35
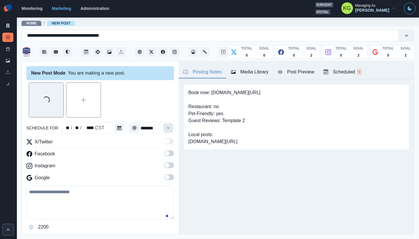
click at [163, 128] on button "Time" at bounding box center [167, 127] width 9 height 9
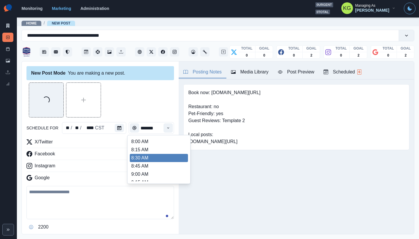
scroll to position [124, 0]
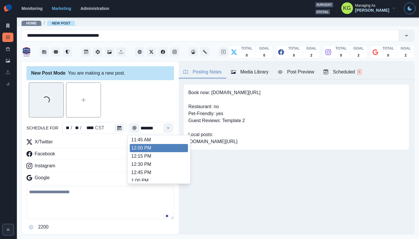
click at [146, 147] on li "12:00 PM" at bounding box center [159, 148] width 58 height 8
type input "********"
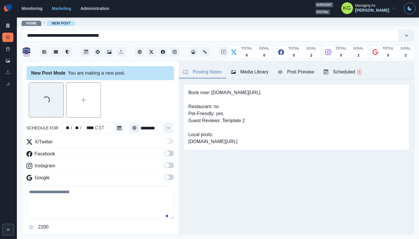
click at [165, 166] on span at bounding box center [167, 165] width 5 height 5
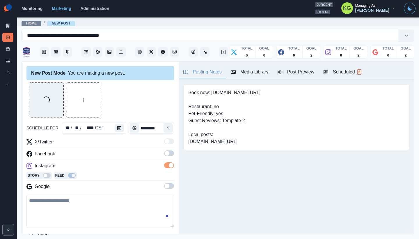
click at [165, 154] on span at bounding box center [167, 153] width 5 height 5
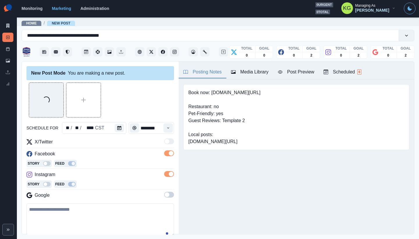
click at [169, 193] on span at bounding box center [169, 194] width 10 height 6
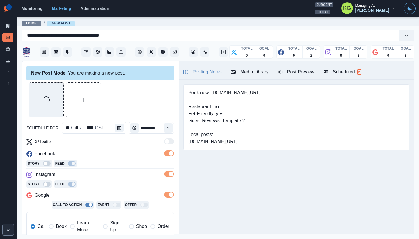
scroll to position [114, 0]
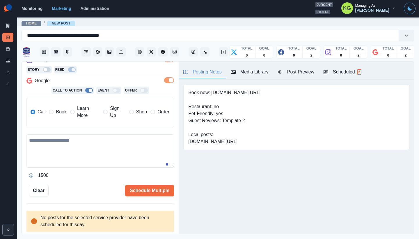
click at [59, 114] on span "Book" at bounding box center [61, 111] width 10 height 7
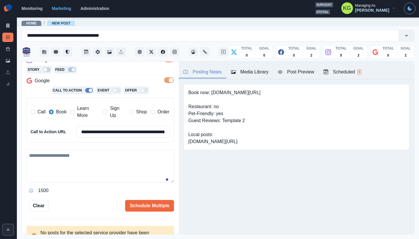
click at [86, 159] on textarea at bounding box center [99, 165] width 147 height 33
paste textarea "**********"
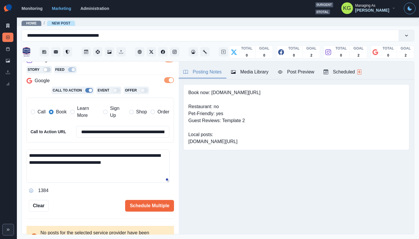
scroll to position [8, 0]
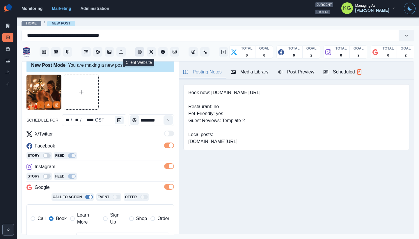
type textarea "**********"
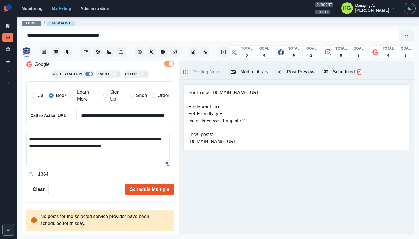
click at [167, 188] on button "Schedule Multiple" at bounding box center [149, 189] width 49 height 12
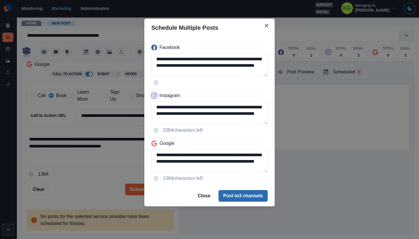
click at [242, 197] on button "Post to 3 channels" at bounding box center [242, 196] width 49 height 12
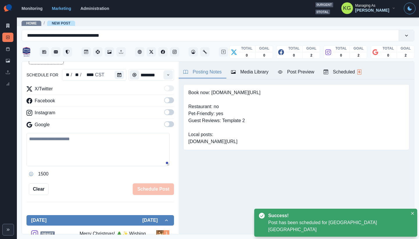
scroll to position [32, 0]
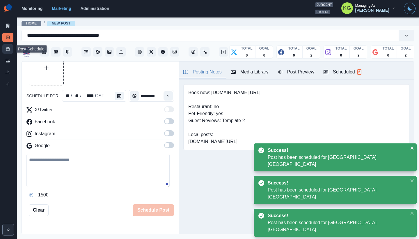
click at [4, 46] on link "Post Schedule" at bounding box center [7, 48] width 11 height 9
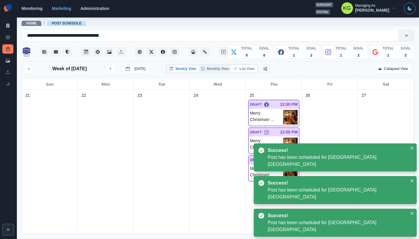
click at [242, 70] on button "List View" at bounding box center [244, 68] width 26 height 7
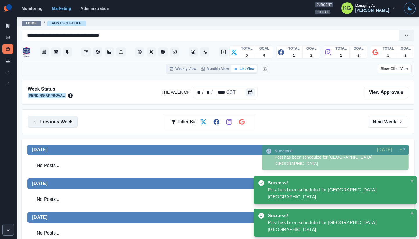
click at [59, 118] on button "Previous Week" at bounding box center [53, 122] width 50 height 12
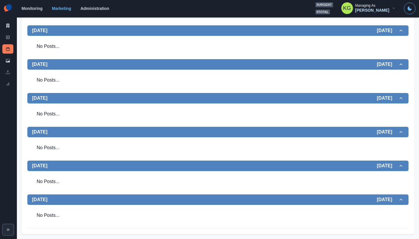
scroll to position [23, 0]
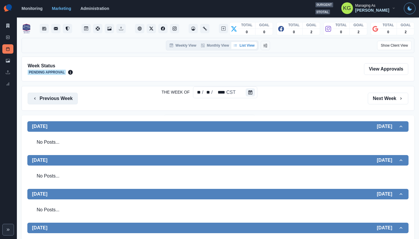
click at [61, 100] on button "Previous Week" at bounding box center [53, 98] width 50 height 12
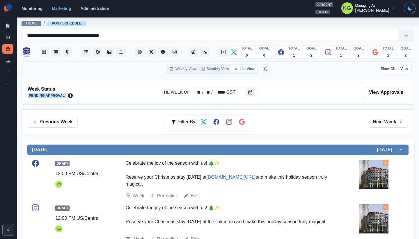
click at [61, 100] on div "Week Status Pending Approval The Week Of ** / ** / **** CST View Approvals" at bounding box center [218, 92] width 393 height 25
click at [63, 121] on button "Previous Week" at bounding box center [53, 122] width 50 height 12
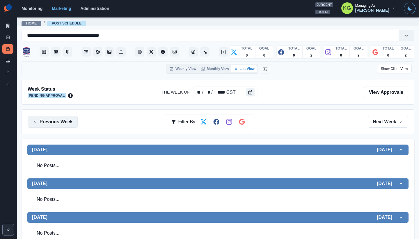
click at [63, 121] on button "Previous Week" at bounding box center [53, 122] width 50 height 12
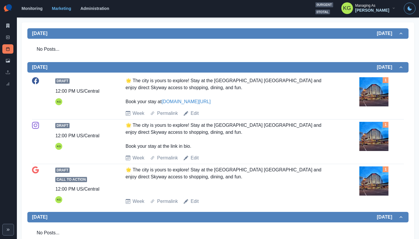
scroll to position [62, 0]
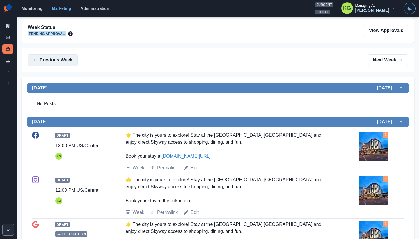
click at [58, 63] on button "Previous Week" at bounding box center [53, 60] width 50 height 12
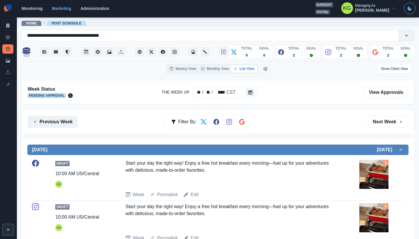
click at [51, 121] on button "Previous Week" at bounding box center [53, 122] width 50 height 12
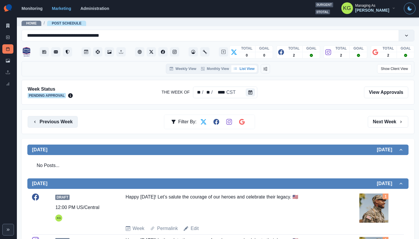
click at [51, 121] on button "Previous Week" at bounding box center [53, 122] width 50 height 12
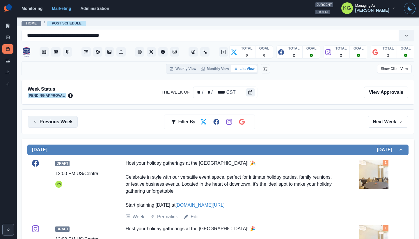
click at [51, 121] on button "Previous Week" at bounding box center [53, 122] width 50 height 12
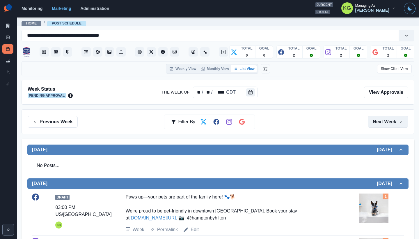
click at [386, 123] on button "Next Week" at bounding box center [388, 122] width 40 height 12
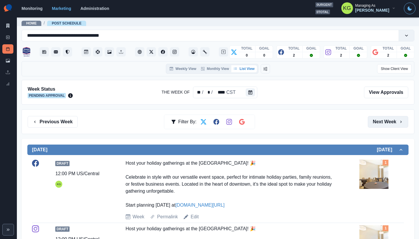
click at [386, 123] on button "Next Week" at bounding box center [388, 122] width 40 height 12
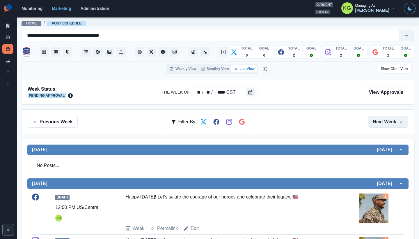
click at [386, 123] on button "Next Week" at bounding box center [388, 122] width 40 height 12
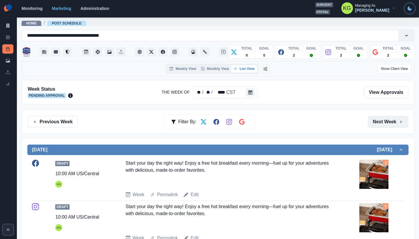
click at [386, 123] on button "Next Week" at bounding box center [388, 122] width 40 height 12
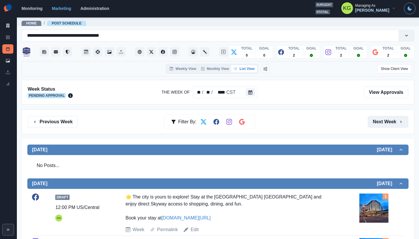
click at [386, 123] on button "Next Week" at bounding box center [388, 122] width 40 height 12
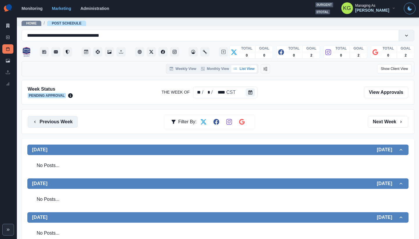
click at [53, 126] on button "Previous Week" at bounding box center [53, 122] width 50 height 12
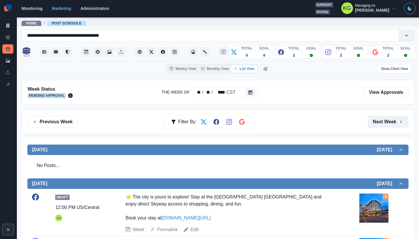
click at [378, 121] on button "Next Week" at bounding box center [388, 122] width 40 height 12
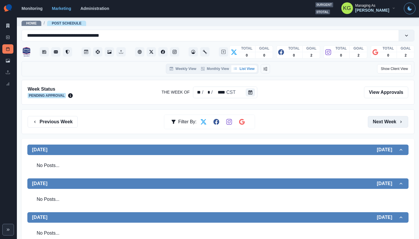
click at [378, 121] on button "Next Week" at bounding box center [388, 122] width 40 height 12
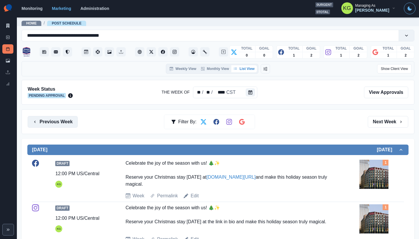
click at [53, 125] on button "Previous Week" at bounding box center [53, 122] width 50 height 12
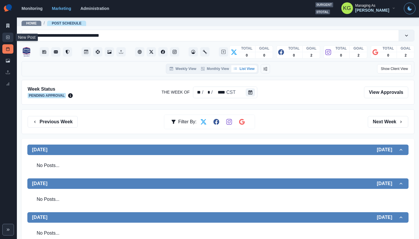
click at [8, 35] on link "New Post" at bounding box center [7, 37] width 11 height 9
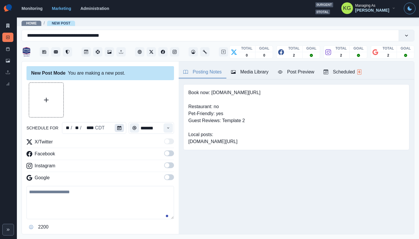
click at [117, 127] on icon "Calendar" at bounding box center [119, 128] width 4 height 4
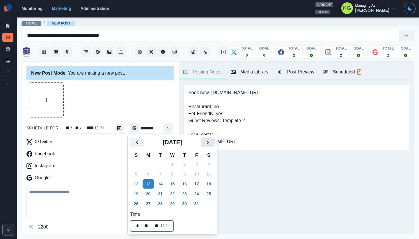
click at [211, 140] on icon "Next" at bounding box center [207, 141] width 7 height 7
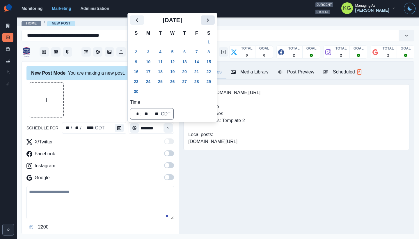
click at [211, 22] on icon "Next" at bounding box center [207, 20] width 7 height 7
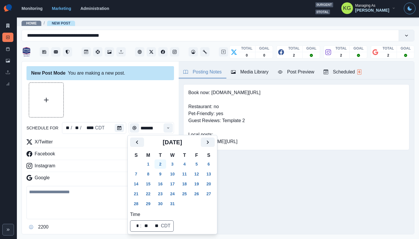
click at [162, 165] on button "2" at bounding box center [160, 163] width 12 height 9
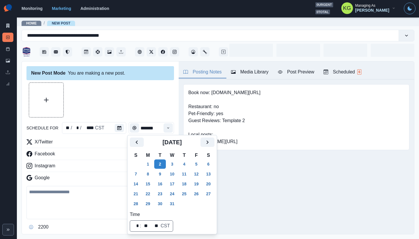
click at [139, 113] on div at bounding box center [99, 99] width 147 height 35
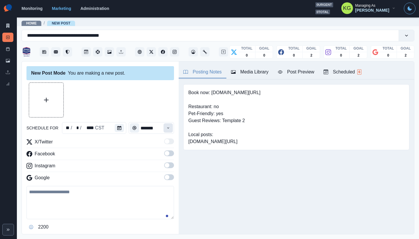
click at [165, 131] on button "Time" at bounding box center [167, 127] width 9 height 9
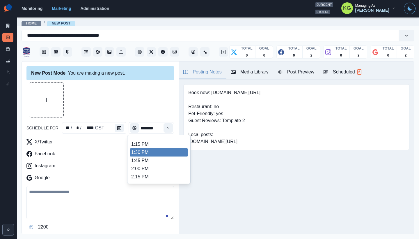
scroll to position [114, 0]
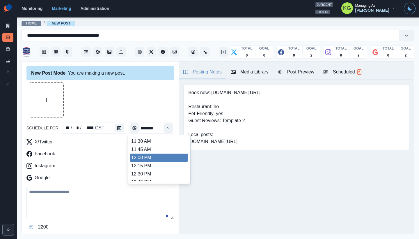
click at [150, 156] on li "12:00 PM" at bounding box center [159, 157] width 58 height 8
type input "********"
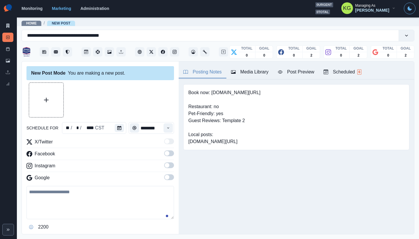
click at [165, 179] on span at bounding box center [169, 177] width 10 height 6
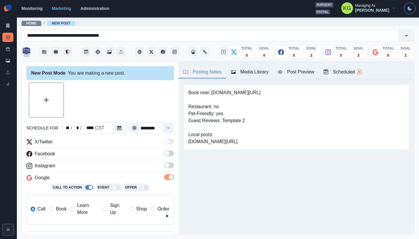
click at [165, 165] on span at bounding box center [167, 165] width 5 height 5
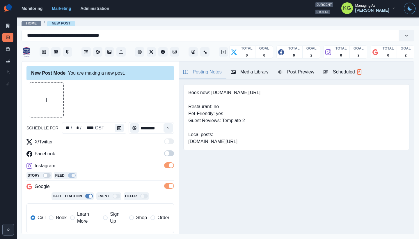
click at [164, 157] on label at bounding box center [169, 154] width 10 height 9
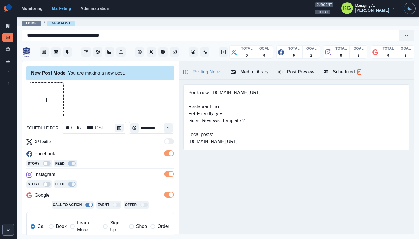
click at [59, 224] on span "Book" at bounding box center [61, 226] width 10 height 7
click at [247, 72] on div "Media Library" at bounding box center [250, 71] width 38 height 7
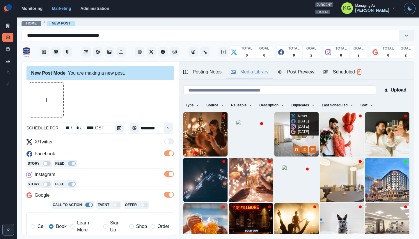
scroll to position [46, 0]
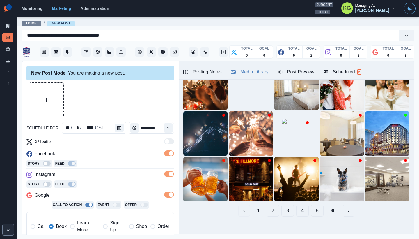
click at [330, 207] on button "30" at bounding box center [333, 210] width 15 height 12
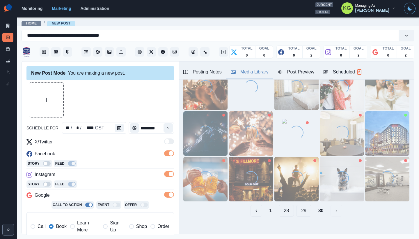
scroll to position [0, 0]
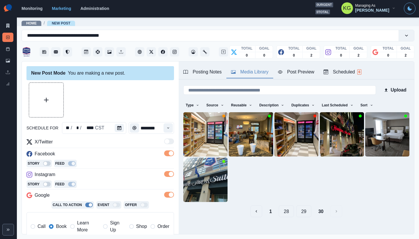
click at [301, 207] on button "29" at bounding box center [303, 211] width 15 height 12
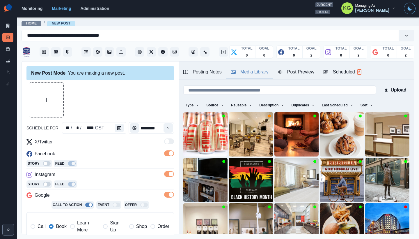
scroll to position [38, 0]
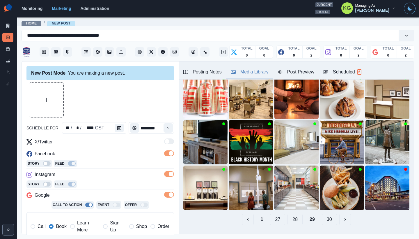
click at [294, 217] on button "28" at bounding box center [294, 219] width 15 height 12
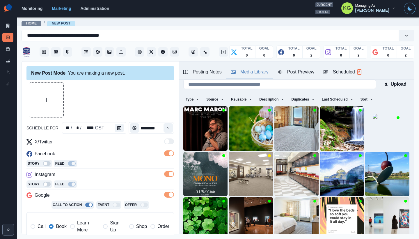
scroll to position [46, 0]
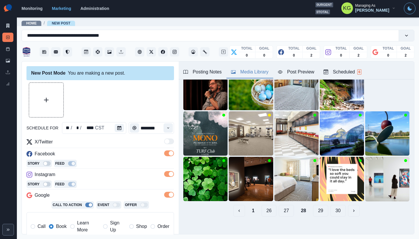
click at [283, 208] on button "27" at bounding box center [286, 210] width 15 height 12
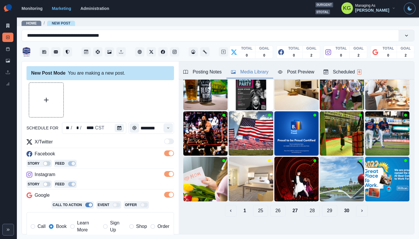
click at [277, 206] on button "26" at bounding box center [277, 210] width 15 height 12
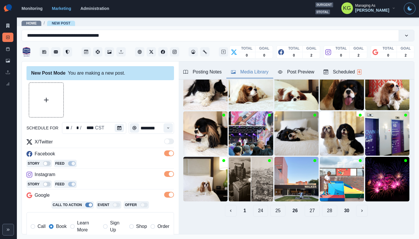
click at [272, 205] on button "25" at bounding box center [277, 210] width 15 height 12
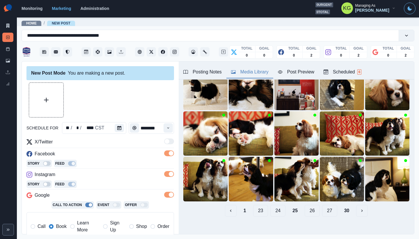
click at [272, 205] on button "24" at bounding box center [277, 210] width 15 height 12
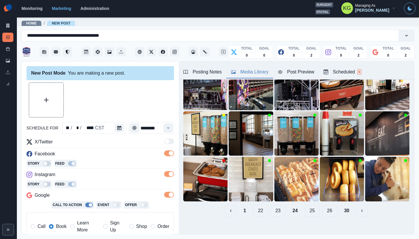
click at [272, 205] on button "23" at bounding box center [277, 210] width 15 height 12
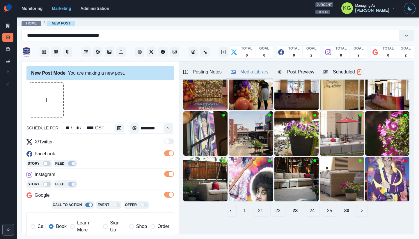
click at [272, 205] on button "22" at bounding box center [277, 210] width 15 height 12
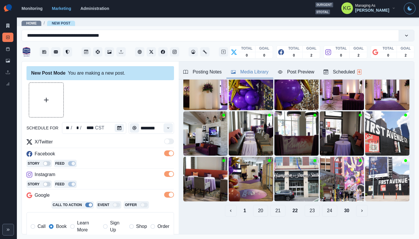
click at [272, 205] on button "21" at bounding box center [277, 210] width 15 height 12
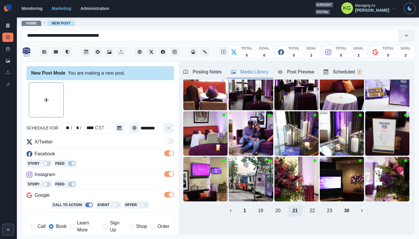
click at [272, 205] on button "20" at bounding box center [277, 210] width 15 height 12
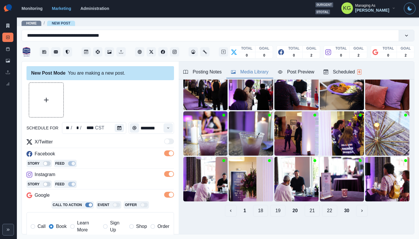
click at [272, 205] on button "19" at bounding box center [277, 210] width 15 height 12
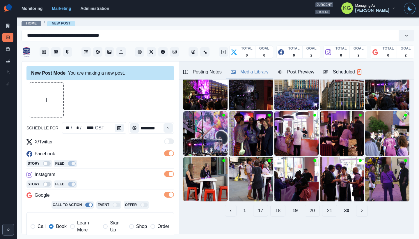
click at [272, 205] on button "18" at bounding box center [277, 210] width 15 height 12
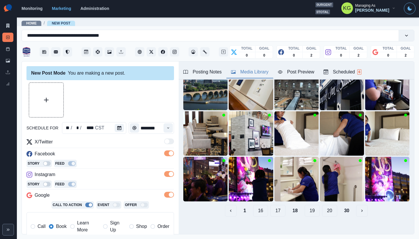
click at [272, 205] on button "17" at bounding box center [277, 210] width 15 height 12
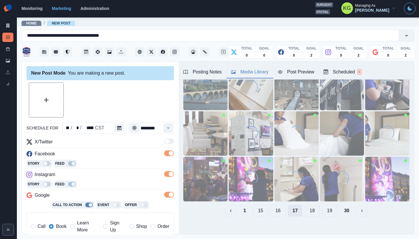
scroll to position [0, 0]
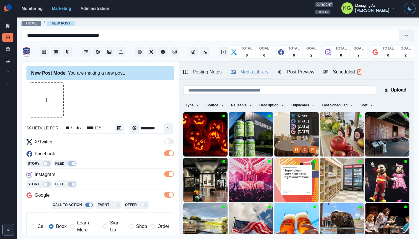
click at [303, 148] on icon "View Media" at bounding box center [304, 148] width 3 height 3
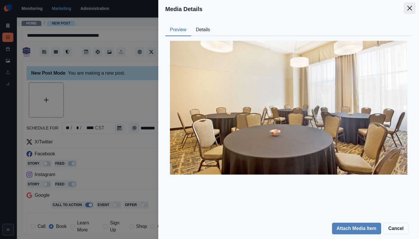
click at [410, 8] on icon "Close" at bounding box center [409, 8] width 5 height 5
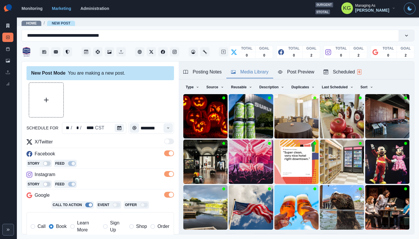
scroll to position [50, 0]
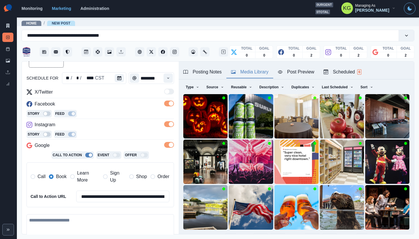
click at [87, 226] on textarea at bounding box center [99, 230] width 147 height 33
type textarea "*"
paste textarea "**********"
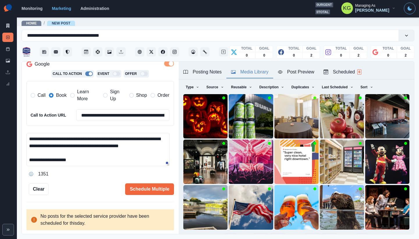
scroll to position [4, 0]
click at [205, 72] on div "Posting Notes" at bounding box center [202, 71] width 38 height 7
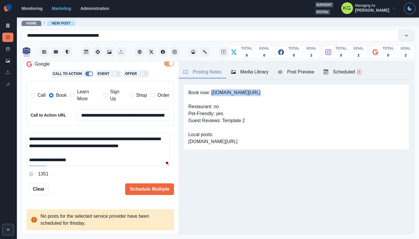
drag, startPoint x: 212, startPoint y: 92, endPoint x: 284, endPoint y: 97, distance: 72.3
click at [284, 97] on div "Book now: www.bit.ly/3SpO3oT Restaurant: no Pet-Friendly: yes Guest Reviews: Te…" at bounding box center [296, 117] width 226 height 66
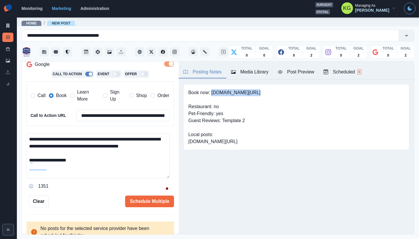
click at [166, 178] on textarea "**********" at bounding box center [97, 155] width 143 height 45
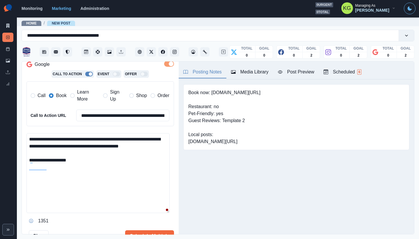
click at [118, 170] on textarea "**********" at bounding box center [97, 173] width 143 height 80
paste textarea "**********"
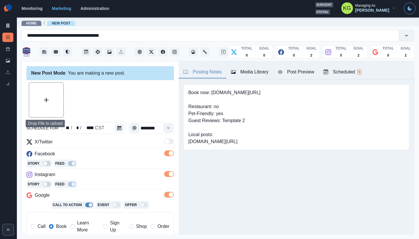
type textarea "**********"
click at [51, 99] on button "Upload Media" at bounding box center [46, 100] width 34 height 34
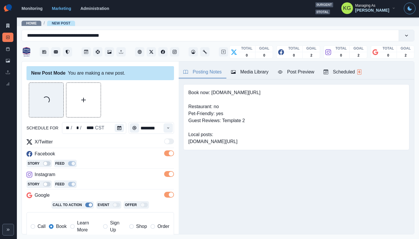
scroll to position [177, 0]
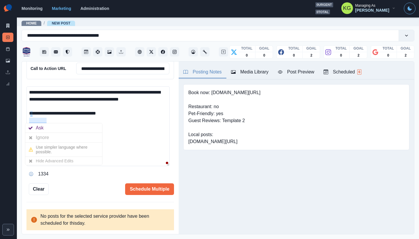
click at [150, 135] on textarea "**********" at bounding box center [97, 126] width 143 height 80
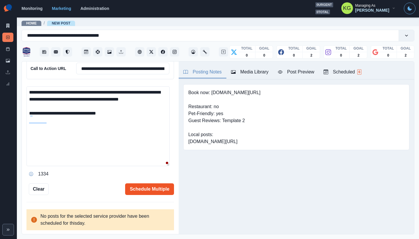
click at [155, 191] on button "Schedule Multiple" at bounding box center [149, 189] width 49 height 12
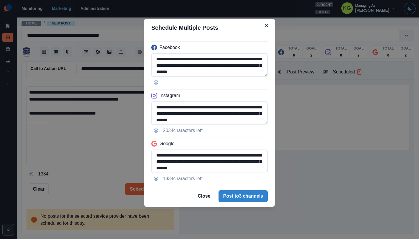
click at [273, 229] on div "**********" at bounding box center [209, 119] width 419 height 239
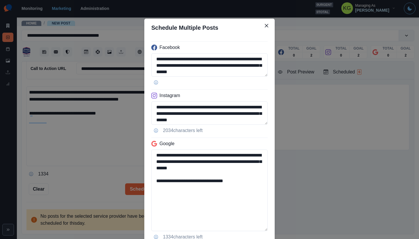
drag, startPoint x: 227, startPoint y: 184, endPoint x: 129, endPoint y: 183, distance: 97.2
click at [129, 183] on div "**********" at bounding box center [209, 119] width 419 height 239
click at [195, 183] on textarea "**********" at bounding box center [209, 189] width 116 height 81
drag, startPoint x: 193, startPoint y: 180, endPoint x: 281, endPoint y: 182, distance: 88.2
click at [281, 182] on div "**********" at bounding box center [209, 119] width 419 height 239
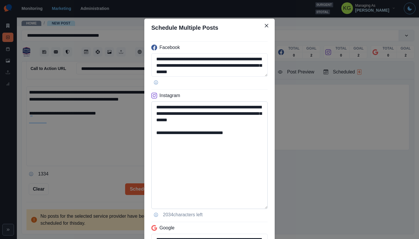
click at [259, 207] on textarea "**********" at bounding box center [209, 154] width 116 height 107
type textarea "**********"
drag, startPoint x: 245, startPoint y: 135, endPoint x: 195, endPoint y: 131, distance: 50.4
click at [195, 131] on textarea "**********" at bounding box center [209, 155] width 116 height 109
type textarea "**********"
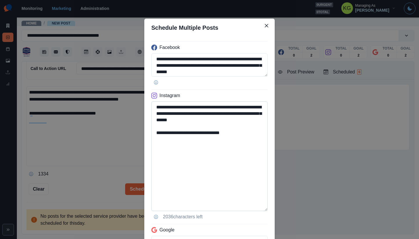
scroll to position [131, 0]
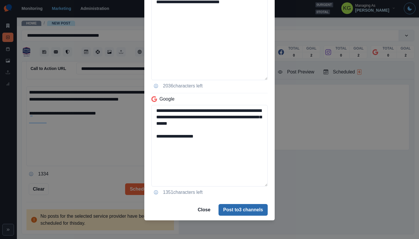
click at [233, 205] on button "Post to 3 channels" at bounding box center [242, 210] width 49 height 12
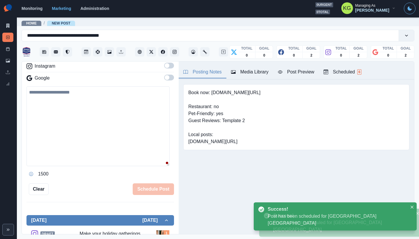
scroll to position [79, 0]
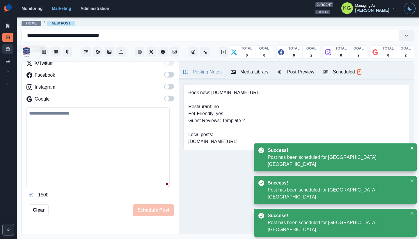
click at [9, 49] on icon at bounding box center [8, 49] width 4 height 4
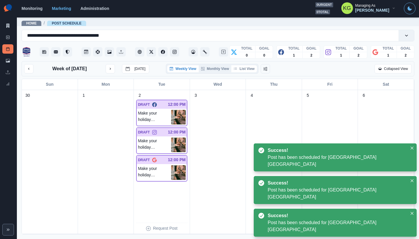
click at [247, 69] on button "List View" at bounding box center [244, 68] width 26 height 7
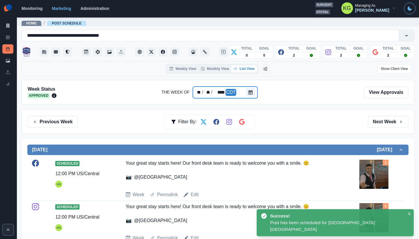
click at [255, 90] on div at bounding box center [252, 92] width 12 height 12
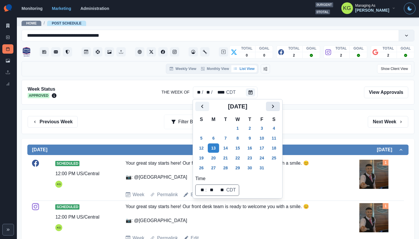
click at [276, 106] on icon "Next" at bounding box center [272, 106] width 7 height 7
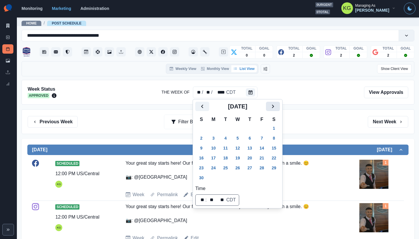
click at [273, 107] on button "Next" at bounding box center [273, 106] width 14 height 9
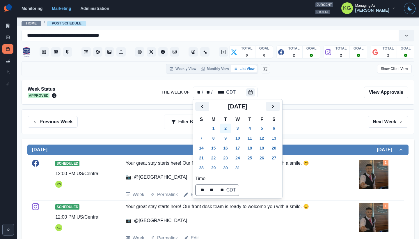
click at [229, 124] on button "2" at bounding box center [226, 127] width 12 height 9
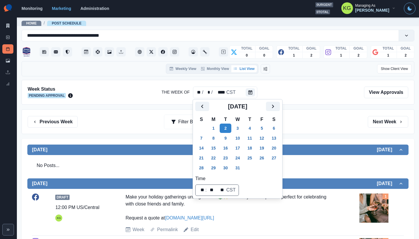
click at [307, 127] on div "Previous Week Filter By: Next Week" at bounding box center [218, 122] width 380 height 12
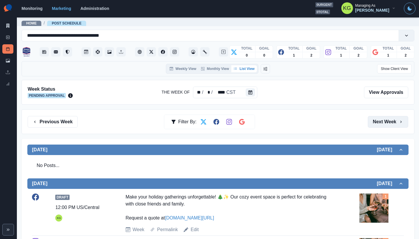
click at [380, 117] on button "Next Week" at bounding box center [388, 122] width 40 height 12
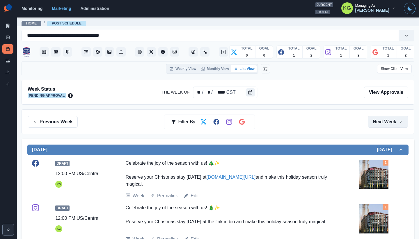
click at [380, 117] on button "Next Week" at bounding box center [388, 122] width 40 height 12
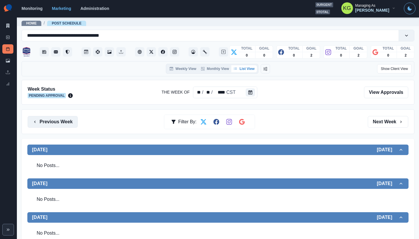
click at [48, 119] on button "Previous Week" at bounding box center [53, 122] width 50 height 12
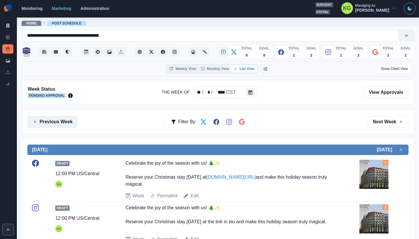
click at [48, 119] on button "Previous Week" at bounding box center [53, 122] width 50 height 12
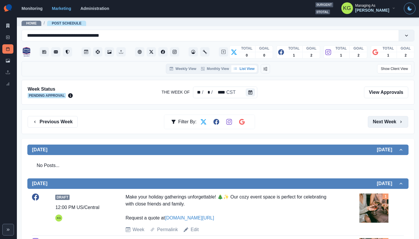
click at [376, 125] on button "Next Week" at bounding box center [388, 122] width 40 height 12
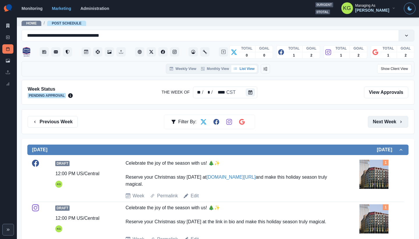
click at [376, 125] on button "Next Week" at bounding box center [388, 122] width 40 height 12
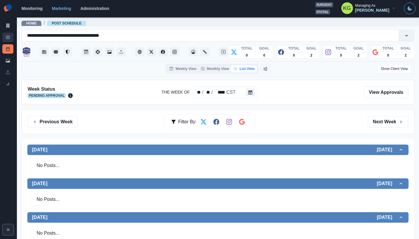
click at [12, 35] on link "New Post" at bounding box center [7, 37] width 11 height 9
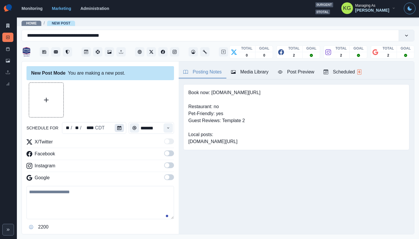
click at [122, 128] on button "Calendar" at bounding box center [119, 128] width 9 height 8
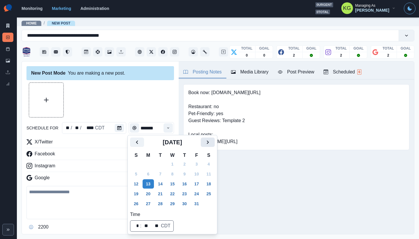
click at [211, 143] on icon "Next" at bounding box center [207, 141] width 7 height 7
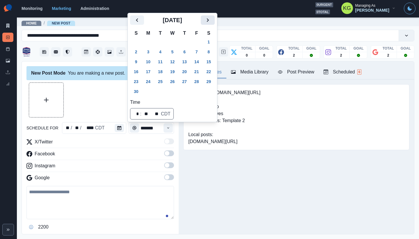
click at [215, 24] on button "Next" at bounding box center [208, 19] width 14 height 9
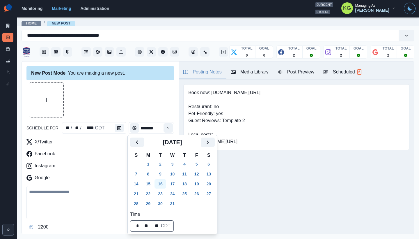
click at [163, 182] on button "16" at bounding box center [160, 183] width 12 height 9
click at [122, 109] on div at bounding box center [99, 99] width 147 height 35
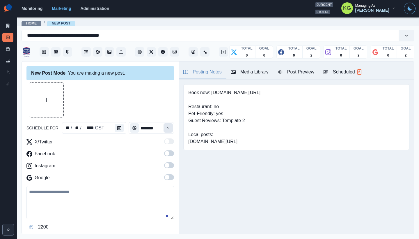
click at [166, 129] on icon "Time" at bounding box center [168, 128] width 4 height 4
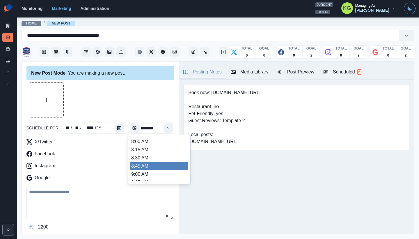
scroll to position [114, 0]
click at [150, 159] on li "12:00 PM" at bounding box center [159, 158] width 58 height 8
type input "********"
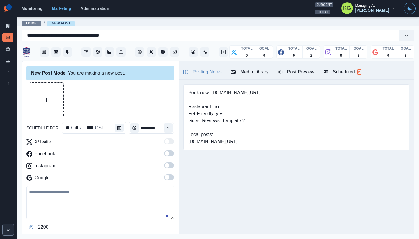
click at [165, 165] on span at bounding box center [167, 165] width 5 height 5
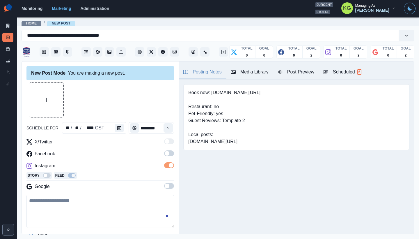
click at [165, 153] on span at bounding box center [167, 153] width 5 height 5
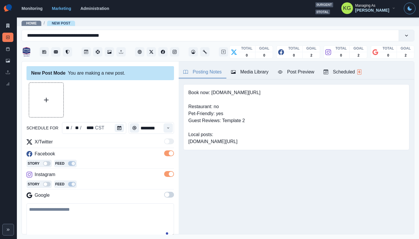
click at [166, 194] on span at bounding box center [169, 194] width 10 height 6
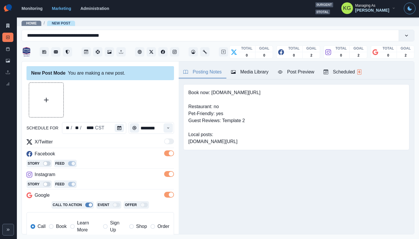
click at [251, 70] on div "Media Library" at bounding box center [250, 71] width 38 height 7
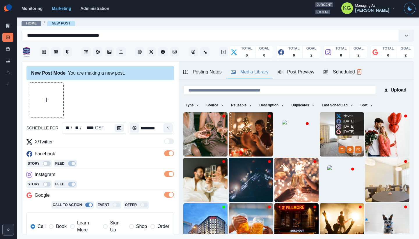
scroll to position [46, 0]
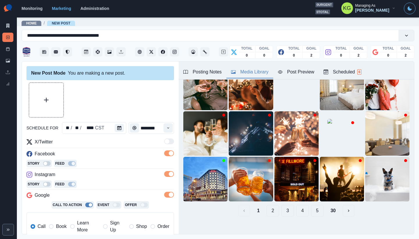
click at [328, 209] on button "30" at bounding box center [333, 210] width 15 height 12
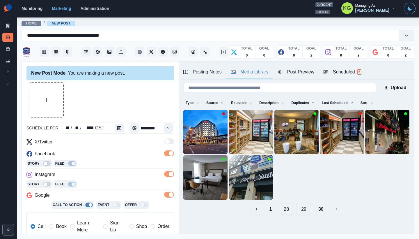
click at [298, 208] on button "29" at bounding box center [303, 209] width 15 height 12
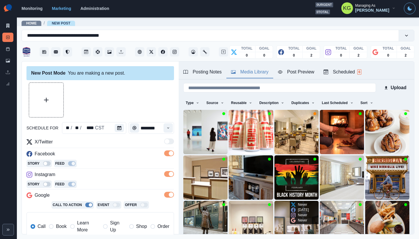
scroll to position [12, 0]
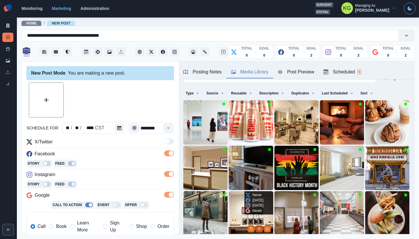
click at [257, 227] on icon "View Media" at bounding box center [258, 228] width 3 height 3
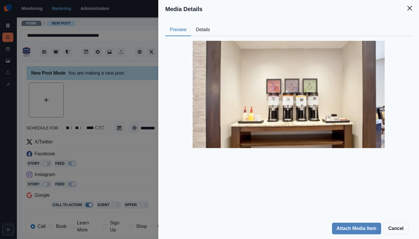
click at [411, 8] on icon "Close" at bounding box center [409, 8] width 5 height 5
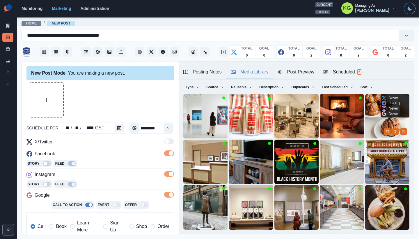
scroll to position [46, 0]
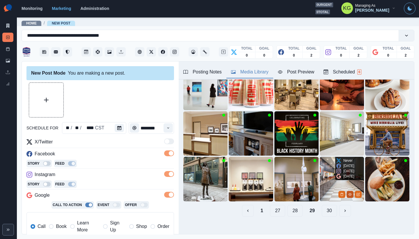
click at [348, 192] on icon "View Media" at bounding box center [349, 193] width 3 height 3
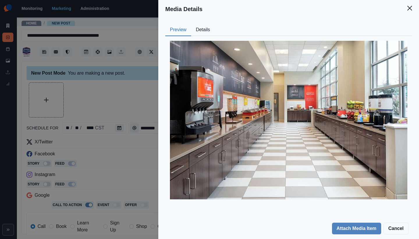
click at [411, 15] on header "Media Details" at bounding box center [288, 9] width 261 height 18
click at [412, 11] on button "Close" at bounding box center [410, 8] width 12 height 12
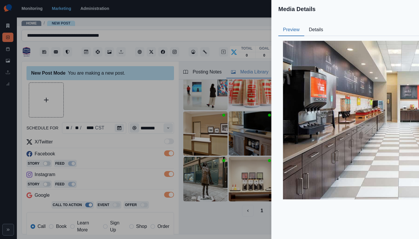
scroll to position [18, 0]
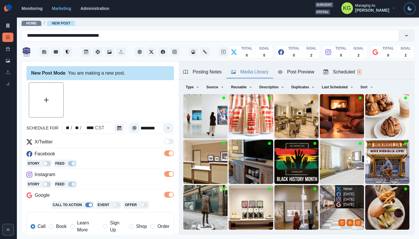
click at [320, 199] on img at bounding box center [342, 207] width 44 height 44
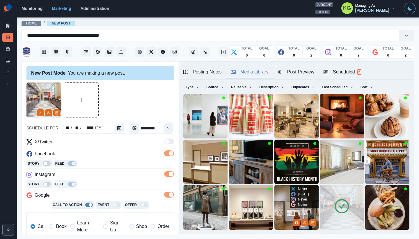
scroll to position [46, 0]
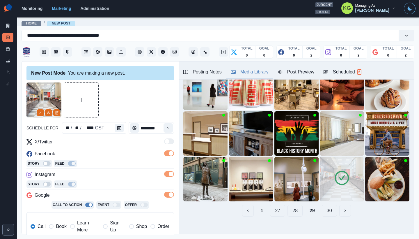
click at [287, 207] on button "28" at bounding box center [294, 210] width 15 height 12
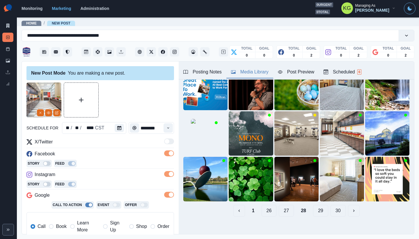
click at [284, 207] on button "27" at bounding box center [286, 210] width 15 height 12
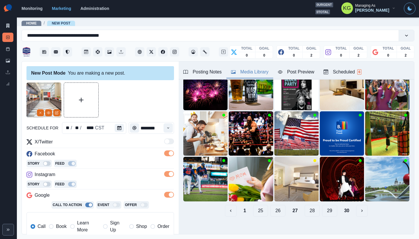
click at [280, 207] on button "26" at bounding box center [277, 210] width 15 height 12
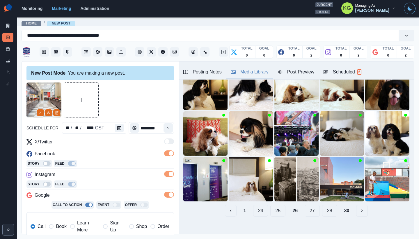
click at [274, 207] on button "25" at bounding box center [277, 210] width 15 height 12
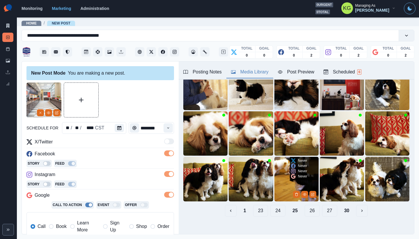
click at [274, 207] on button "24" at bounding box center [277, 210] width 15 height 12
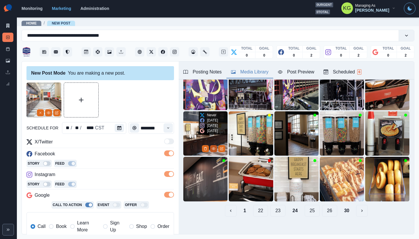
click at [212, 147] on icon "View Media" at bounding box center [213, 148] width 3 height 3
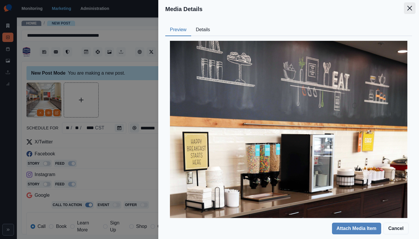
click at [408, 11] on button "Close" at bounding box center [410, 8] width 12 height 12
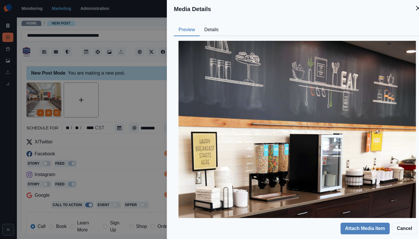
scroll to position [18, 0]
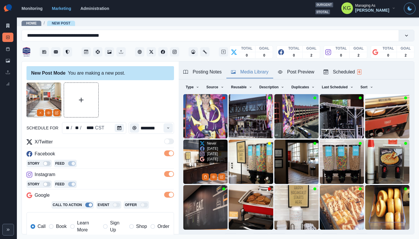
click at [194, 142] on img at bounding box center [205, 161] width 44 height 44
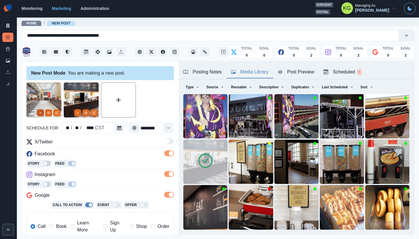
click at [40, 113] on icon "Remove" at bounding box center [40, 112] width 3 height 3
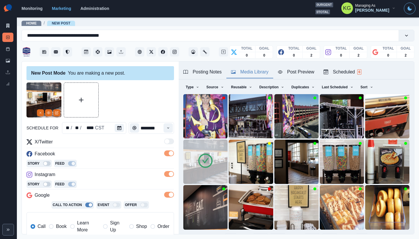
scroll to position [54, 0]
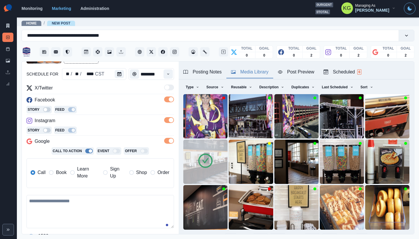
click at [58, 170] on span "Book" at bounding box center [61, 172] width 10 height 7
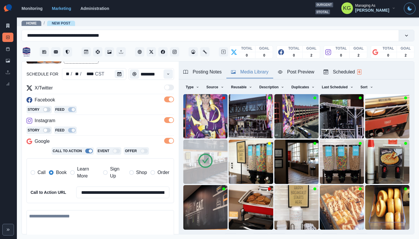
scroll to position [131, 0]
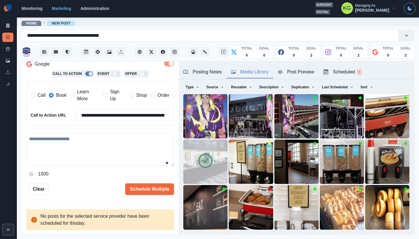
click at [93, 147] on textarea at bounding box center [99, 149] width 147 height 33
paste textarea "**********"
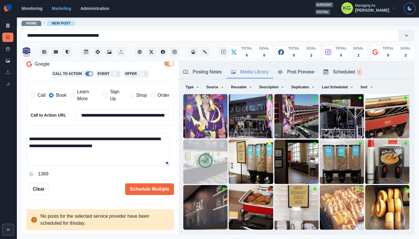
drag, startPoint x: 97, startPoint y: 138, endPoint x: 92, endPoint y: 137, distance: 5.0
click at [92, 137] on textarea "**********" at bounding box center [97, 149] width 143 height 33
type textarea "**********"
click at [152, 188] on button "Schedule Multiple" at bounding box center [149, 189] width 49 height 12
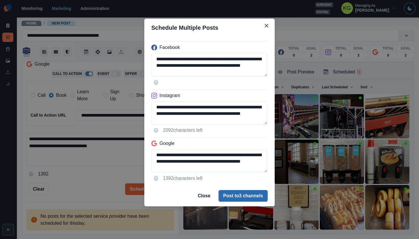
click at [241, 195] on button "Post to 3 channels" at bounding box center [242, 196] width 49 height 12
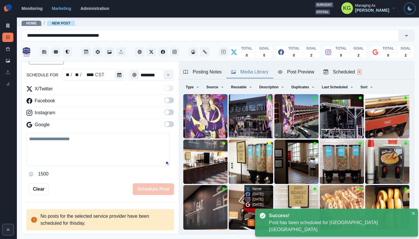
scroll to position [32, 0]
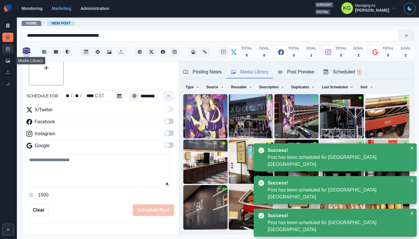
click at [9, 51] on rect at bounding box center [7, 48] width 3 height 3
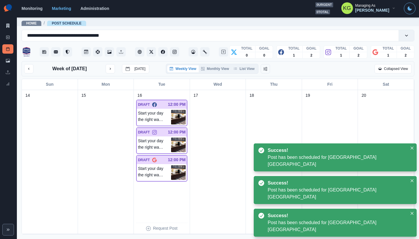
click at [246, 72] on div "Weekly View Monthly View List View" at bounding box center [212, 69] width 92 height 10
click at [245, 68] on button "List View" at bounding box center [244, 68] width 26 height 7
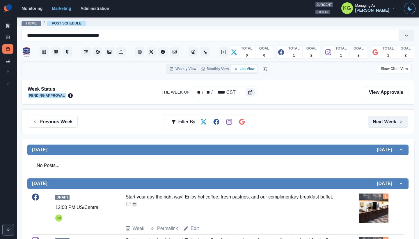
click at [373, 124] on button "Next Week" at bounding box center [388, 122] width 40 height 12
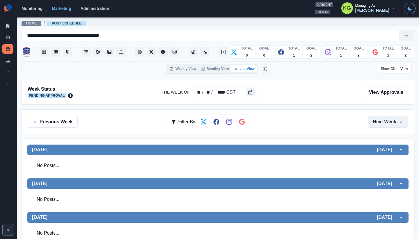
click at [382, 124] on button "Next Week" at bounding box center [388, 122] width 40 height 12
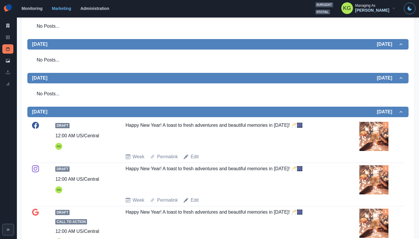
scroll to position [89, 0]
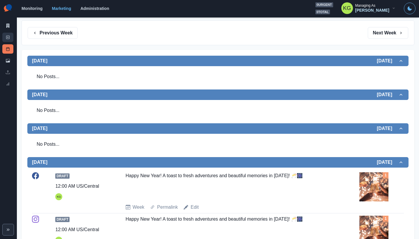
click at [8, 33] on link "New Post" at bounding box center [7, 37] width 11 height 9
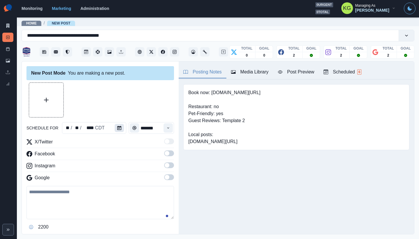
click at [118, 127] on icon "Calendar" at bounding box center [119, 128] width 4 height 4
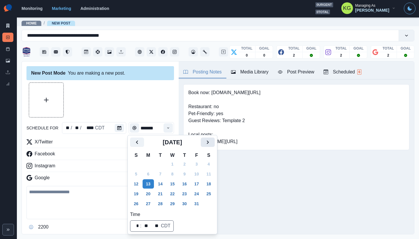
click at [211, 141] on icon "Next" at bounding box center [207, 141] width 7 height 7
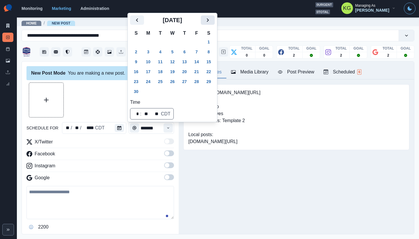
click at [215, 22] on button "Next" at bounding box center [208, 19] width 14 height 9
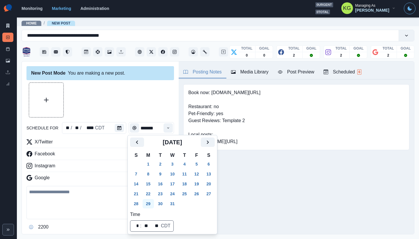
click at [151, 204] on button "29" at bounding box center [149, 203] width 12 height 9
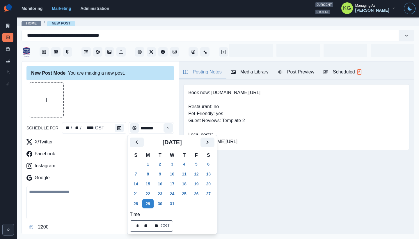
click at [132, 113] on div at bounding box center [99, 99] width 147 height 35
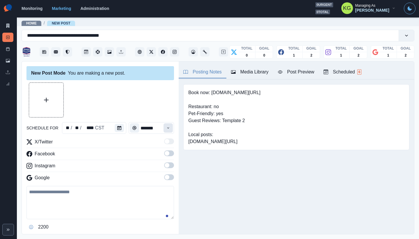
click at [167, 129] on button "Time" at bounding box center [167, 127] width 9 height 9
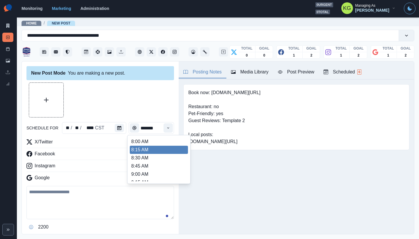
scroll to position [121, 0]
click at [148, 152] on li "12:00 PM" at bounding box center [159, 150] width 58 height 8
type input "********"
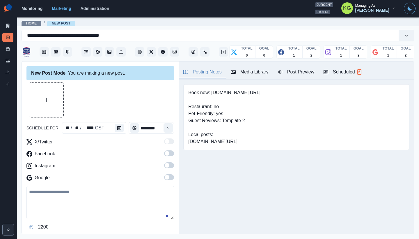
click at [165, 167] on span at bounding box center [169, 165] width 10 height 6
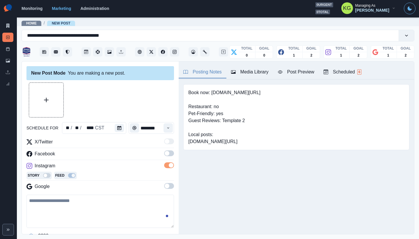
click at [165, 157] on label at bounding box center [169, 154] width 10 height 9
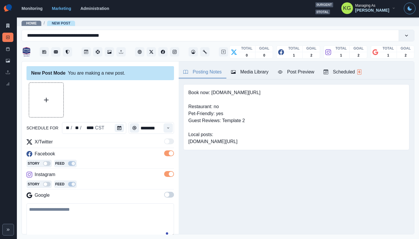
click at [166, 191] on div "X/Twitter Facebook Story Feed Instagram Story Feed Google" at bounding box center [99, 169] width 147 height 63
click at [165, 196] on span at bounding box center [167, 194] width 5 height 5
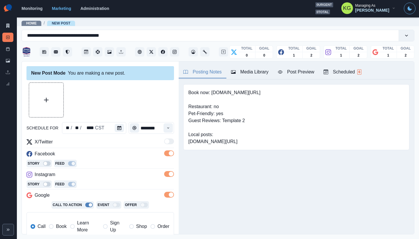
click at [246, 72] on div "Media Library" at bounding box center [250, 71] width 38 height 7
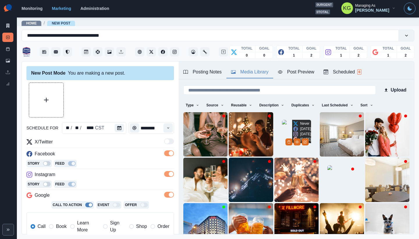
scroll to position [46, 0]
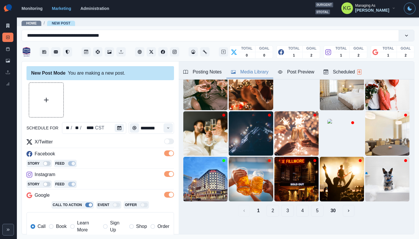
click at [312, 206] on button "5" at bounding box center [317, 210] width 13 height 12
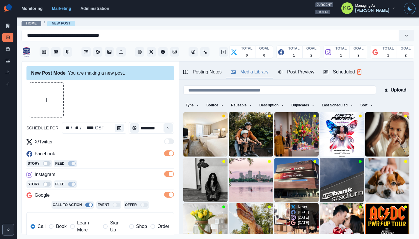
scroll to position [46, 0]
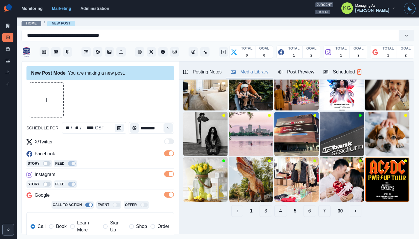
click at [318, 205] on button "7" at bounding box center [324, 211] width 13 height 12
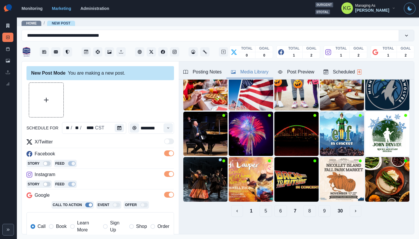
click at [318, 207] on button "9" at bounding box center [324, 211] width 13 height 12
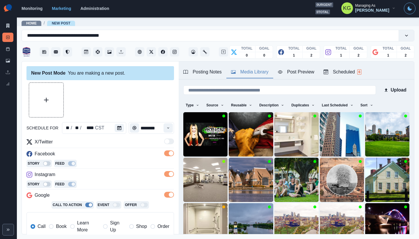
scroll to position [46, 0]
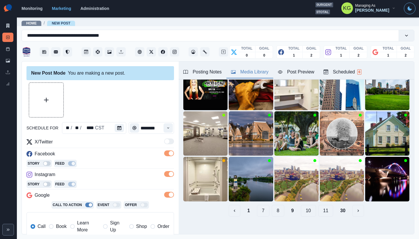
click at [321, 204] on button "11" at bounding box center [325, 210] width 15 height 12
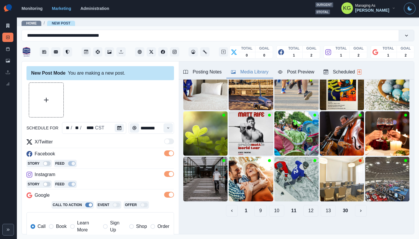
click at [306, 207] on button "12" at bounding box center [310, 210] width 15 height 12
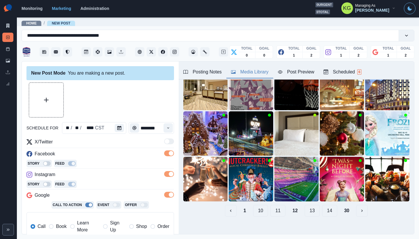
click at [324, 207] on button "14" at bounding box center [329, 210] width 15 height 12
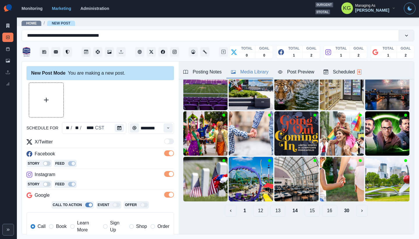
click at [324, 208] on button "16" at bounding box center [329, 210] width 15 height 12
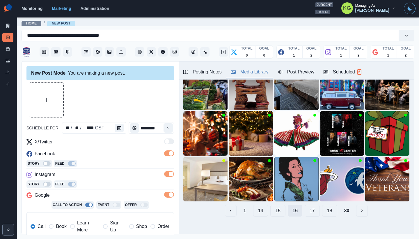
click at [324, 208] on button "18" at bounding box center [329, 210] width 15 height 12
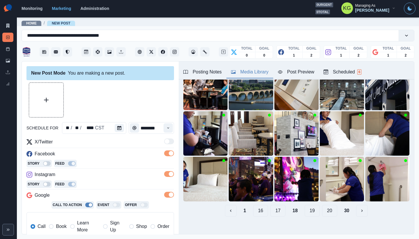
click at [305, 206] on button "19" at bounding box center [312, 210] width 15 height 12
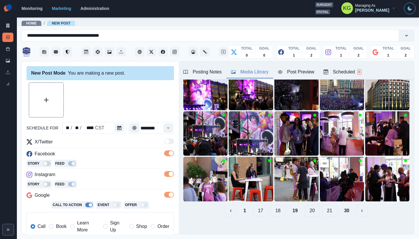
click at [308, 209] on button "20" at bounding box center [312, 210] width 15 height 12
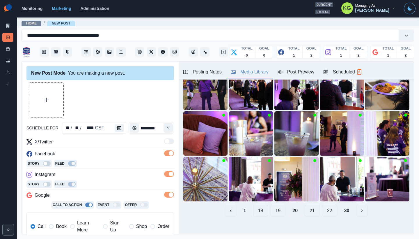
click at [322, 208] on button "22" at bounding box center [329, 210] width 15 height 12
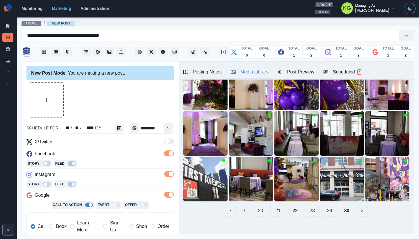
click at [315, 208] on div "1 20 21 22 23 24 30" at bounding box center [296, 210] width 226 height 12
click at [309, 205] on button "23" at bounding box center [312, 210] width 15 height 12
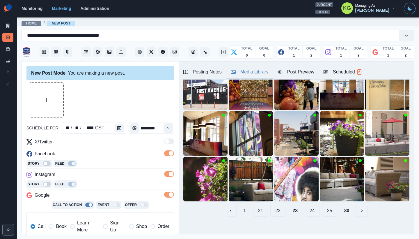
click at [307, 206] on button "24" at bounding box center [312, 210] width 15 height 12
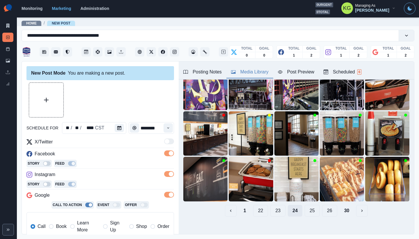
click at [307, 206] on button "25" at bounding box center [312, 210] width 15 height 12
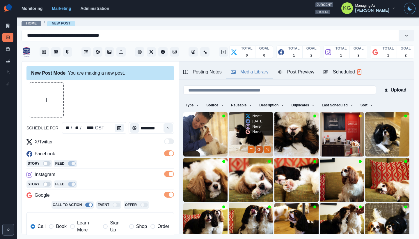
click at [256, 146] on button "View Media" at bounding box center [259, 149] width 7 height 7
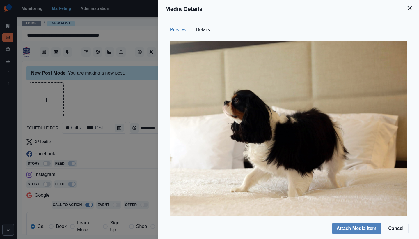
click at [408, 10] on icon "Close" at bounding box center [409, 8] width 5 height 5
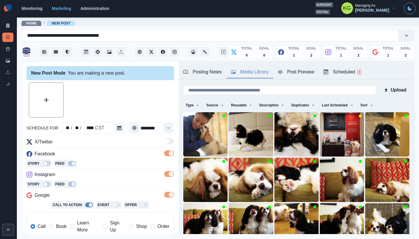
scroll to position [18, 0]
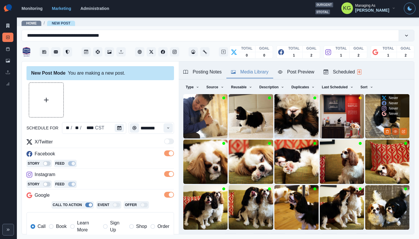
click at [395, 131] on circle "View Media" at bounding box center [395, 131] width 1 height 1
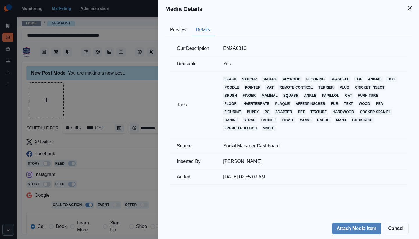
click at [202, 30] on button "Details" at bounding box center [203, 30] width 24 height 12
click at [179, 31] on button "Preview" at bounding box center [178, 30] width 26 height 12
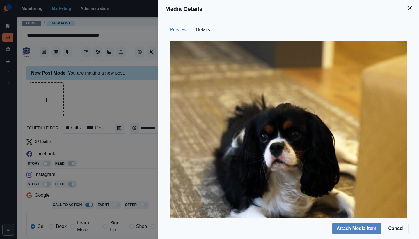
scroll to position [63, 0]
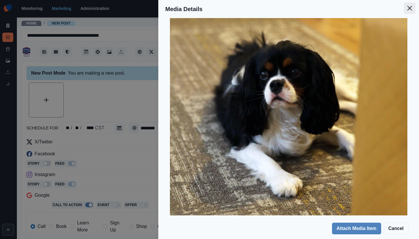
click at [410, 6] on icon "Close" at bounding box center [409, 8] width 5 height 5
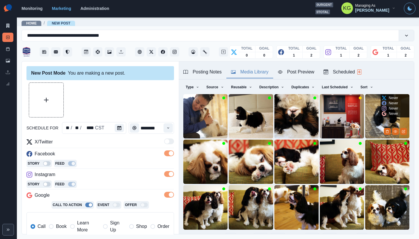
click at [367, 103] on img at bounding box center [387, 116] width 44 height 44
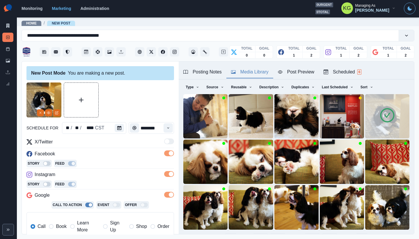
scroll to position [110, 0]
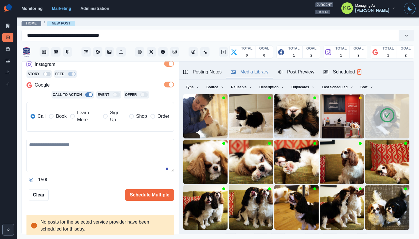
click at [56, 119] on span "Book" at bounding box center [61, 116] width 10 height 7
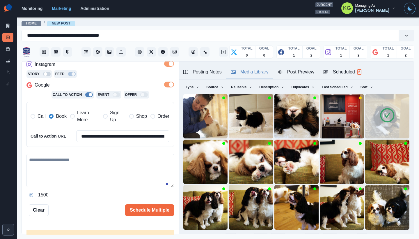
drag, startPoint x: 94, startPoint y: 173, endPoint x: 121, endPoint y: 150, distance: 35.9
click at [94, 173] on textarea at bounding box center [99, 170] width 147 height 33
paste textarea "**********"
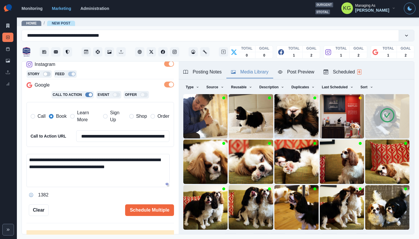
click at [212, 72] on div "Posting Notes" at bounding box center [202, 71] width 38 height 7
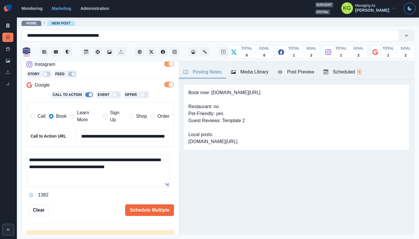
scroll to position [0, 0]
drag, startPoint x: 211, startPoint y: 92, endPoint x: 266, endPoint y: 103, distance: 56.2
click at [272, 93] on div "Book now: www.bit.ly/3SpO3oT Restaurant: no Pet-Friendly: yes Guest Reviews: Te…" at bounding box center [296, 117] width 226 height 66
copy pre "www.bit.ly/3SpO3oT"
click at [161, 167] on textarea "**********" at bounding box center [97, 170] width 143 height 33
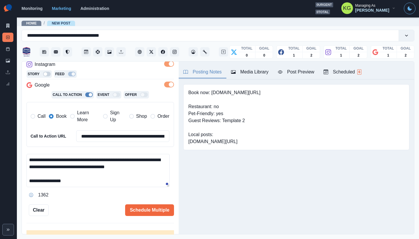
paste textarea "**********"
type textarea "**********"
click at [152, 207] on button "Schedule Multiple" at bounding box center [149, 210] width 49 height 12
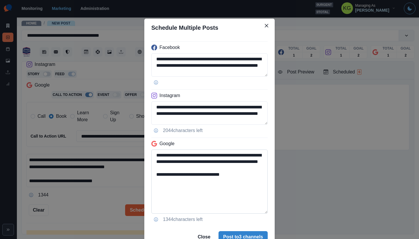
click at [258, 213] on textarea "**********" at bounding box center [209, 181] width 116 height 64
drag, startPoint x: 239, startPoint y: 183, endPoint x: 150, endPoint y: 174, distance: 89.8
click at [151, 174] on textarea "**********" at bounding box center [209, 184] width 116 height 70
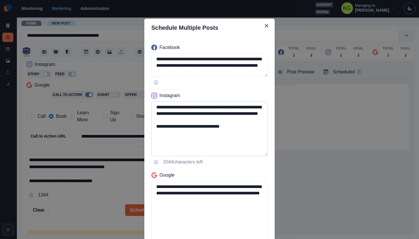
click at [265, 154] on textarea "**********" at bounding box center [209, 128] width 116 height 55
type textarea "**********"
drag, startPoint x: 234, startPoint y: 129, endPoint x: 191, endPoint y: 130, distance: 43.3
click at [191, 130] on textarea "**********" at bounding box center [209, 128] width 116 height 55
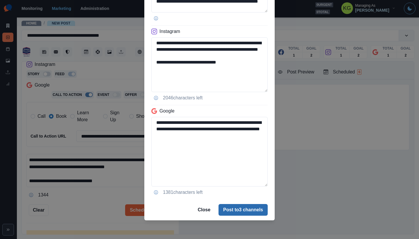
type textarea "**********"
click at [247, 210] on button "Post to 3 channels" at bounding box center [242, 210] width 49 height 12
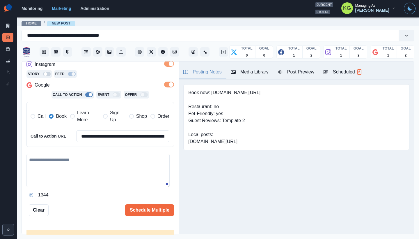
scroll to position [53, 0]
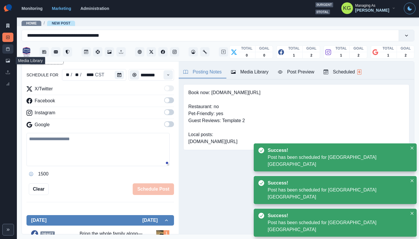
click at [6, 49] on link "Post Schedule" at bounding box center [7, 48] width 11 height 9
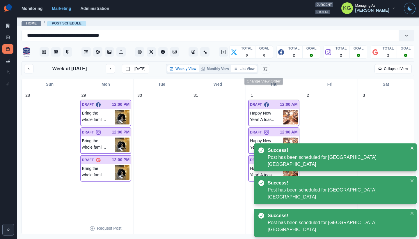
click at [251, 70] on button "List View" at bounding box center [244, 68] width 26 height 7
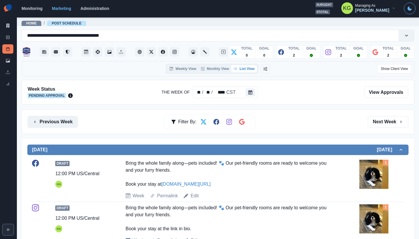
click at [69, 121] on button "Previous Week" at bounding box center [53, 122] width 50 height 12
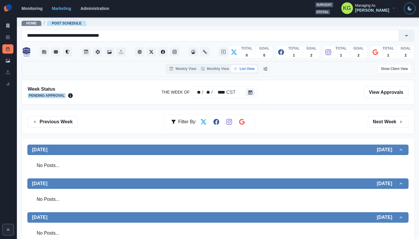
scroll to position [112, 0]
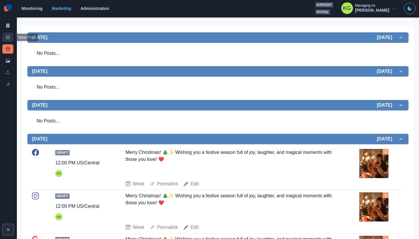
click at [4, 33] on link "New Post" at bounding box center [7, 37] width 11 height 9
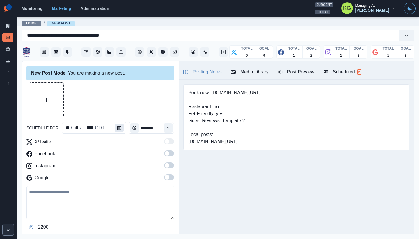
click at [118, 125] on button "Calendar" at bounding box center [119, 128] width 9 height 8
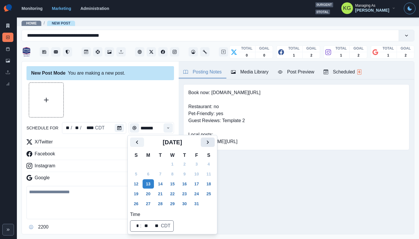
click at [211, 140] on icon "Next" at bounding box center [207, 141] width 7 height 7
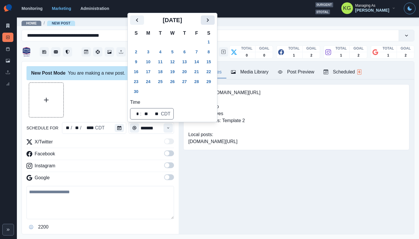
click at [211, 23] on icon "Next" at bounding box center [207, 20] width 7 height 7
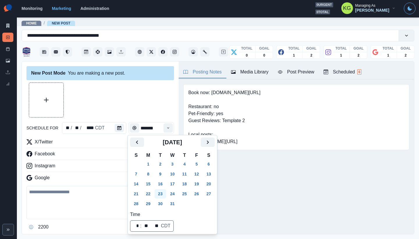
click at [162, 192] on button "23" at bounding box center [160, 193] width 12 height 9
click at [120, 114] on div at bounding box center [99, 99] width 147 height 35
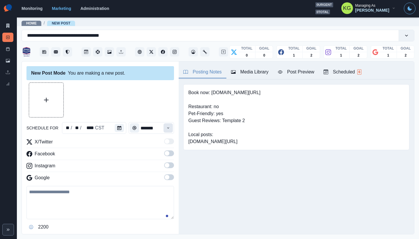
click at [166, 129] on icon "Time" at bounding box center [168, 128] width 4 height 4
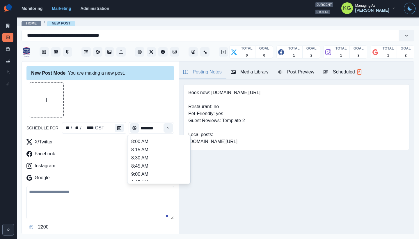
scroll to position [124, 0]
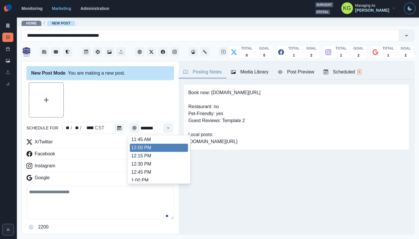
click at [147, 148] on li "12:00 PM" at bounding box center [159, 147] width 58 height 8
type input "********"
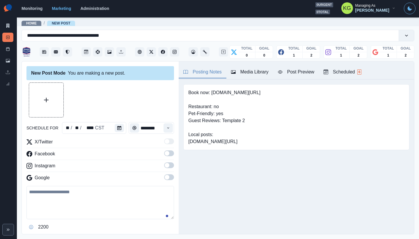
click at [166, 174] on span at bounding box center [169, 177] width 10 height 6
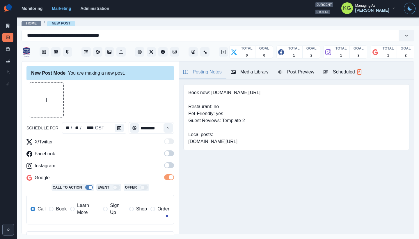
click at [165, 165] on span at bounding box center [167, 165] width 5 height 5
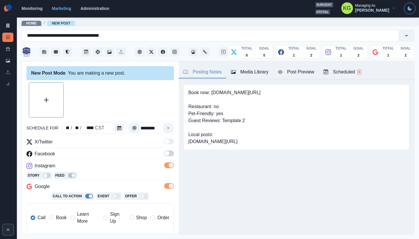
click at [165, 153] on span at bounding box center [167, 153] width 5 height 5
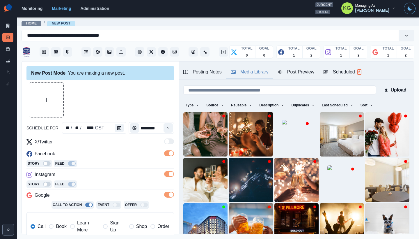
click at [258, 71] on div "Media Library" at bounding box center [250, 71] width 38 height 7
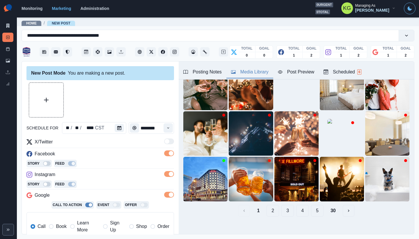
click at [329, 204] on button "30" at bounding box center [333, 210] width 15 height 12
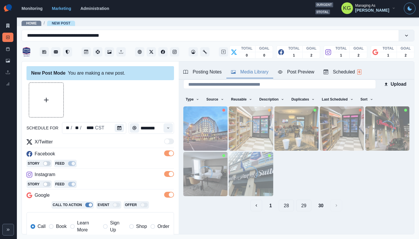
scroll to position [0, 0]
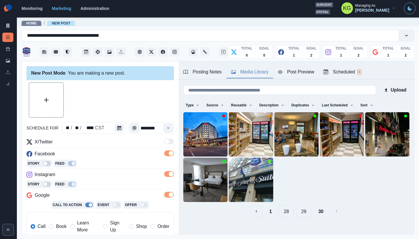
click at [301, 208] on button "29" at bounding box center [303, 211] width 15 height 12
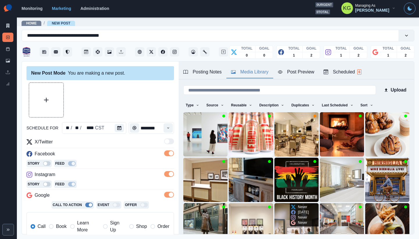
scroll to position [46, 0]
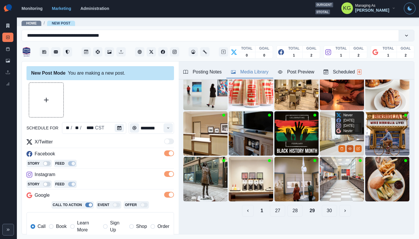
click at [348, 147] on icon "View Media" at bounding box center [349, 148] width 3 height 3
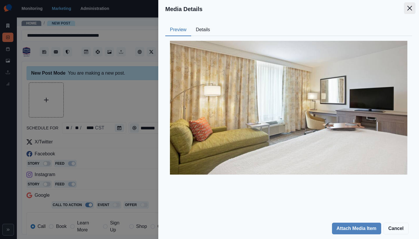
click at [409, 10] on icon "Close" at bounding box center [409, 8] width 5 height 5
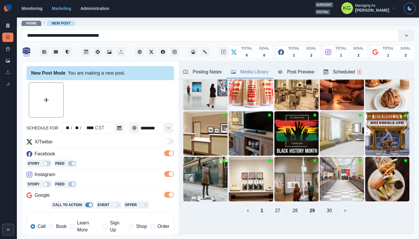
scroll to position [18, 0]
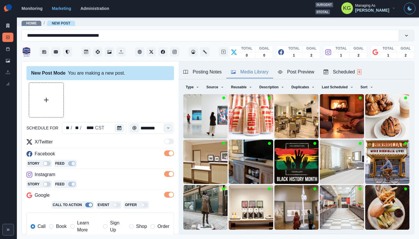
click at [288, 233] on button "28" at bounding box center [294, 239] width 15 height 12
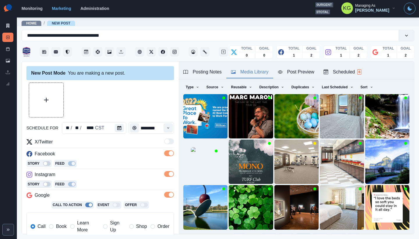
scroll to position [46, 0]
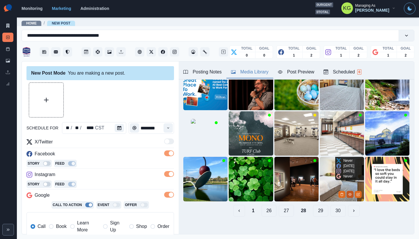
click at [348, 193] on icon "View Media" at bounding box center [349, 194] width 3 height 2
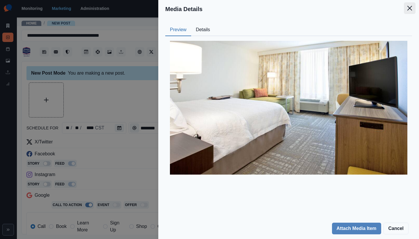
click at [409, 6] on icon "Close" at bounding box center [409, 8] width 5 height 5
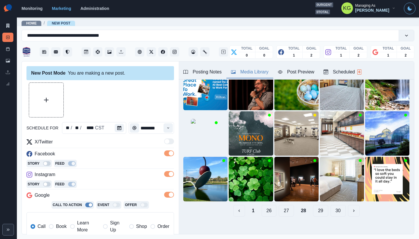
click at [282, 205] on button "27" at bounding box center [286, 210] width 15 height 12
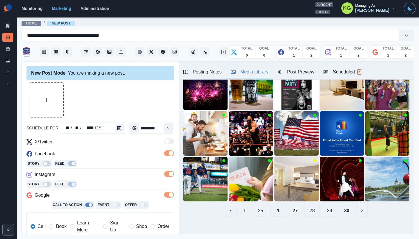
scroll to position [36, 0]
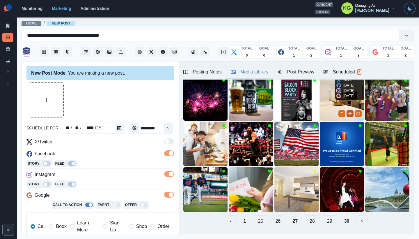
click at [348, 112] on icon "View Media" at bounding box center [349, 113] width 3 height 3
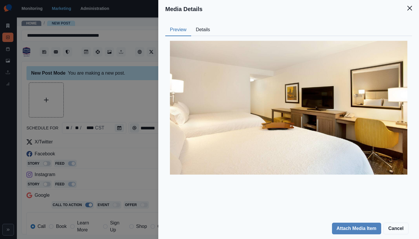
click at [408, 8] on icon "Close" at bounding box center [409, 8] width 5 height 5
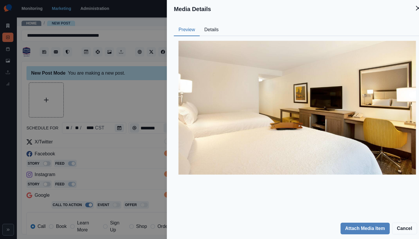
scroll to position [18, 0]
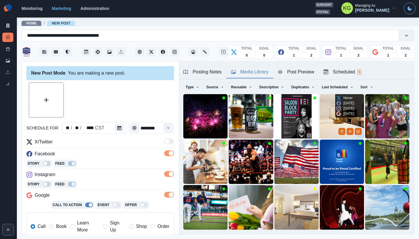
click at [320, 120] on img at bounding box center [342, 116] width 44 height 44
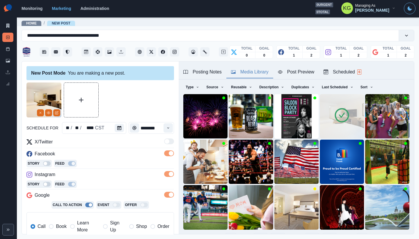
click at [54, 229] on label "Book" at bounding box center [57, 226] width 17 height 14
click at [41, 113] on line "Remove" at bounding box center [41, 113] width 2 height 2
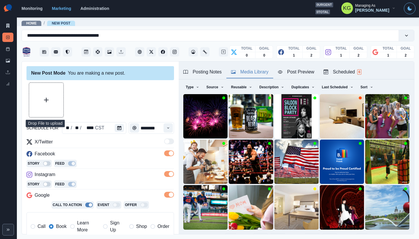
click at [52, 102] on button "Upload Media" at bounding box center [46, 100] width 34 height 34
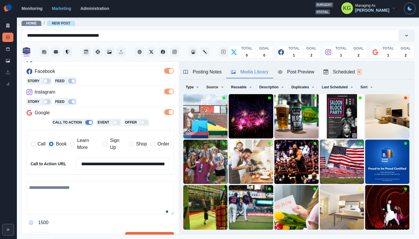
scroll to position [121, 0]
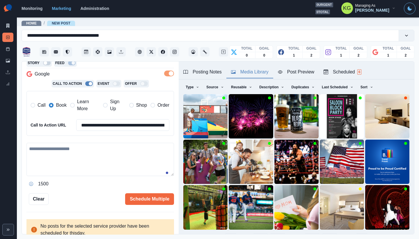
click at [102, 166] on textarea at bounding box center [99, 159] width 147 height 33
paste textarea "**********"
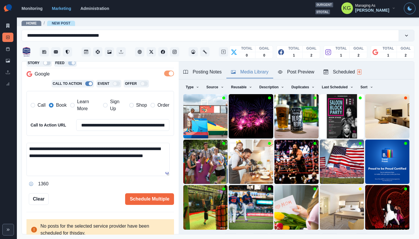
drag, startPoint x: 203, startPoint y: 71, endPoint x: 221, endPoint y: 76, distance: 18.1
click at [203, 71] on div "Posting Notes" at bounding box center [202, 71] width 38 height 7
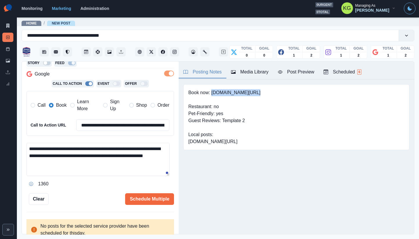
drag, startPoint x: 212, startPoint y: 91, endPoint x: 279, endPoint y: 93, distance: 67.0
click at [279, 93] on div "Book now: www.bit.ly/3SpO3oT Restaurant: no Pet-Friendly: yes Guest Reviews: Te…" at bounding box center [296, 117] width 226 height 66
copy pre "www.bit.ly/3SpO3oT"
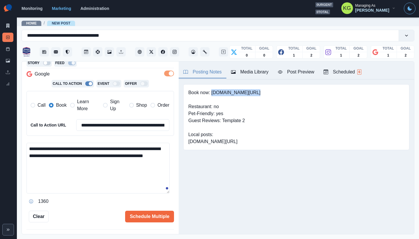
click at [170, 193] on textarea "**********" at bounding box center [97, 168] width 143 height 51
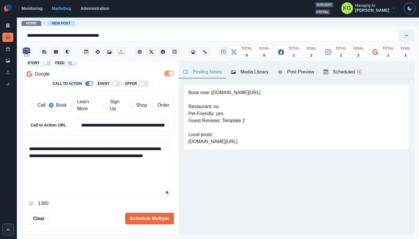
drag, startPoint x: 144, startPoint y: 148, endPoint x: 148, endPoint y: 166, distance: 17.9
click at [144, 148] on textarea "**********" at bounding box center [97, 169] width 143 height 53
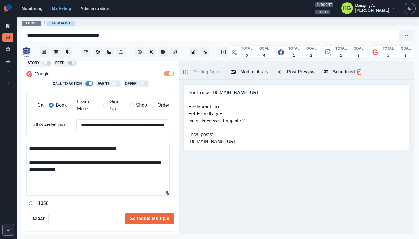
click at [88, 169] on textarea "**********" at bounding box center [97, 169] width 143 height 53
paste textarea "**********"
type textarea "**********"
click at [140, 223] on button "Schedule Multiple" at bounding box center [149, 218] width 49 height 12
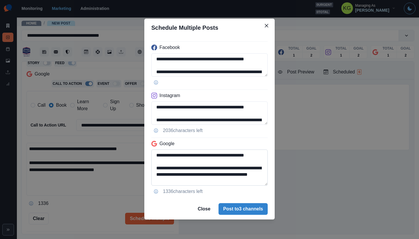
click at [259, 185] on textarea "**********" at bounding box center [209, 167] width 116 height 36
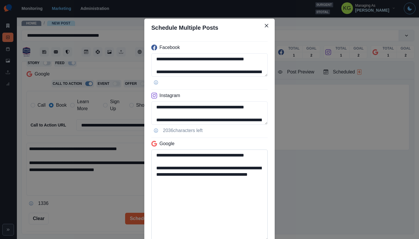
drag, startPoint x: 196, startPoint y: 186, endPoint x: 243, endPoint y: 183, distance: 46.7
click at [243, 183] on textarea "**********" at bounding box center [209, 194] width 116 height 91
click at [249, 125] on textarea "**********" at bounding box center [209, 113] width 116 height 24
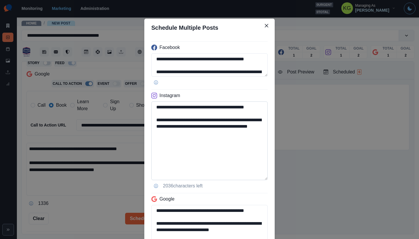
type textarea "**********"
drag, startPoint x: 196, startPoint y: 138, endPoint x: 138, endPoint y: 139, distance: 58.8
click at [138, 139] on div "**********" at bounding box center [209, 119] width 419 height 239
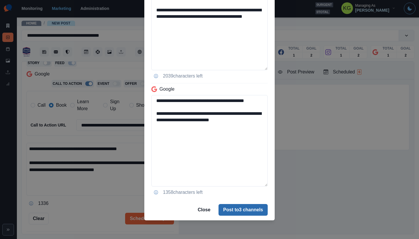
type textarea "**********"
click at [238, 205] on button "Post to 3 channels" at bounding box center [242, 210] width 49 height 12
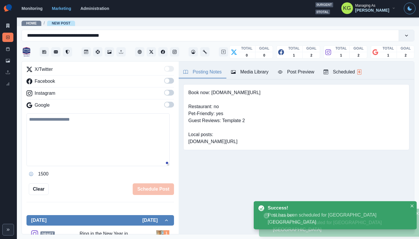
scroll to position [51, 0]
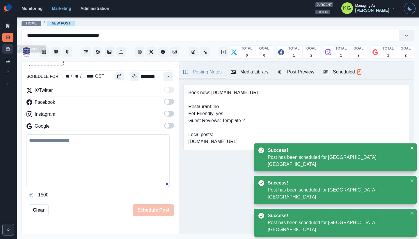
click at [6, 49] on icon at bounding box center [8, 49] width 4 height 4
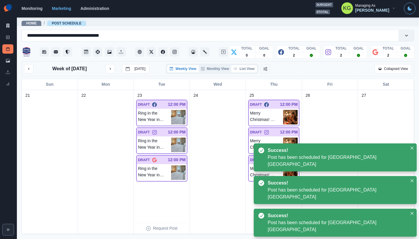
click at [244, 72] on button "List View" at bounding box center [244, 68] width 26 height 7
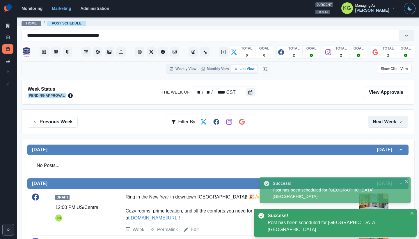
click at [383, 121] on button "Next Week" at bounding box center [388, 122] width 40 height 12
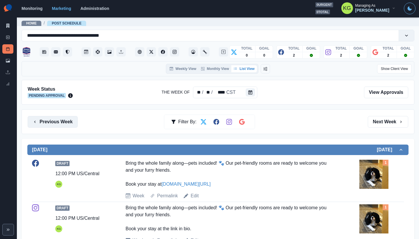
click at [63, 121] on button "Previous Week" at bounding box center [53, 122] width 50 height 12
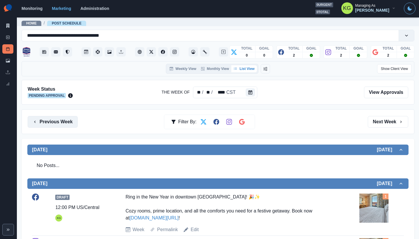
click at [71, 122] on button "Previous Week" at bounding box center [53, 122] width 50 height 12
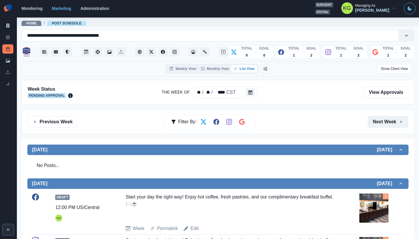
click at [384, 121] on button "Next Week" at bounding box center [388, 122] width 40 height 12
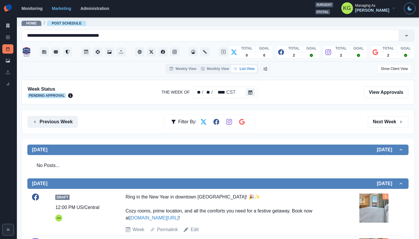
click at [63, 122] on button "Previous Week" at bounding box center [53, 122] width 50 height 12
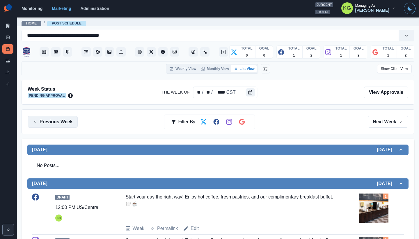
click at [63, 122] on button "Previous Week" at bounding box center [53, 122] width 50 height 12
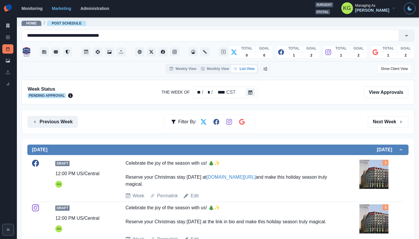
click at [63, 122] on button "Previous Week" at bounding box center [53, 122] width 50 height 12
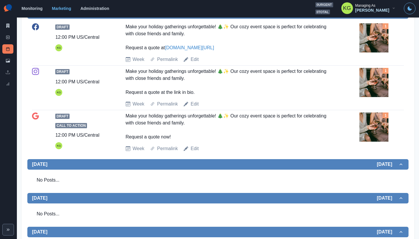
scroll to position [116, 0]
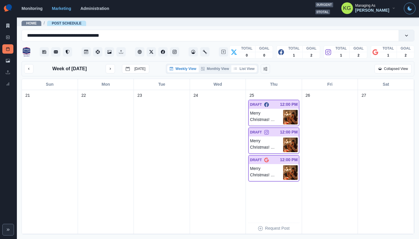
click at [248, 72] on button "List View" at bounding box center [244, 68] width 26 height 7
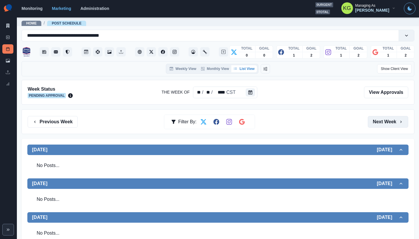
click at [394, 124] on button "Next Week" at bounding box center [388, 122] width 40 height 12
click at [45, 122] on button "Previous Week" at bounding box center [53, 122] width 50 height 12
click at [251, 90] on button "Calendar" at bounding box center [250, 92] width 9 height 8
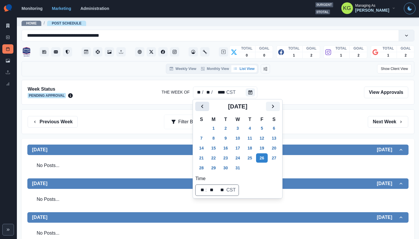
click at [203, 108] on icon "Previous" at bounding box center [202, 105] width 2 height 3
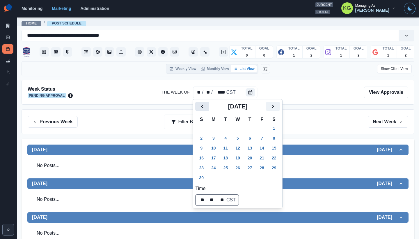
click at [203, 108] on icon "Previous" at bounding box center [202, 105] width 2 height 3
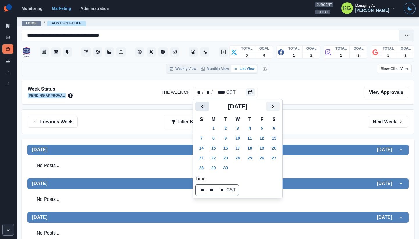
click at [203, 108] on icon "Previous" at bounding box center [202, 105] width 2 height 3
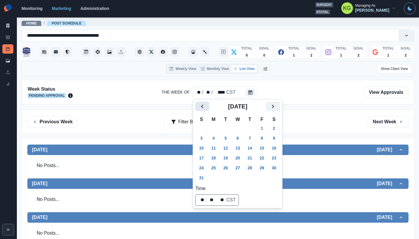
click at [203, 108] on icon "Previous" at bounding box center [202, 105] width 2 height 3
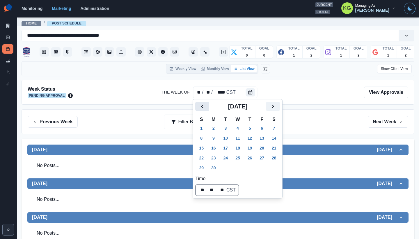
click at [203, 108] on icon "Previous" at bounding box center [202, 105] width 2 height 3
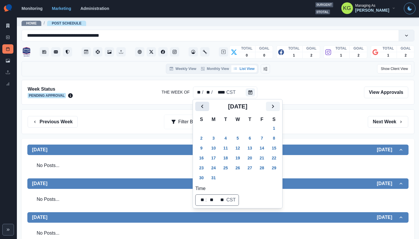
click at [203, 108] on icon "Previous" at bounding box center [202, 105] width 2 height 3
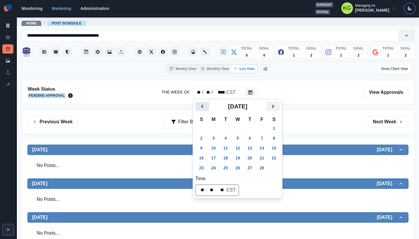
click at [203, 108] on icon "Previous" at bounding box center [202, 105] width 2 height 3
click at [213, 128] on button "2" at bounding box center [214, 127] width 12 height 9
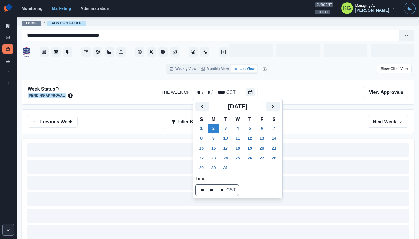
click at [299, 128] on div "Previous Week Filter By: Next Week" at bounding box center [218, 121] width 393 height 25
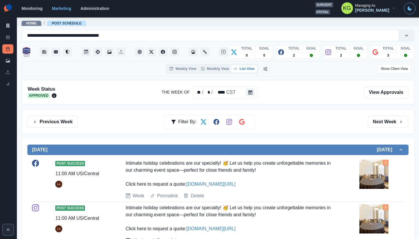
scroll to position [119, 0]
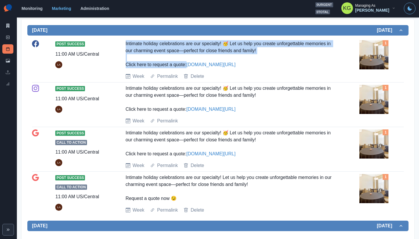
drag, startPoint x: 146, startPoint y: 45, endPoint x: 186, endPoint y: 65, distance: 45.4
click at [186, 65] on div "Post Success 11:00 AM US/Central LA Intimate holiday celebrations are our speci…" at bounding box center [218, 60] width 372 height 40
copy div "Intimate holiday celebrations are our specialty! 🥳 Let us help you create unfor…"
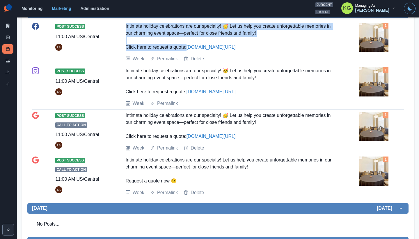
scroll to position [0, 0]
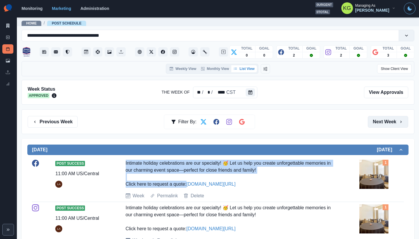
click at [387, 117] on button "Next Week" at bounding box center [388, 122] width 40 height 12
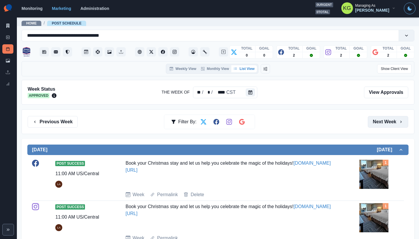
click at [387, 117] on button "Next Week" at bounding box center [388, 122] width 40 height 12
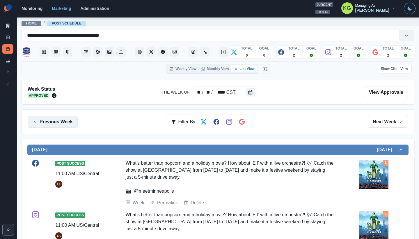
click at [67, 118] on button "Previous Week" at bounding box center [53, 122] width 50 height 12
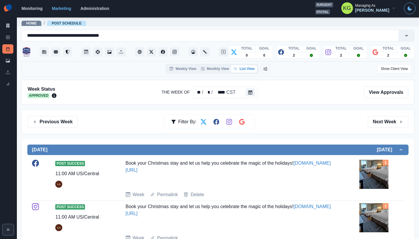
click at [377, 127] on div "Previous Week Filter By: Next Week" at bounding box center [218, 121] width 393 height 25
click at [377, 124] on button "Next Week" at bounding box center [388, 122] width 40 height 12
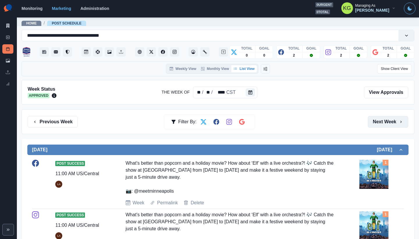
click at [377, 124] on button "Next Week" at bounding box center [388, 122] width 40 height 12
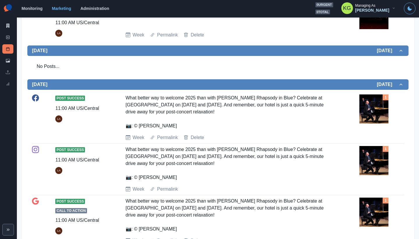
scroll to position [193, 0]
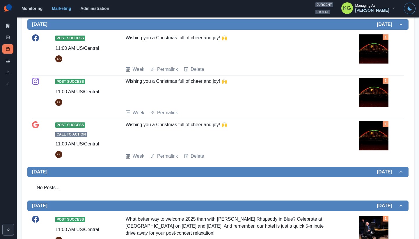
click at [370, 135] on img at bounding box center [373, 135] width 29 height 29
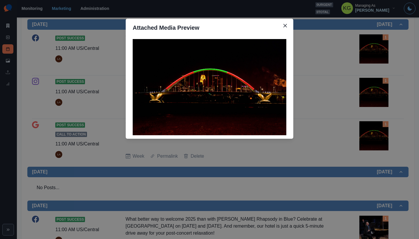
click at [325, 109] on div "Attached Media Preview" at bounding box center [209, 119] width 419 height 239
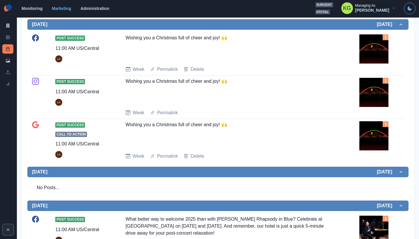
scroll to position [0, 0]
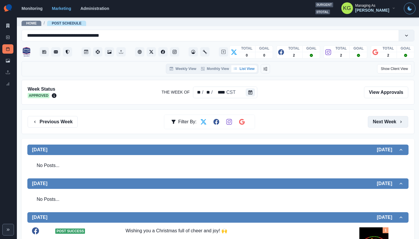
click at [371, 118] on button "Next Week" at bounding box center [388, 122] width 40 height 12
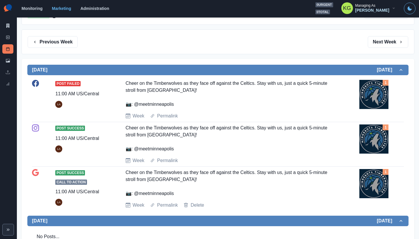
scroll to position [2, 0]
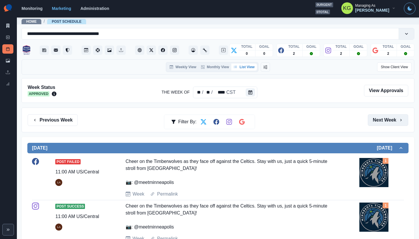
click at [371, 118] on button "Next Week" at bounding box center [388, 120] width 40 height 12
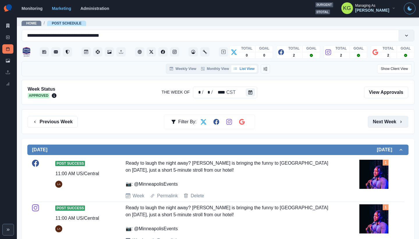
click at [371, 118] on button "Next Week" at bounding box center [388, 122] width 40 height 12
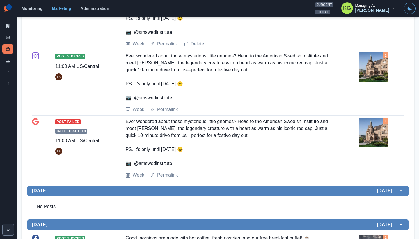
scroll to position [404, 0]
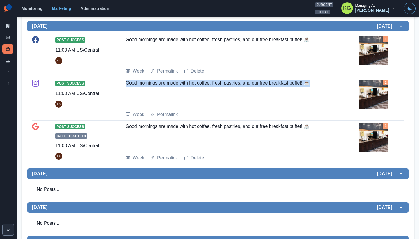
drag, startPoint x: 289, startPoint y: 86, endPoint x: 119, endPoint y: 84, distance: 170.5
click at [119, 84] on div "Post Success 11:00 AM US/Central LA Good mornings are made with hot coffee, fre…" at bounding box center [218, 98] width 372 height 38
copy div "Good mornings are made with hot coffee, fresh pastries, and our free breakfast …"
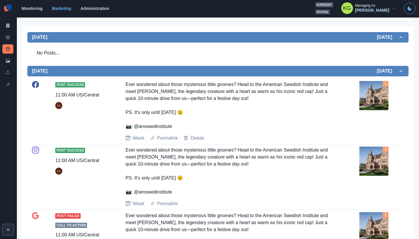
scroll to position [0, 0]
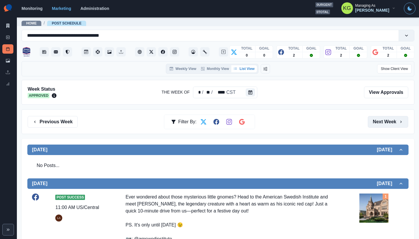
click at [380, 122] on button "Next Week" at bounding box center [388, 122] width 40 height 12
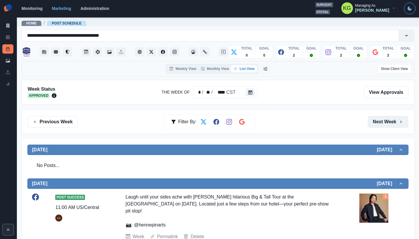
click at [391, 124] on button "Next Week" at bounding box center [388, 122] width 40 height 12
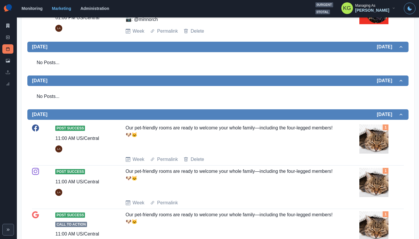
scroll to position [336, 0]
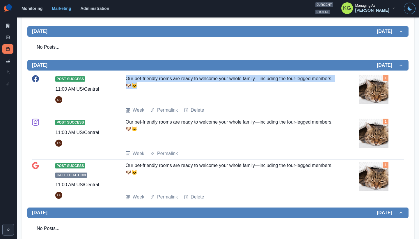
drag, startPoint x: 166, startPoint y: 89, endPoint x: 124, endPoint y: 83, distance: 42.3
click at [124, 83] on div "Post Success 11:00 AM US/Central LA Our pet-friendly rooms are ready to welcome…" at bounding box center [218, 94] width 372 height 38
copy div "Our pet-friendly rooms are ready to welcome your whole family—including the fou…"
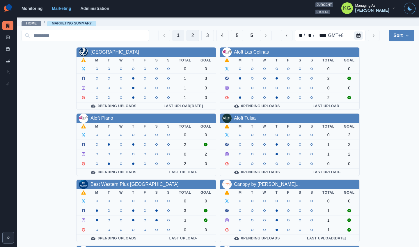
click at [190, 38] on button "2" at bounding box center [192, 36] width 13 height 12
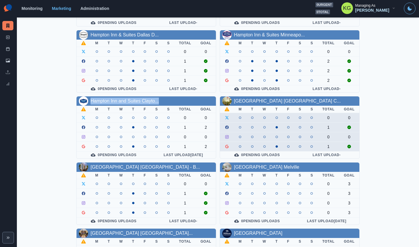
scroll to position [198, 0]
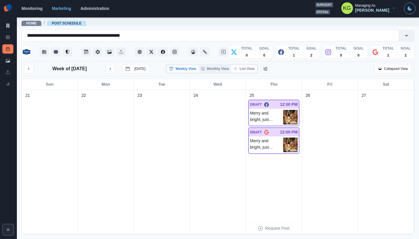
click at [234, 68] on button "List View" at bounding box center [244, 68] width 26 height 7
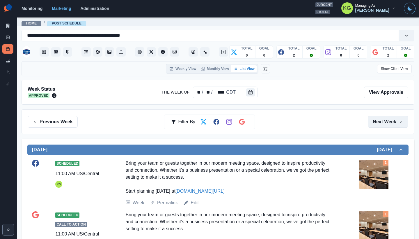
click at [372, 123] on button "Next Week" at bounding box center [388, 122] width 40 height 12
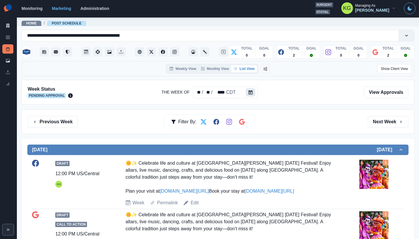
click at [253, 90] on button "Calendar" at bounding box center [250, 92] width 9 height 8
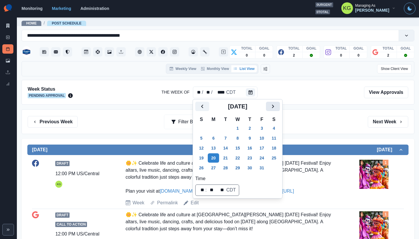
click at [276, 105] on icon "Next" at bounding box center [272, 106] width 7 height 7
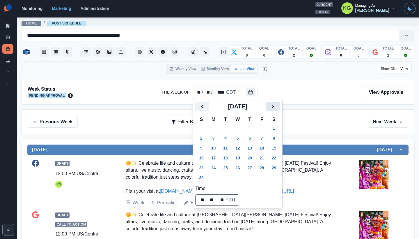
click at [276, 105] on icon "Next" at bounding box center [272, 106] width 7 height 7
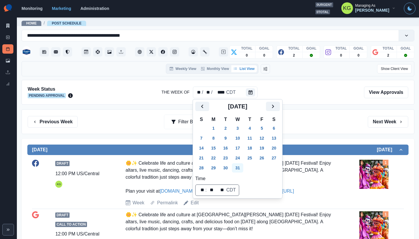
click at [243, 167] on button "31" at bounding box center [238, 167] width 12 height 9
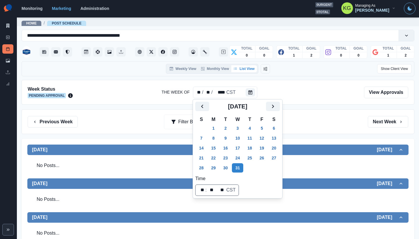
click at [328, 129] on div "Previous Week Filter By: Next Week" at bounding box center [218, 121] width 393 height 25
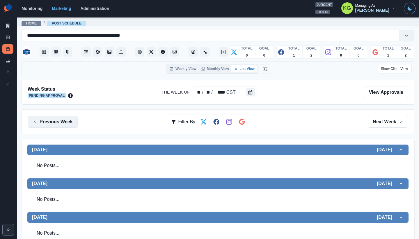
click at [69, 124] on button "Previous Week" at bounding box center [53, 122] width 50 height 12
click at [66, 124] on button "Previous Week" at bounding box center [53, 122] width 50 height 12
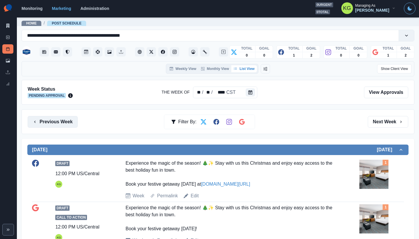
click at [66, 124] on button "Previous Week" at bounding box center [53, 122] width 50 height 12
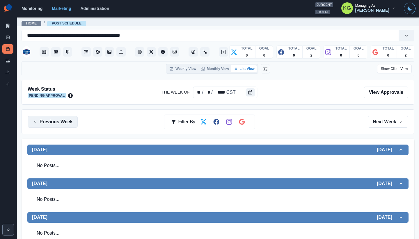
click at [66, 124] on button "Previous Week" at bounding box center [53, 122] width 50 height 12
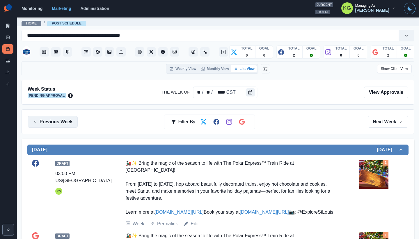
click at [70, 122] on button "Previous Week" at bounding box center [53, 122] width 50 height 12
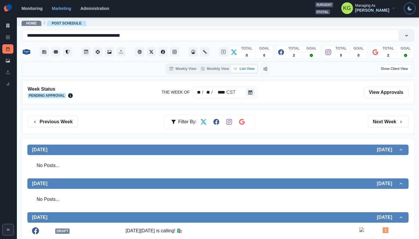
click at [47, 132] on div "Previous Week Filter By: Next Week" at bounding box center [218, 121] width 393 height 25
click at [48, 124] on button "Previous Week" at bounding box center [53, 122] width 50 height 12
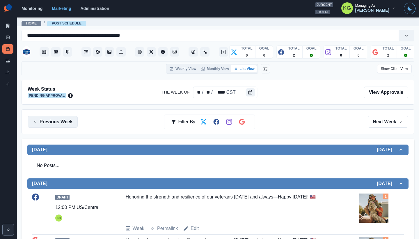
click at [70, 123] on button "Previous Week" at bounding box center [53, 122] width 50 height 12
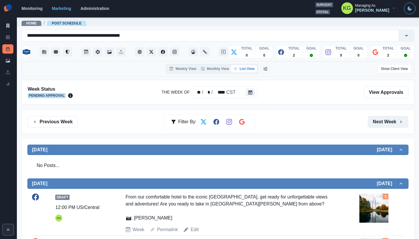
click at [368, 122] on button "Next Week" at bounding box center [388, 122] width 40 height 12
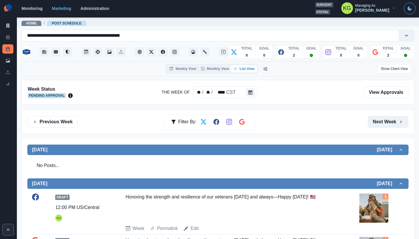
click at [368, 122] on button "Next Week" at bounding box center [388, 122] width 40 height 12
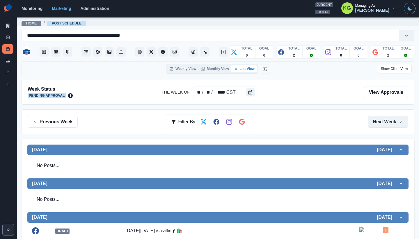
click at [368, 122] on button "Next Week" at bounding box center [388, 122] width 40 height 12
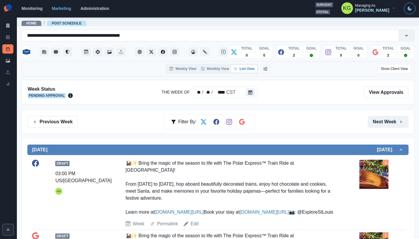
click at [368, 122] on button "Next Week" at bounding box center [388, 122] width 40 height 12
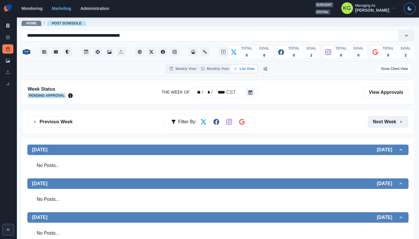
click at [368, 122] on button "Next Week" at bounding box center [388, 122] width 40 height 12
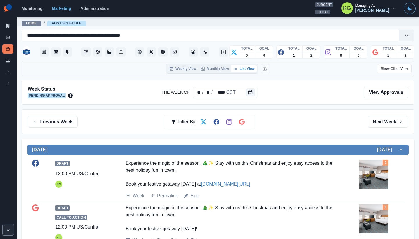
click at [193, 197] on link "Edit" at bounding box center [195, 195] width 8 height 7
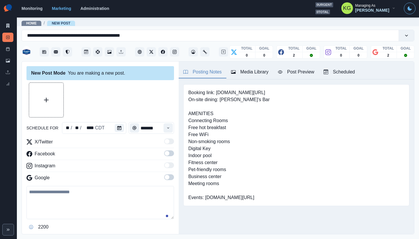
type input "********"
type textarea "**********"
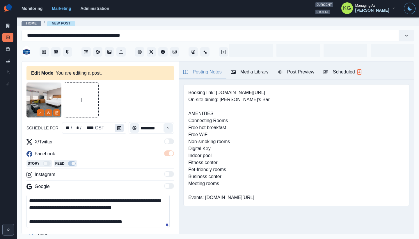
click at [120, 124] on button "Calendar" at bounding box center [119, 128] width 9 height 8
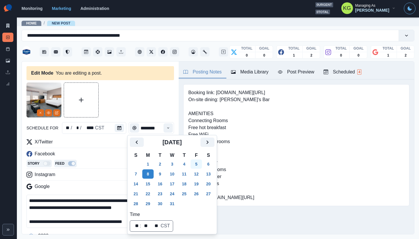
click at [200, 162] on button "5" at bounding box center [197, 163] width 12 height 9
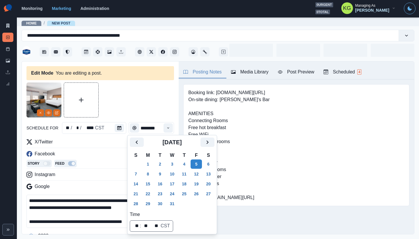
click at [117, 88] on div at bounding box center [99, 99] width 147 height 35
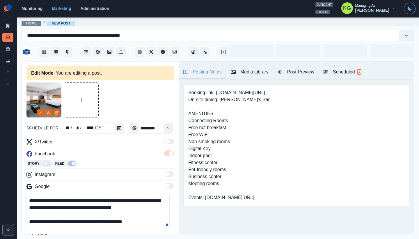
scroll to position [52, 0]
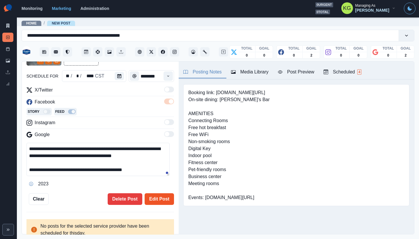
click at [153, 195] on button "Edit Post" at bounding box center [159, 199] width 29 height 12
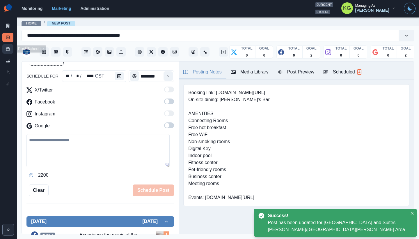
scroll to position [32, 0]
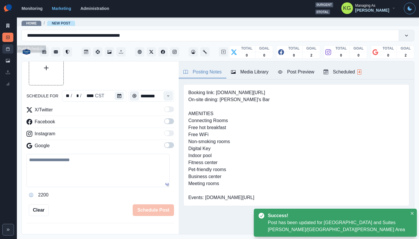
click at [6, 51] on link "Post Schedule" at bounding box center [7, 48] width 11 height 9
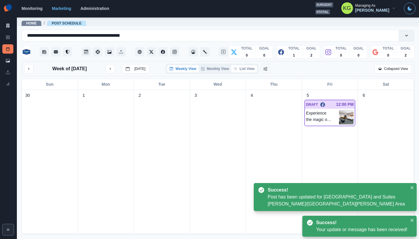
click at [248, 68] on button "List View" at bounding box center [244, 68] width 26 height 7
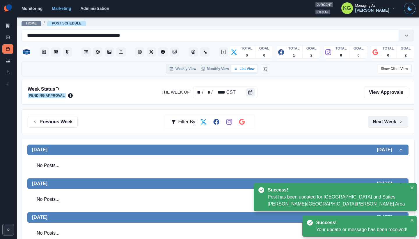
click at [389, 123] on button "Next Week" at bounding box center [388, 122] width 40 height 12
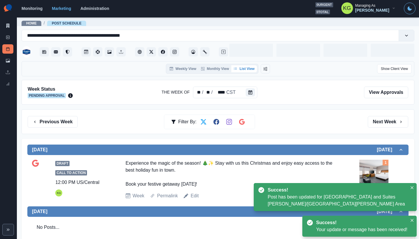
scroll to position [59, 0]
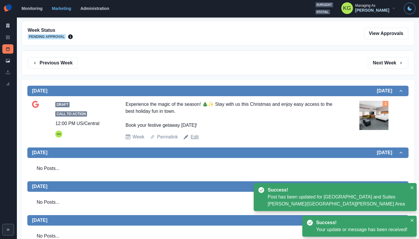
click at [192, 136] on link "Edit" at bounding box center [195, 136] width 8 height 7
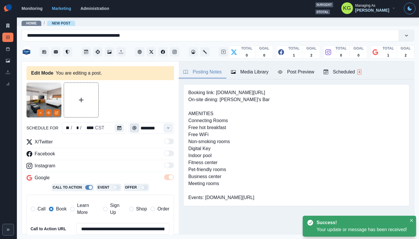
type input "********"
type textarea "**********"
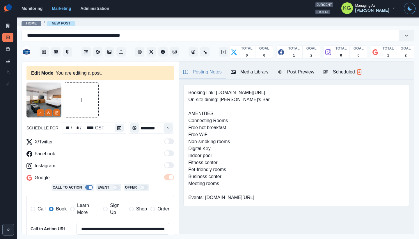
click at [127, 129] on div "schedule for ** / * / **** CST ********" at bounding box center [99, 128] width 147 height 12
click at [119, 129] on icon "Calendar" at bounding box center [119, 128] width 4 height 4
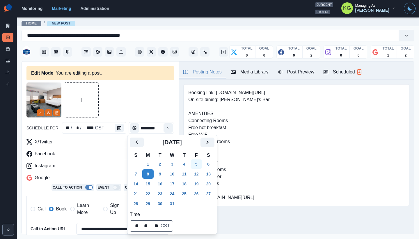
click at [201, 162] on button "5" at bounding box center [197, 163] width 12 height 9
click at [139, 98] on div at bounding box center [99, 99] width 147 height 35
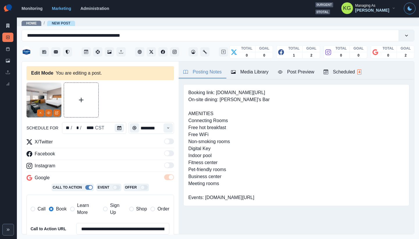
scroll to position [129, 0]
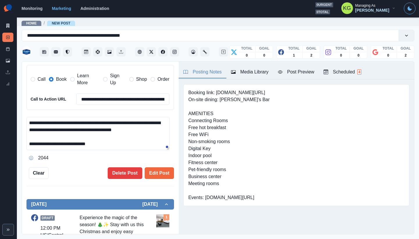
click at [154, 167] on button "Edit Post" at bounding box center [159, 173] width 29 height 12
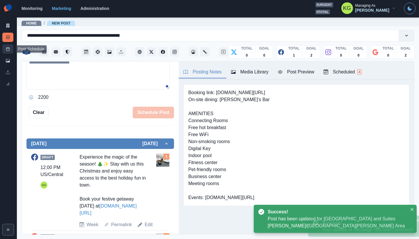
click at [8, 52] on link "Post Schedule" at bounding box center [7, 48] width 11 height 9
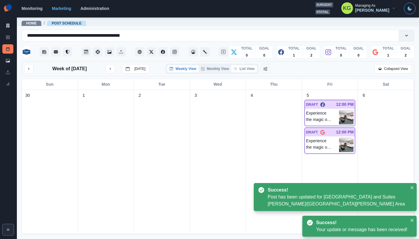
click at [250, 69] on button "List View" at bounding box center [244, 68] width 26 height 7
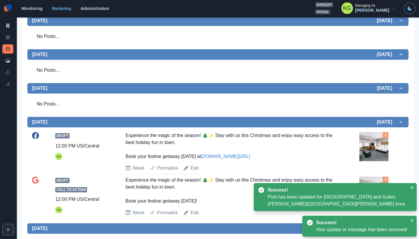
scroll to position [36, 0]
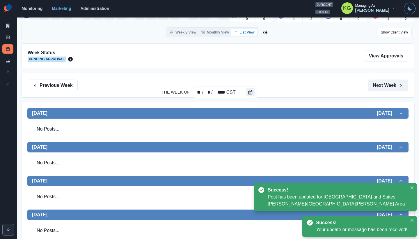
click at [385, 83] on button "Next Week" at bounding box center [388, 85] width 40 height 12
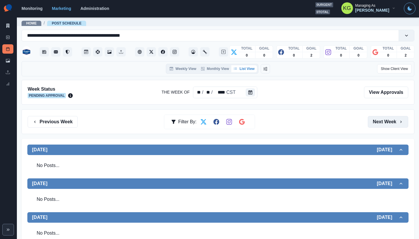
click at [382, 121] on button "Next Week" at bounding box center [388, 122] width 40 height 12
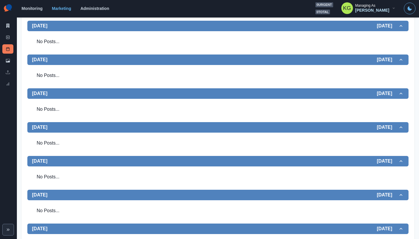
scroll to position [19, 0]
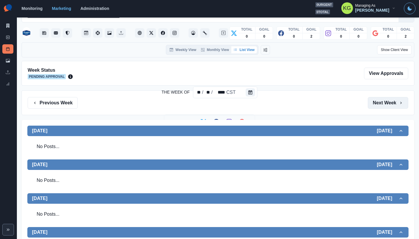
click at [379, 106] on button "Next Week" at bounding box center [388, 103] width 40 height 12
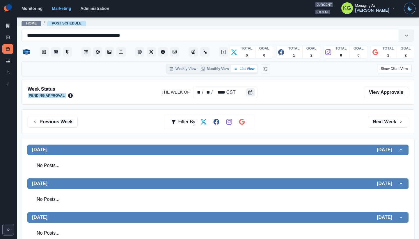
click at [378, 123] on button "Next Week" at bounding box center [388, 122] width 40 height 12
click at [56, 124] on button "Previous Week" at bounding box center [53, 122] width 50 height 12
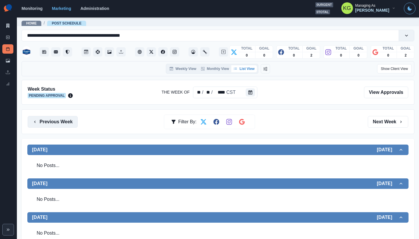
click at [56, 124] on button "Previous Week" at bounding box center [53, 122] width 50 height 12
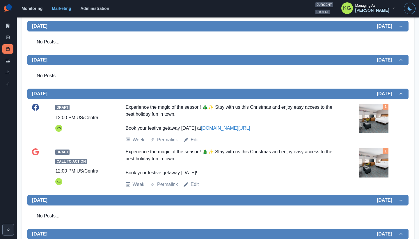
scroll to position [76, 0]
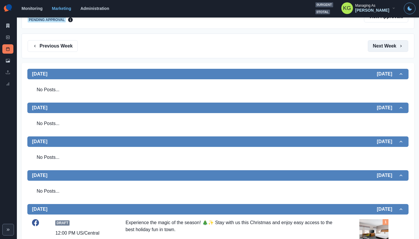
click at [385, 46] on button "Next Week" at bounding box center [388, 46] width 40 height 12
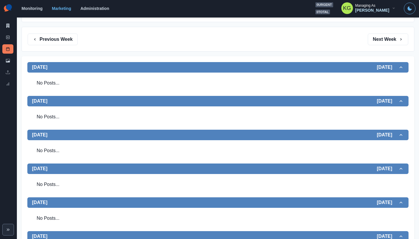
scroll to position [108, 0]
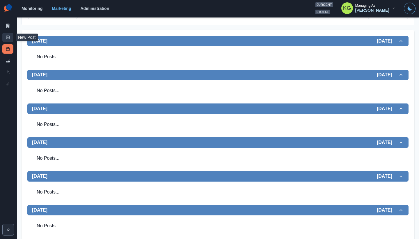
click at [5, 36] on link "New Post" at bounding box center [7, 37] width 11 height 9
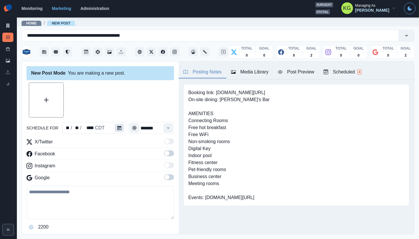
click at [118, 129] on icon "Calendar" at bounding box center [119, 128] width 4 height 4
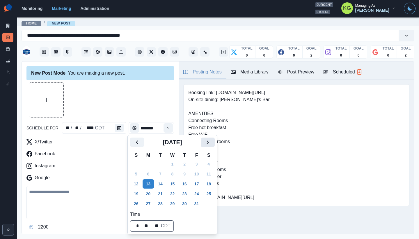
click at [211, 138] on icon "Next" at bounding box center [207, 141] width 7 height 7
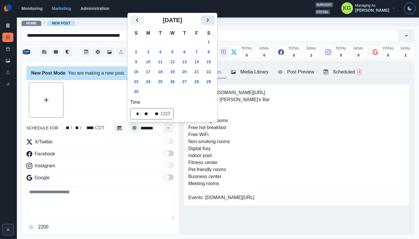
click at [211, 22] on icon "Next" at bounding box center [207, 20] width 7 height 7
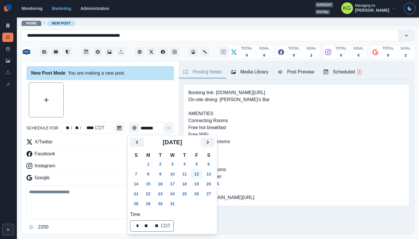
click at [200, 173] on button "12" at bounding box center [197, 173] width 12 height 9
click at [126, 97] on div at bounding box center [99, 99] width 147 height 35
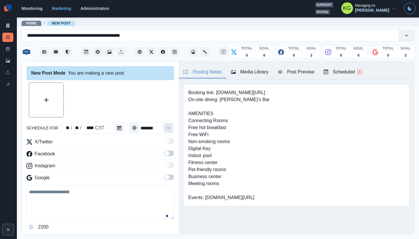
click at [166, 129] on icon "Time" at bounding box center [168, 128] width 4 height 4
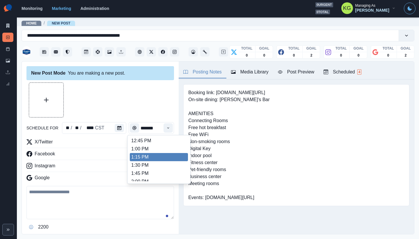
scroll to position [212, 0]
click at [152, 156] on li "3:00 PM" at bounding box center [159, 157] width 58 height 8
type input "*******"
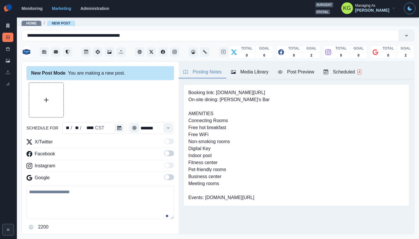
drag, startPoint x: 166, startPoint y: 178, endPoint x: 166, endPoint y: 160, distance: 18.3
click at [166, 178] on span at bounding box center [169, 177] width 10 height 6
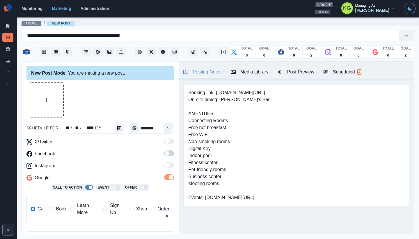
click at [163, 149] on div "X/Twitter Facebook Instagram Google Call To Action Event Offer Call Book Learn …" at bounding box center [99, 183] width 147 height 90
drag, startPoint x: 165, startPoint y: 152, endPoint x: 142, endPoint y: 143, distance: 24.1
click at [165, 152] on span at bounding box center [167, 153] width 5 height 5
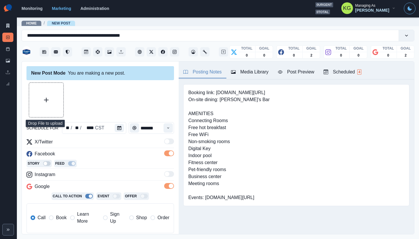
click at [40, 106] on button "Upload Media" at bounding box center [46, 100] width 34 height 34
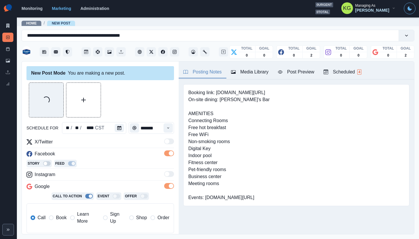
scroll to position [107, 0]
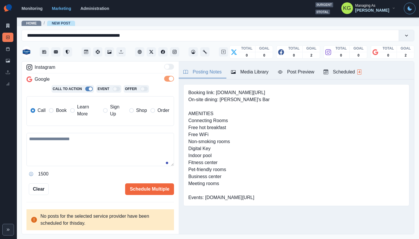
click at [58, 111] on span "Book" at bounding box center [61, 110] width 10 height 7
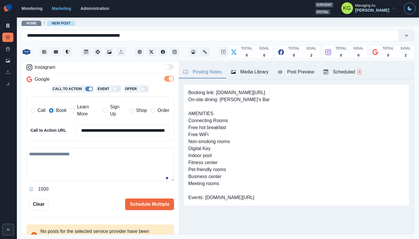
click at [79, 154] on textarea at bounding box center [99, 164] width 147 height 33
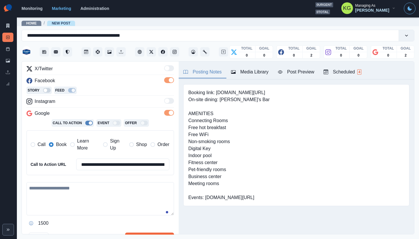
scroll to position [82, 0]
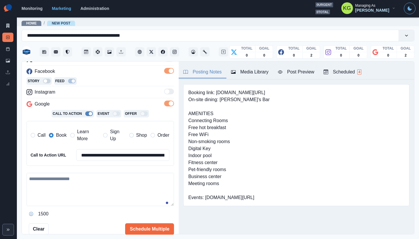
click at [129, 194] on textarea at bounding box center [99, 188] width 147 height 33
paste textarea "**********"
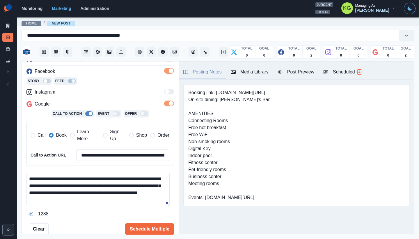
click at [149, 178] on textarea "**********" at bounding box center [97, 188] width 143 height 33
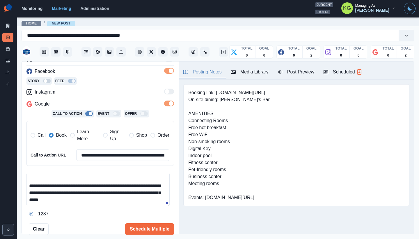
scroll to position [120, 0]
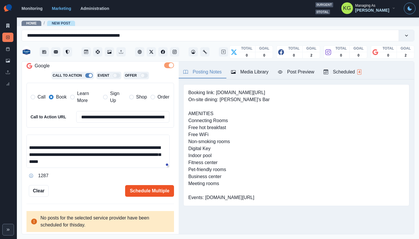
type textarea "**********"
click at [154, 191] on button "Schedule Multiple" at bounding box center [149, 191] width 49 height 12
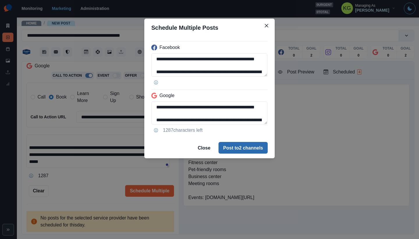
click at [248, 151] on button "Post to 2 channels" at bounding box center [242, 148] width 49 height 12
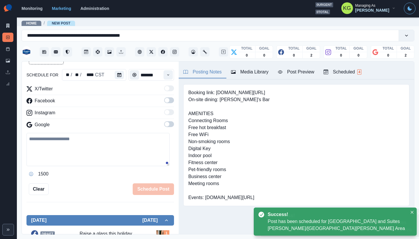
scroll to position [32, 0]
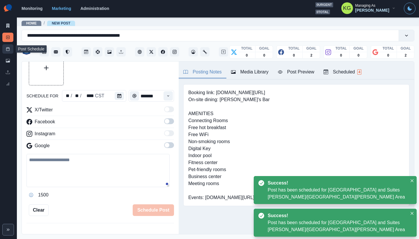
click at [6, 51] on link "Post Schedule" at bounding box center [7, 48] width 11 height 9
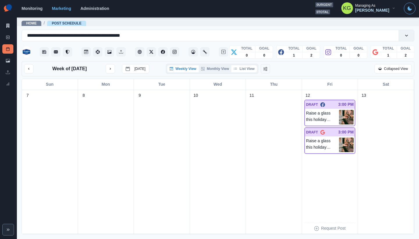
click at [244, 67] on button "List View" at bounding box center [244, 68] width 26 height 7
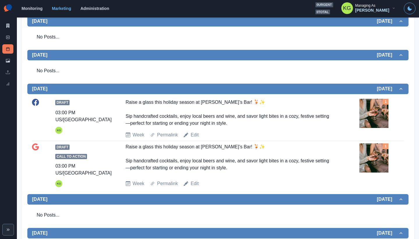
scroll to position [83, 0]
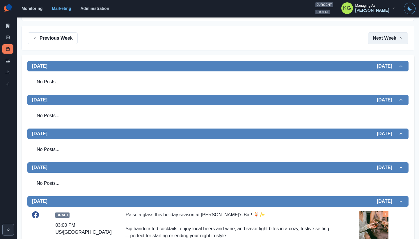
click at [381, 39] on button "Next Week" at bounding box center [388, 38] width 40 height 12
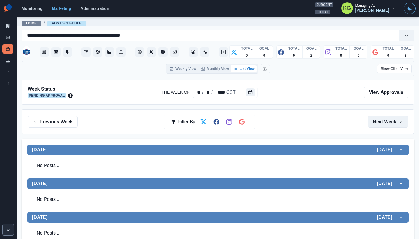
click at [382, 121] on button "Next Week" at bounding box center [388, 122] width 40 height 12
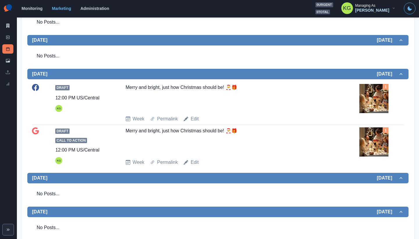
scroll to position [62, 0]
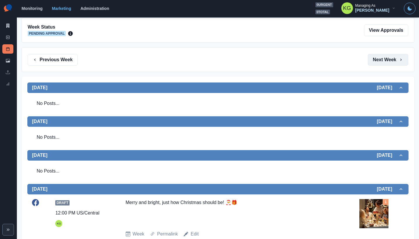
click at [382, 62] on button "Next Week" at bounding box center [388, 60] width 40 height 12
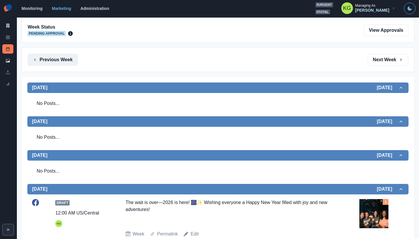
click at [63, 58] on button "Previous Week" at bounding box center [53, 60] width 50 height 12
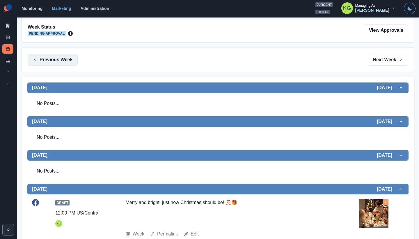
click at [63, 58] on button "Previous Week" at bounding box center [53, 60] width 50 height 12
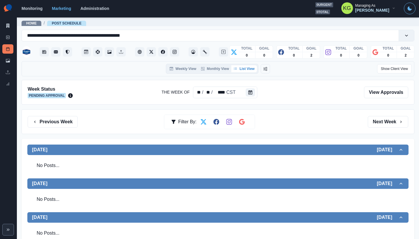
scroll to position [121, 0]
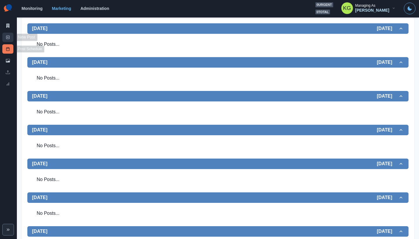
click at [4, 40] on link "New Post" at bounding box center [7, 37] width 11 height 9
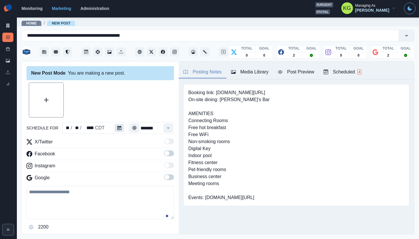
click at [118, 126] on icon "Calendar" at bounding box center [119, 128] width 4 height 4
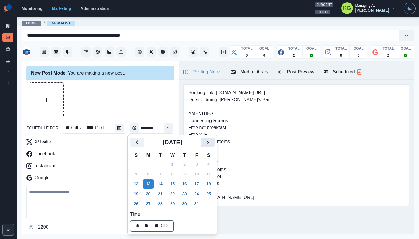
click at [215, 143] on button "Next" at bounding box center [208, 141] width 14 height 9
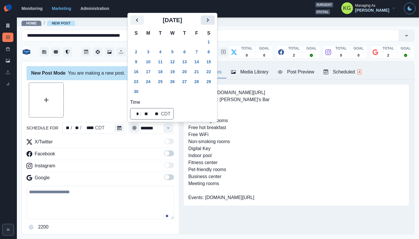
click at [211, 23] on icon "Next" at bounding box center [207, 20] width 7 height 7
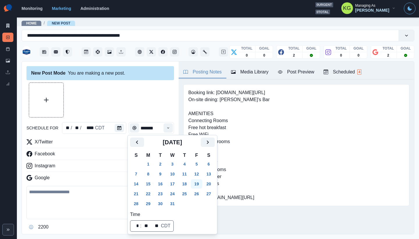
click at [202, 185] on button "19" at bounding box center [197, 183] width 12 height 9
click at [110, 85] on div at bounding box center [99, 99] width 147 height 35
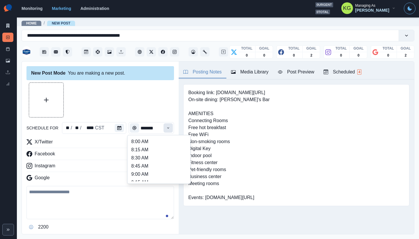
click at [163, 131] on button "Time" at bounding box center [167, 127] width 9 height 9
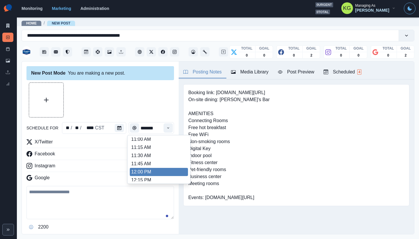
click at [147, 171] on li "12:00 PM" at bounding box center [159, 172] width 58 height 8
type input "********"
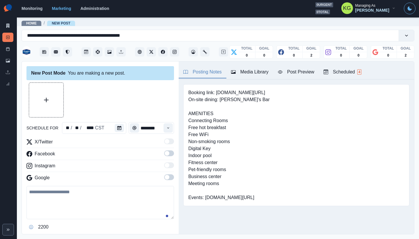
click at [167, 177] on span at bounding box center [169, 177] width 10 height 6
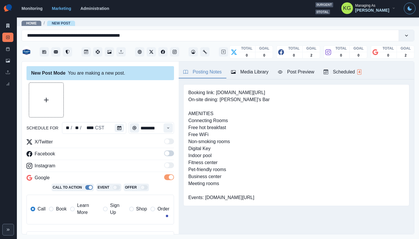
click at [166, 152] on span at bounding box center [169, 153] width 10 height 6
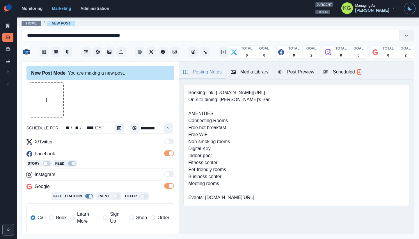
click at [54, 216] on label "Book" at bounding box center [57, 217] width 17 height 14
click at [257, 76] on button "Media Library" at bounding box center [249, 72] width 47 height 12
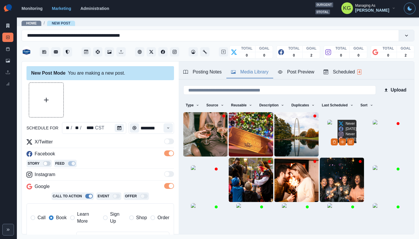
scroll to position [46, 0]
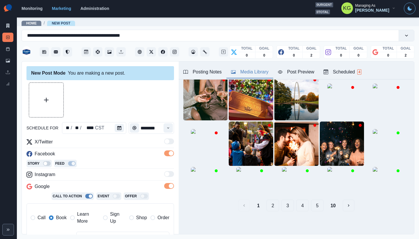
click at [329, 205] on button "10" at bounding box center [333, 205] width 15 height 12
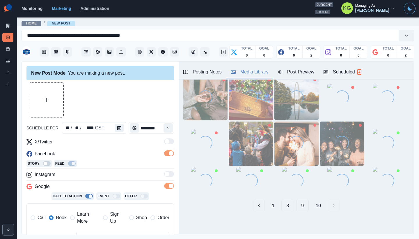
scroll to position [0, 0]
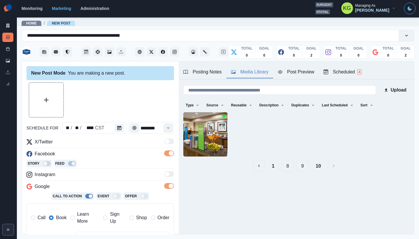
click at [298, 163] on button "9" at bounding box center [302, 166] width 13 height 12
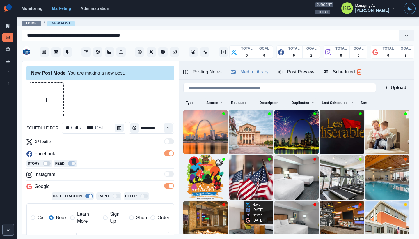
scroll to position [46, 0]
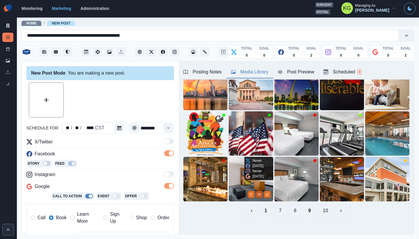
click at [257, 192] on icon "View Media" at bounding box center [258, 193] width 3 height 3
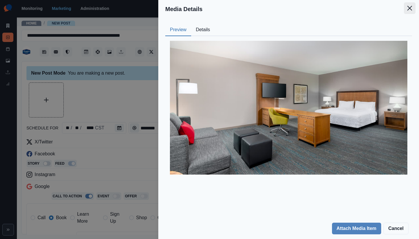
click at [406, 8] on button "Close" at bounding box center [410, 8] width 12 height 12
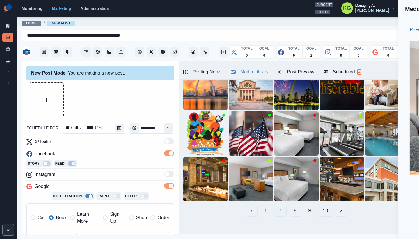
scroll to position [18, 0]
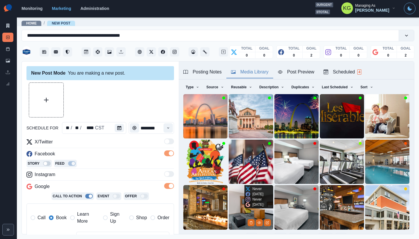
click at [238, 189] on img at bounding box center [251, 207] width 44 height 44
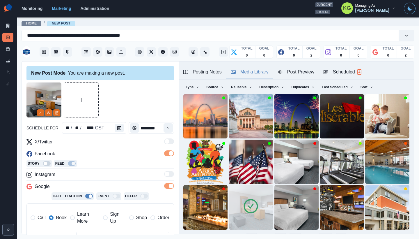
scroll to position [65, 0]
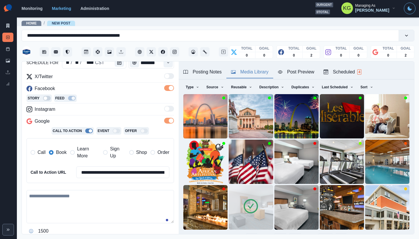
click at [97, 203] on textarea at bounding box center [99, 206] width 147 height 33
paste textarea "**********"
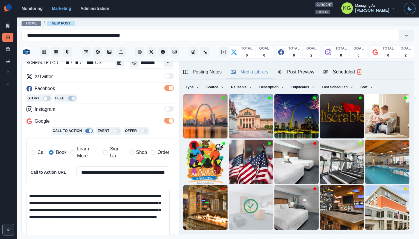
scroll to position [0, 0]
click at [166, 238] on main "**********" at bounding box center [218, 128] width 402 height 222
click at [88, 194] on textarea "**********" at bounding box center [97, 215] width 143 height 51
click at [154, 195] on textarea "**********" at bounding box center [97, 215] width 143 height 51
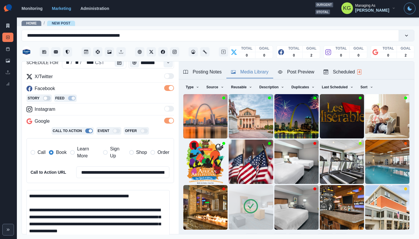
scroll to position [113, 0]
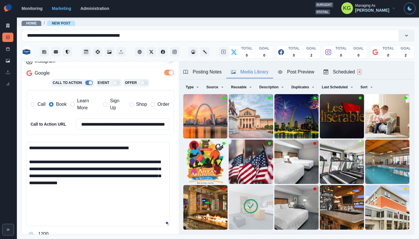
click at [163, 225] on textarea "**********" at bounding box center [97, 184] width 143 height 84
click at [160, 177] on textarea "**********" at bounding box center [97, 184] width 143 height 84
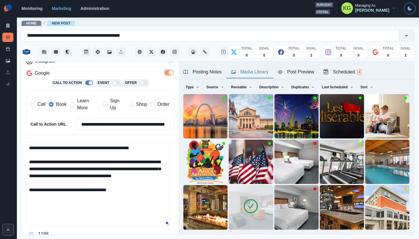
click at [99, 188] on textarea "**********" at bounding box center [97, 184] width 143 height 84
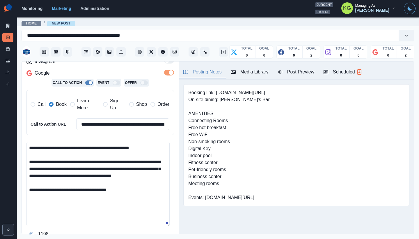
click at [213, 72] on div "Posting Notes" at bounding box center [202, 71] width 38 height 7
drag, startPoint x: 255, startPoint y: 93, endPoint x: 218, endPoint y: 92, distance: 37.0
click at [218, 92] on pre "Booking link: [DOMAIN_NAME][URL] On-site dining: [PERSON_NAME]'s Bar AMENITIES …" at bounding box center [228, 145] width 81 height 112
copy pre "[DOMAIN_NAME][URL]"
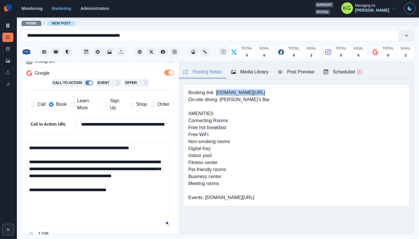
click at [74, 190] on textarea "**********" at bounding box center [97, 184] width 143 height 84
click at [72, 190] on textarea "**********" at bounding box center [97, 184] width 143 height 84
paste textarea "**********"
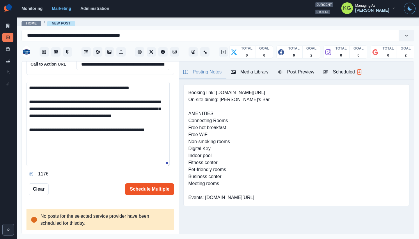
type textarea "**********"
click at [152, 190] on button "Schedule Multiple" at bounding box center [149, 189] width 49 height 12
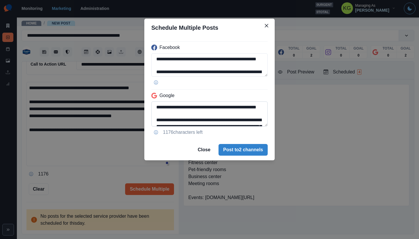
click at [264, 126] on textarea "**********" at bounding box center [209, 113] width 116 height 25
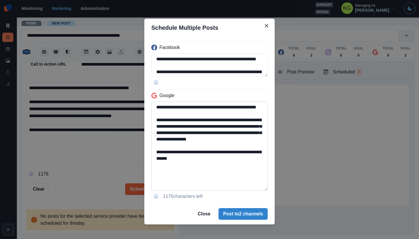
click at [227, 165] on textarea "**********" at bounding box center [209, 145] width 116 height 89
drag, startPoint x: 244, startPoint y: 157, endPoint x: 198, endPoint y: 155, distance: 46.3
click at [198, 155] on textarea "**********" at bounding box center [209, 145] width 116 height 89
type textarea "**********"
click at [256, 209] on button "Post to 2 channels" at bounding box center [242, 214] width 49 height 12
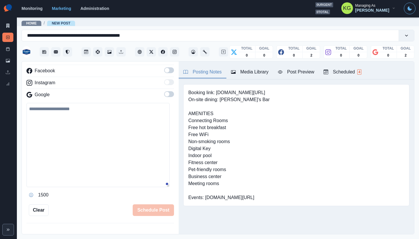
scroll to position [23, 0]
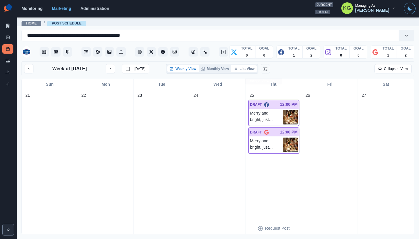
click at [243, 67] on button "List View" at bounding box center [244, 68] width 26 height 7
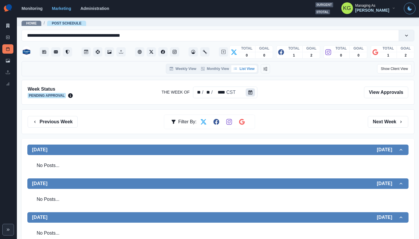
click at [249, 94] on icon "Calendar" at bounding box center [250, 92] width 4 height 4
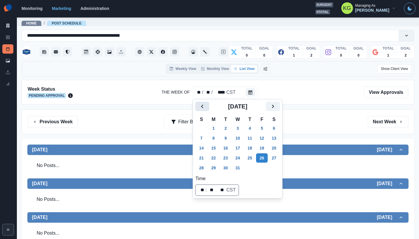
click at [202, 108] on icon "Previous" at bounding box center [202, 106] width 7 height 7
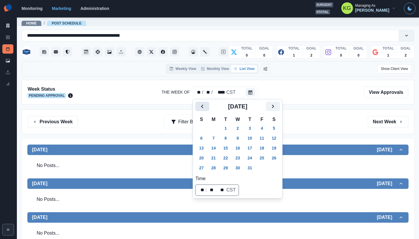
click at [202, 108] on icon "Previous" at bounding box center [202, 106] width 7 height 7
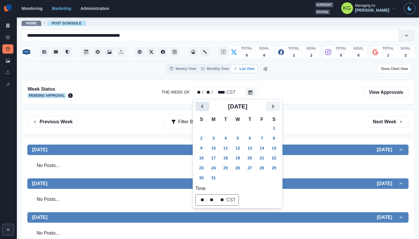
click at [202, 108] on icon "Previous" at bounding box center [202, 106] width 7 height 7
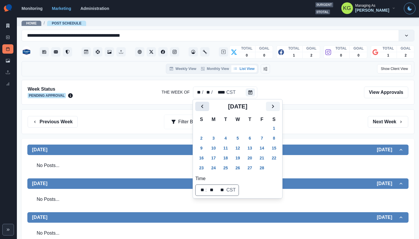
click at [202, 108] on icon "Previous" at bounding box center [202, 106] width 7 height 7
click at [275, 108] on icon "Next" at bounding box center [272, 106] width 7 height 7
click at [215, 127] on button "2" at bounding box center [214, 127] width 12 height 9
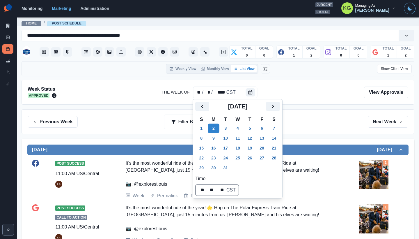
click at [326, 122] on div "Previous Week Filter By: Next Week" at bounding box center [218, 122] width 380 height 12
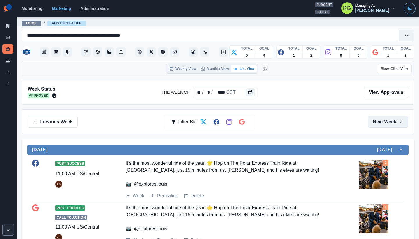
click at [378, 125] on button "Next Week" at bounding box center [388, 122] width 40 height 12
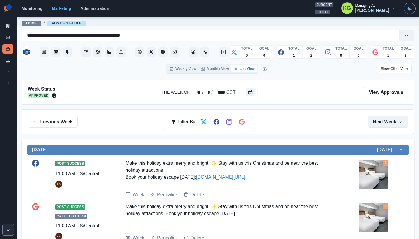
click at [378, 125] on button "Next Week" at bounding box center [388, 122] width 40 height 12
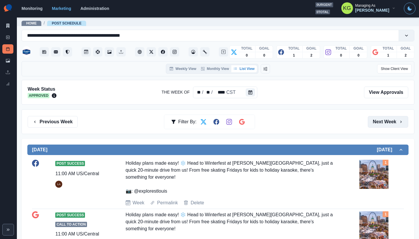
click at [378, 125] on button "Next Week" at bounding box center [388, 122] width 40 height 12
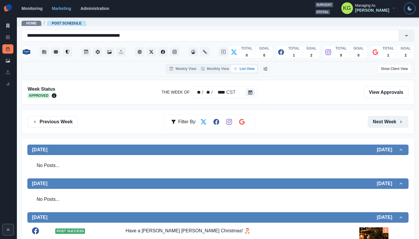
click at [369, 122] on button "Next Week" at bounding box center [388, 122] width 40 height 12
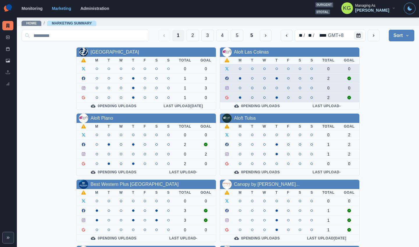
click at [337, 42] on div "1 2 3 4 5 5 ** / ** / **** GMT+8 Sort Client Name Uploads Pending Post Approval" at bounding box center [218, 35] width 393 height 16
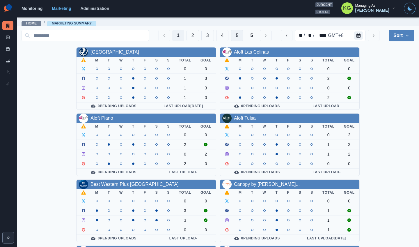
click at [238, 36] on button "5" at bounding box center [237, 36] width 13 height 12
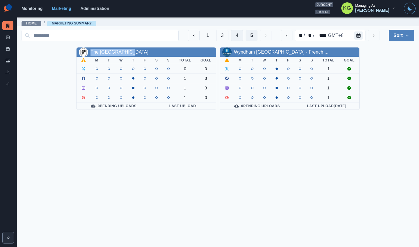
click at [239, 38] on button "4" at bounding box center [237, 36] width 13 height 12
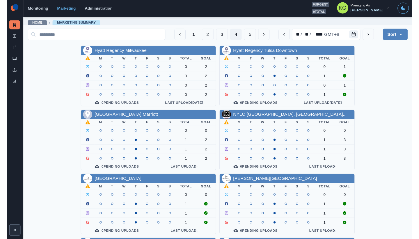
scroll to position [198, 0]
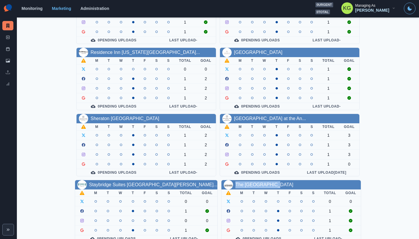
click at [324, 7] on div "0 urgent 0 total" at bounding box center [324, 8] width 18 height 12
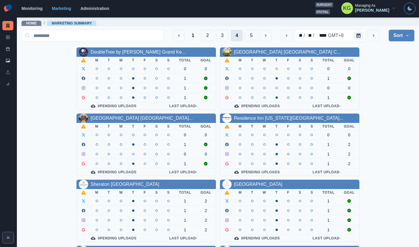
click at [234, 36] on button "4" at bounding box center [237, 36] width 12 height 12
click at [205, 36] on button "2" at bounding box center [207, 36] width 13 height 12
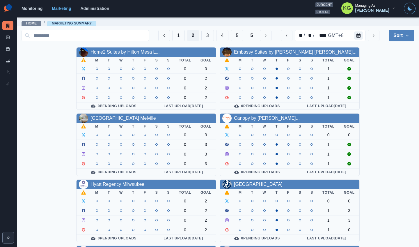
click at [165, 32] on div "1 2 3 4 5 5" at bounding box center [214, 36] width 113 height 12
click at [172, 36] on button "1" at bounding box center [178, 36] width 13 height 12
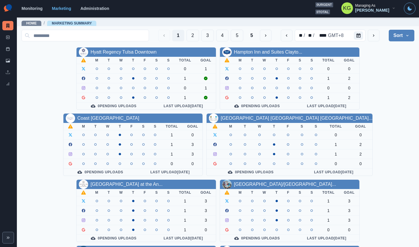
click at [394, 36] on button "Sort" at bounding box center [402, 36] width 26 height 12
click at [392, 50] on span "Client Name" at bounding box center [385, 51] width 50 height 7
click at [394, 32] on button "Sort" at bounding box center [402, 36] width 26 height 12
click at [405, 113] on div "Hyatt Regency Tulsa Downtown M T W T F S S Total Goal 0 1 1 0 1 1 0 Pending Upl…" at bounding box center [218, 243] width 393 height 393
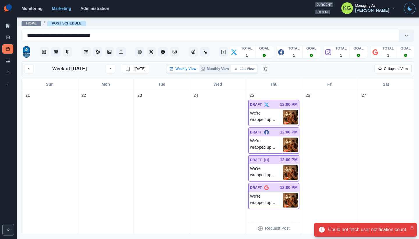
click at [247, 72] on button "List View" at bounding box center [244, 68] width 26 height 7
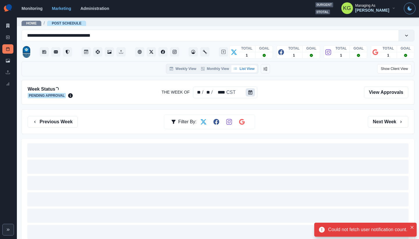
click at [249, 94] on icon "Calendar" at bounding box center [250, 92] width 4 height 4
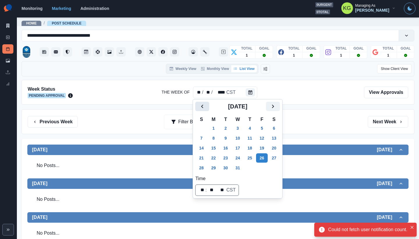
click at [198, 107] on button "Previous" at bounding box center [202, 106] width 14 height 9
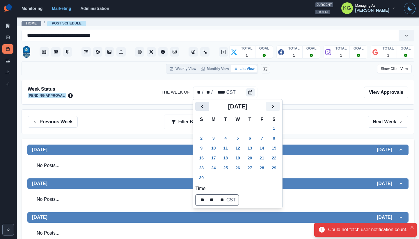
click at [198, 107] on button "Previous" at bounding box center [202, 106] width 14 height 9
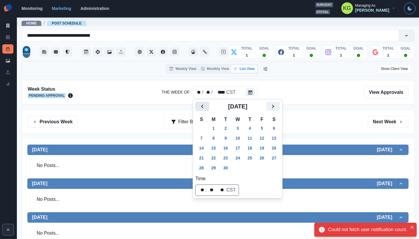
click at [198, 107] on button "Previous" at bounding box center [202, 106] width 14 height 9
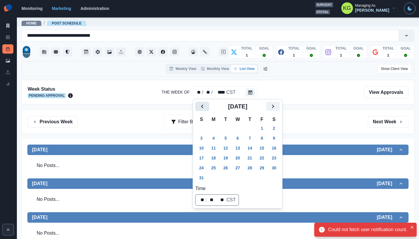
click at [198, 107] on button "Previous" at bounding box center [202, 106] width 14 height 9
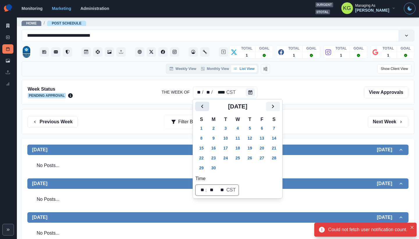
click at [198, 107] on button "Previous" at bounding box center [202, 106] width 14 height 9
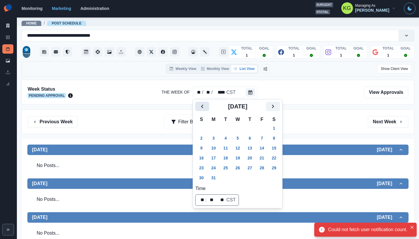
click at [198, 107] on button "Previous" at bounding box center [202, 106] width 14 height 9
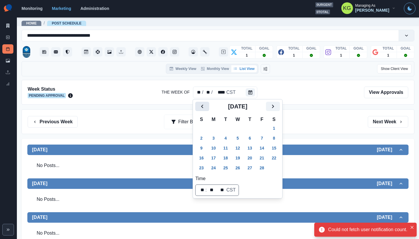
click at [198, 107] on button "Previous" at bounding box center [202, 106] width 14 height 9
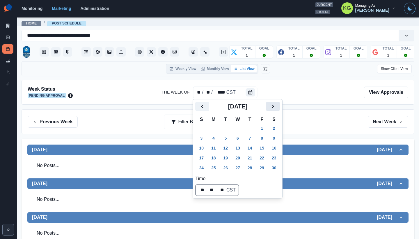
click at [276, 105] on icon "Next" at bounding box center [272, 106] width 7 height 7
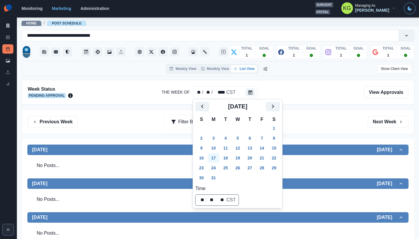
click at [213, 156] on button "17" at bounding box center [214, 157] width 12 height 9
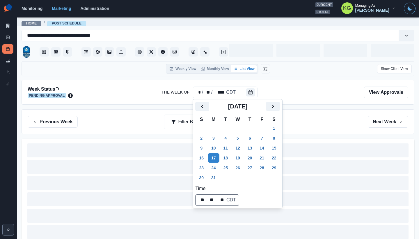
click at [319, 116] on div "Previous Week Filter By: Next Week" at bounding box center [218, 122] width 380 height 12
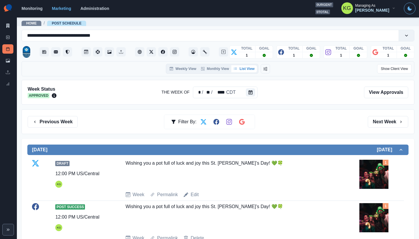
scroll to position [50, 0]
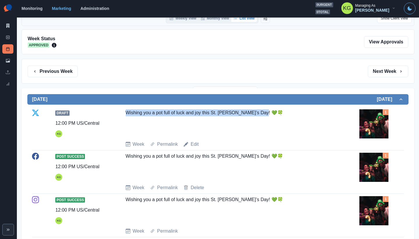
drag, startPoint x: 260, startPoint y: 112, endPoint x: 134, endPoint y: 108, distance: 126.0
click at [134, 108] on div "Draft 12:00 PM US/Central KG Wishing you a pot full of luck and joy this St. [P…" at bounding box center [218, 128] width 372 height 43
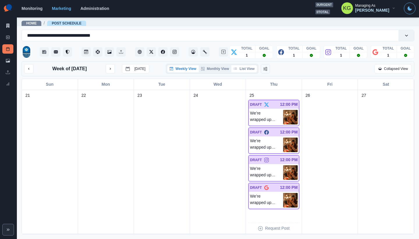
click at [246, 71] on button "List View" at bounding box center [244, 68] width 26 height 7
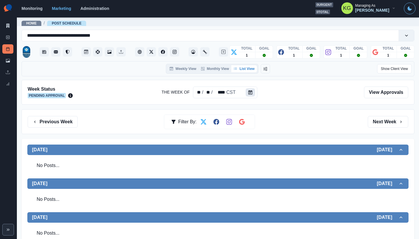
click at [249, 93] on icon "Calendar" at bounding box center [250, 92] width 4 height 4
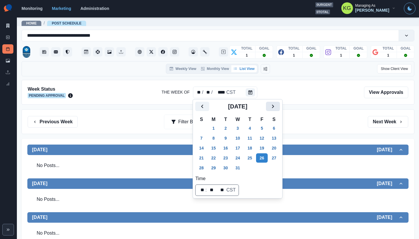
click at [280, 107] on button "Next" at bounding box center [273, 106] width 14 height 9
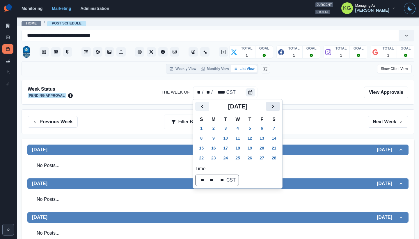
click at [280, 107] on button "Next" at bounding box center [273, 106] width 14 height 9
click at [226, 149] on button "17" at bounding box center [226, 147] width 12 height 9
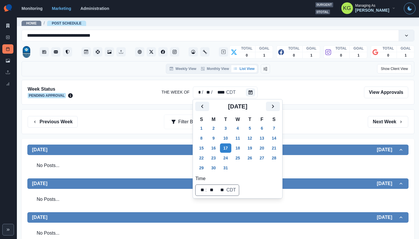
click at [332, 122] on div "Previous Week Filter By: Next Week" at bounding box center [218, 122] width 380 height 12
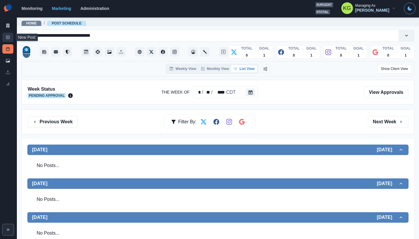
click at [5, 38] on link "New Post" at bounding box center [7, 37] width 11 height 9
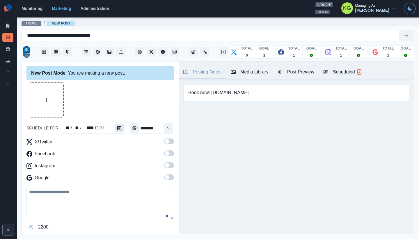
click at [118, 127] on icon "Calendar" at bounding box center [119, 128] width 4 height 4
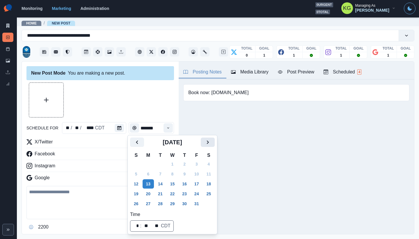
click at [210, 144] on icon "Next" at bounding box center [207, 141] width 7 height 7
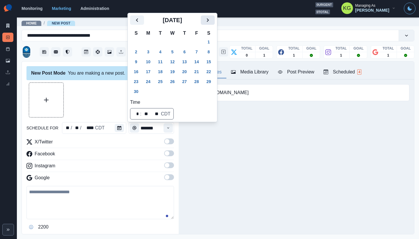
click at [209, 21] on icon "Next" at bounding box center [208, 19] width 2 height 3
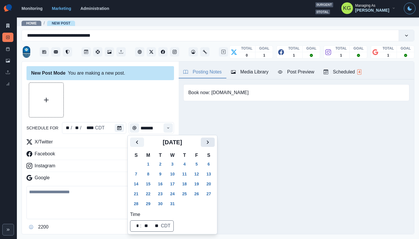
click at [211, 143] on icon "Next" at bounding box center [207, 141] width 7 height 7
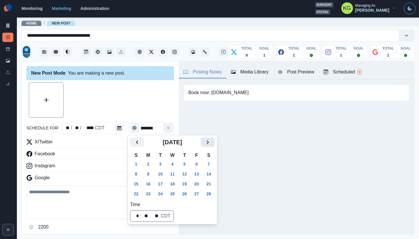
click at [211, 143] on icon "Next" at bounding box center [207, 141] width 7 height 7
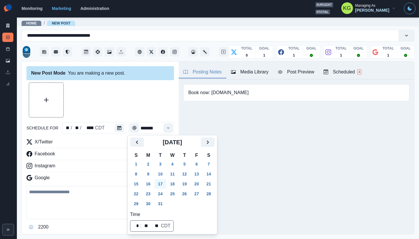
click at [164, 181] on button "17" at bounding box center [160, 183] width 12 height 9
click at [124, 107] on div at bounding box center [99, 99] width 147 height 35
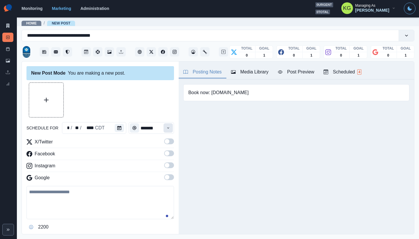
click at [163, 126] on button "Time" at bounding box center [167, 127] width 9 height 9
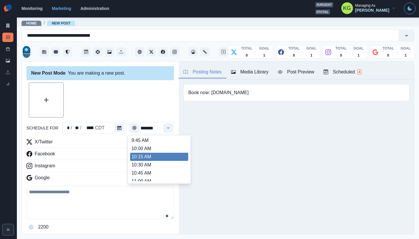
scroll to position [102, 0]
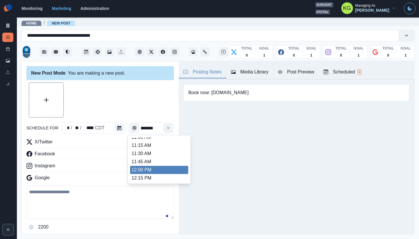
click at [151, 169] on li "12:00 PM" at bounding box center [159, 170] width 58 height 8
type input "********"
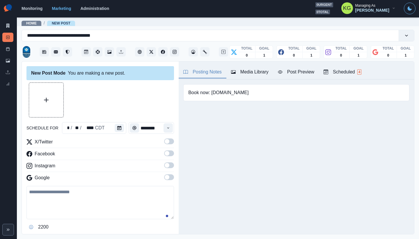
click at [168, 179] on span at bounding box center [169, 177] width 10 height 6
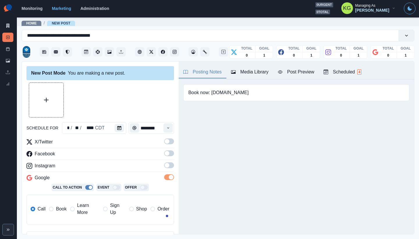
click at [167, 168] on label at bounding box center [169, 166] width 10 height 9
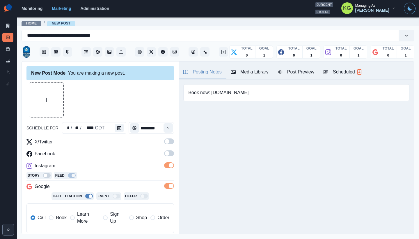
click at [165, 154] on span at bounding box center [169, 153] width 10 height 6
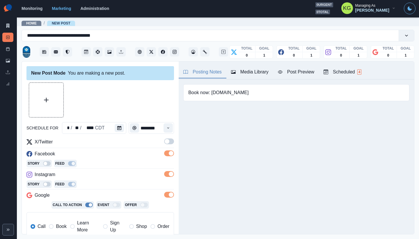
click at [166, 141] on span at bounding box center [169, 141] width 10 height 6
click at [62, 224] on span "Book" at bounding box center [61, 226] width 10 height 7
click at [261, 77] on button "Media Library" at bounding box center [249, 72] width 47 height 12
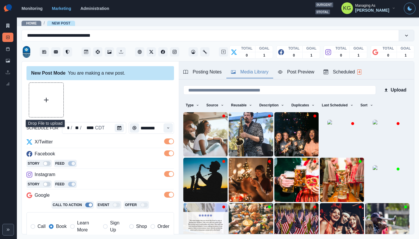
click at [43, 99] on button "Upload Media" at bounding box center [46, 100] width 34 height 34
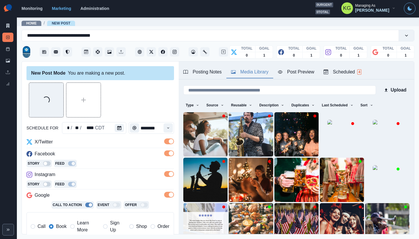
scroll to position [122, 0]
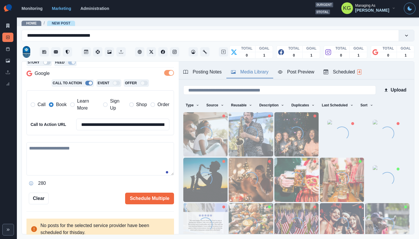
click at [120, 166] on textarea at bounding box center [99, 158] width 147 height 33
paste textarea "**********"
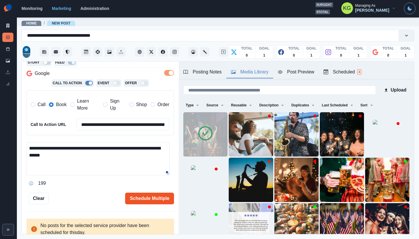
type textarea "**********"
click at [145, 197] on button "Schedule Multiple" at bounding box center [149, 198] width 49 height 12
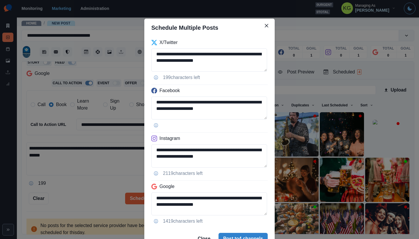
scroll to position [29, 0]
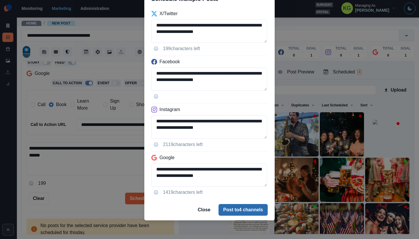
click at [245, 206] on button "Post to 4 channels" at bounding box center [242, 210] width 49 height 12
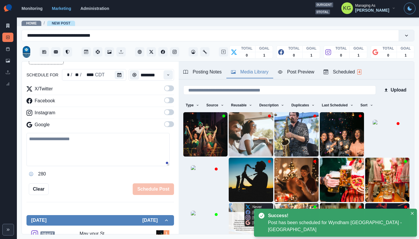
scroll to position [32, 0]
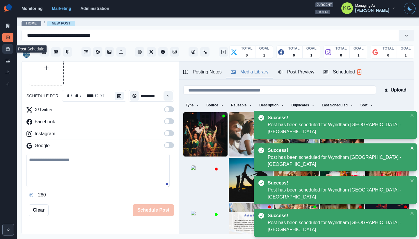
click at [7, 47] on icon at bounding box center [8, 49] width 4 height 4
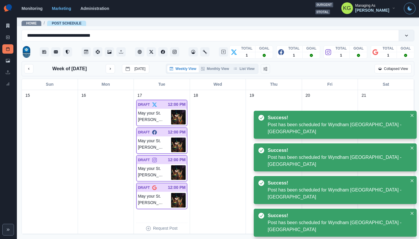
click at [245, 72] on div "Weekly View Monthly View List View" at bounding box center [212, 69] width 92 height 10
click at [244, 72] on button "List View" at bounding box center [244, 68] width 26 height 7
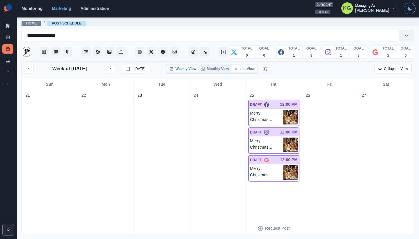
click at [242, 72] on button "List View" at bounding box center [244, 68] width 26 height 7
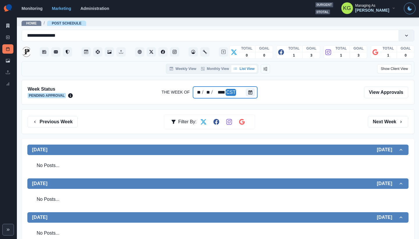
click at [255, 96] on div at bounding box center [252, 92] width 12 height 12
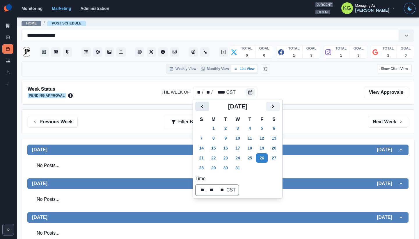
click at [205, 106] on icon "Previous" at bounding box center [202, 106] width 7 height 7
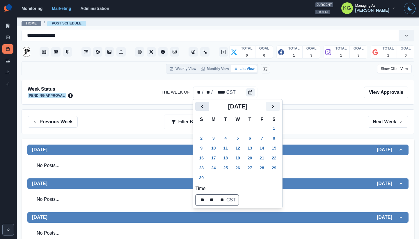
click at [205, 106] on icon "Previous" at bounding box center [202, 106] width 7 height 7
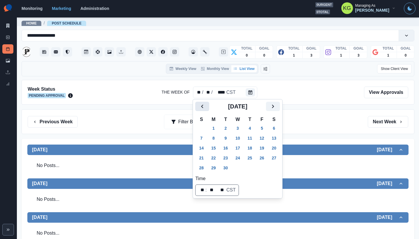
click at [205, 106] on icon "Previous" at bounding box center [202, 106] width 7 height 7
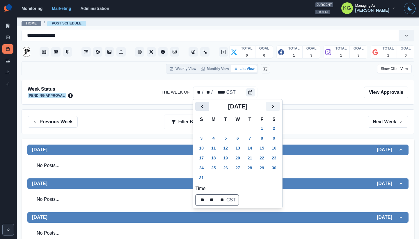
click at [205, 106] on icon "Previous" at bounding box center [202, 106] width 7 height 7
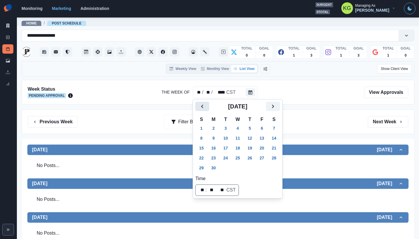
click at [205, 106] on icon "Previous" at bounding box center [202, 106] width 7 height 7
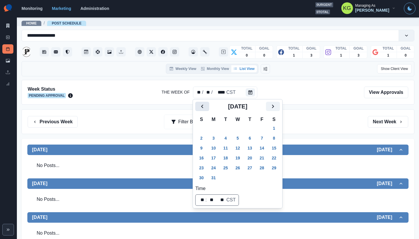
click at [205, 106] on icon "Previous" at bounding box center [202, 106] width 7 height 7
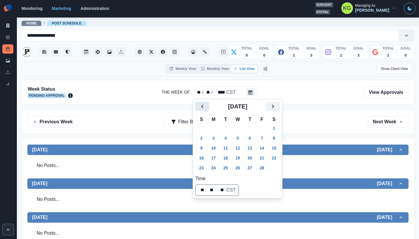
click at [205, 106] on icon "Previous" at bounding box center [202, 106] width 7 height 7
click at [266, 105] on h2 "[DATE]" at bounding box center [237, 106] width 57 height 7
click at [276, 106] on icon "Next" at bounding box center [272, 106] width 7 height 7
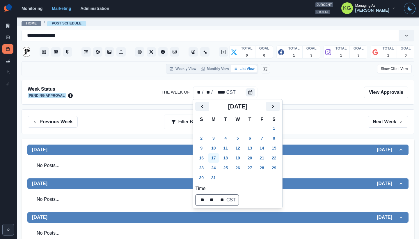
click at [212, 156] on button "17" at bounding box center [214, 157] width 12 height 9
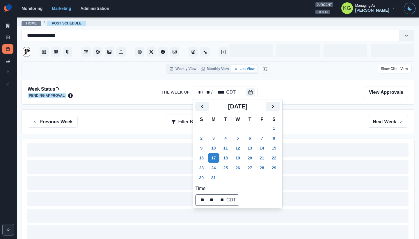
click at [301, 126] on div "Previous Week Filter By: Next Week" at bounding box center [218, 122] width 380 height 12
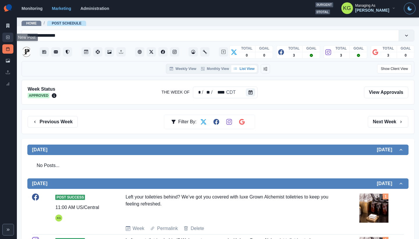
click at [8, 38] on icon at bounding box center [8, 37] width 4 height 4
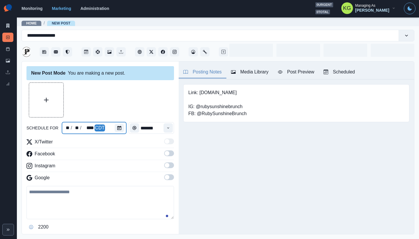
click at [123, 128] on div at bounding box center [121, 128] width 12 height 12
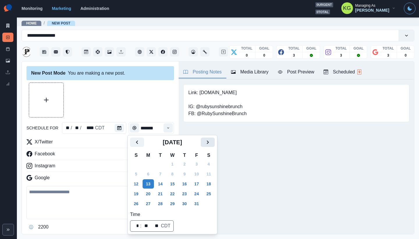
click at [208, 142] on button "Next" at bounding box center [208, 141] width 14 height 9
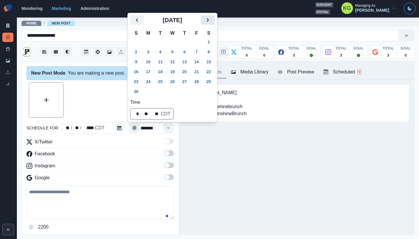
click at [213, 24] on button "Next" at bounding box center [208, 19] width 14 height 9
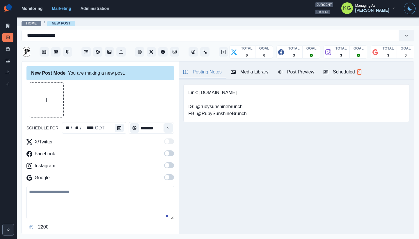
click at [126, 125] on div "schedule for ** / ** / **** CDT *******" at bounding box center [99, 128] width 147 height 12
click at [122, 128] on button "Calendar" at bounding box center [119, 128] width 9 height 8
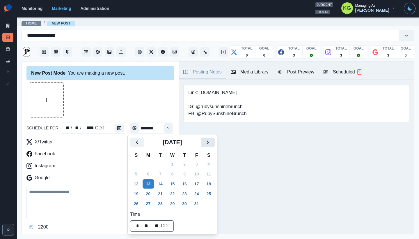
click at [211, 141] on icon "Next" at bounding box center [207, 141] width 7 height 7
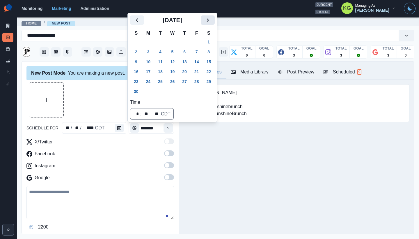
click at [215, 20] on button "Next" at bounding box center [208, 19] width 14 height 9
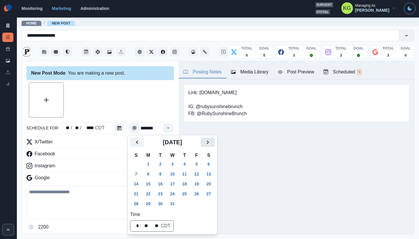
click at [210, 143] on icon "Next" at bounding box center [207, 141] width 7 height 7
click at [211, 145] on icon "Next" at bounding box center [207, 141] width 7 height 7
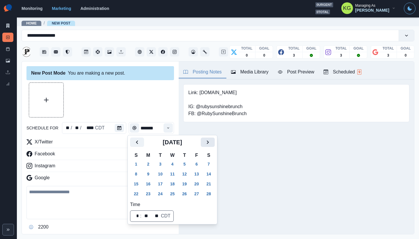
click at [211, 143] on icon "Next" at bounding box center [207, 141] width 7 height 7
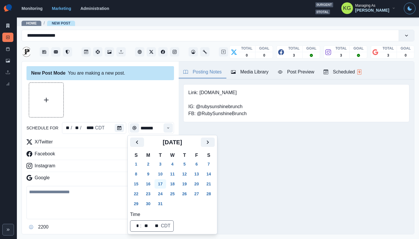
click at [160, 182] on button "17" at bounding box center [160, 183] width 12 height 9
click at [133, 108] on div at bounding box center [99, 99] width 147 height 35
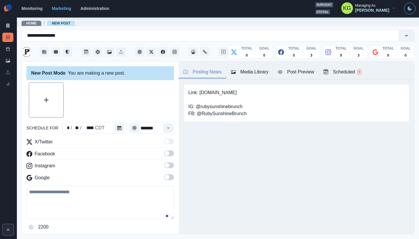
click at [169, 127] on div "Time" at bounding box center [168, 128] width 12 height 12
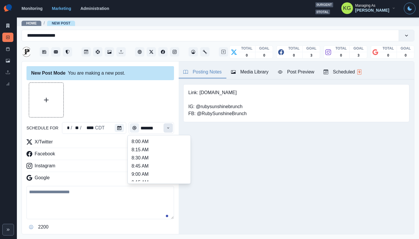
click at [166, 126] on icon "Time" at bounding box center [168, 128] width 4 height 4
click at [149, 159] on li "12:00 PM" at bounding box center [159, 160] width 58 height 8
type input "********"
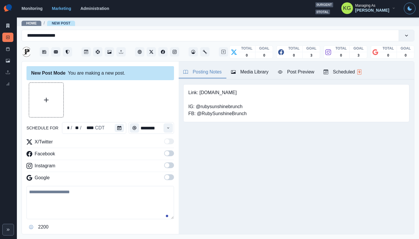
click at [166, 175] on span at bounding box center [169, 177] width 10 height 6
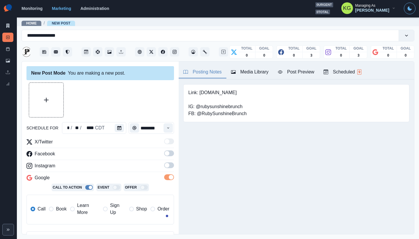
click at [163, 161] on div "X/Twitter Facebook Instagram Google Call To Action Event Offer Call Book Learn …" at bounding box center [99, 183] width 147 height 90
click at [165, 167] on span at bounding box center [169, 165] width 10 height 6
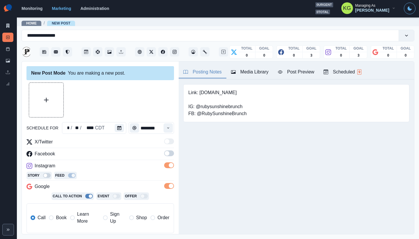
click at [165, 152] on span at bounding box center [169, 153] width 10 height 6
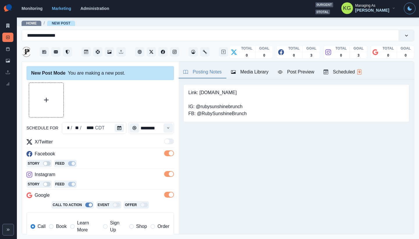
drag, startPoint x: 58, startPoint y: 225, endPoint x: 61, endPoint y: 217, distance: 8.4
click at [58, 225] on span "Book" at bounding box center [61, 226] width 10 height 7
click at [48, 106] on button "Upload Media" at bounding box center [46, 100] width 34 height 34
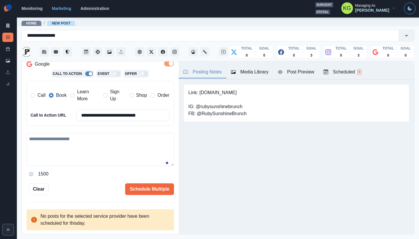
click at [129, 153] on textarea at bounding box center [99, 149] width 147 height 33
paste textarea "**********"
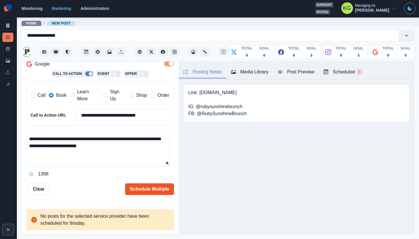
type textarea "**********"
click at [163, 188] on button "Schedule Multiple" at bounding box center [149, 189] width 49 height 12
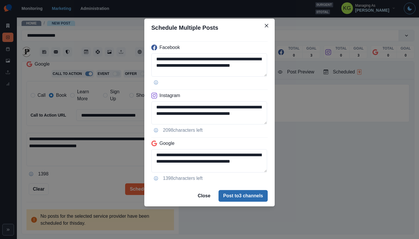
click at [239, 193] on button "Post to 3 channels" at bounding box center [242, 196] width 49 height 12
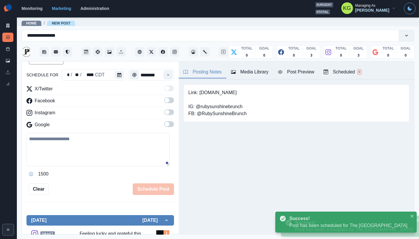
scroll to position [32, 0]
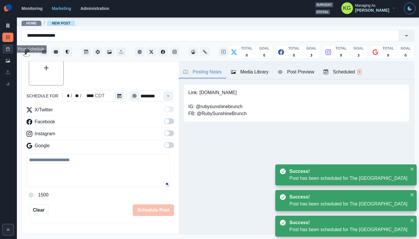
click at [10, 48] on icon at bounding box center [8, 49] width 4 height 4
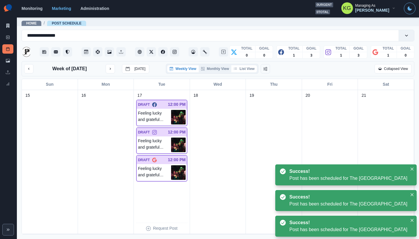
click at [247, 70] on button "List View" at bounding box center [244, 68] width 26 height 7
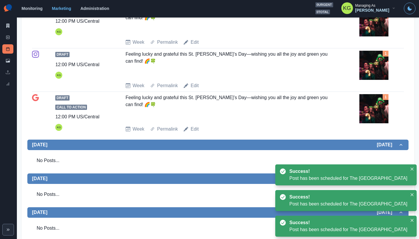
scroll to position [128, 0]
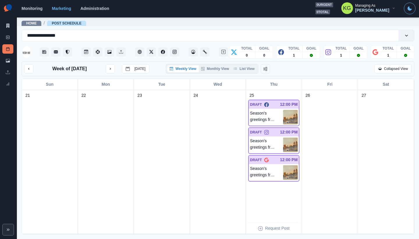
click at [243, 64] on div "Week of [DATE] [DATE] Weekly View Monthly View List View Collapsed View" at bounding box center [217, 69] width 387 height 10
click at [244, 68] on button "List View" at bounding box center [244, 68] width 26 height 7
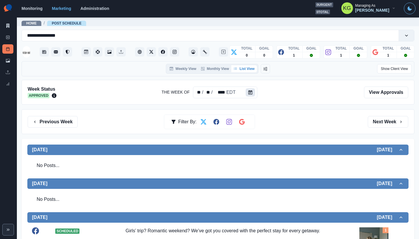
click at [252, 92] on button "Calendar" at bounding box center [250, 92] width 9 height 8
click at [199, 100] on div "Week Status Approved The Week Of ** / ** / **** EDT View Approvals" at bounding box center [218, 92] width 393 height 25
click at [257, 89] on div at bounding box center [252, 92] width 12 height 12
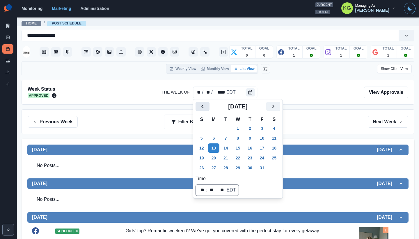
click at [204, 106] on icon "Previous" at bounding box center [202, 106] width 7 height 7
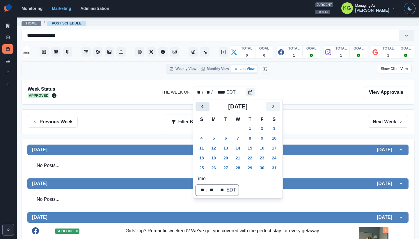
click at [204, 106] on icon "Previous" at bounding box center [202, 106] width 7 height 7
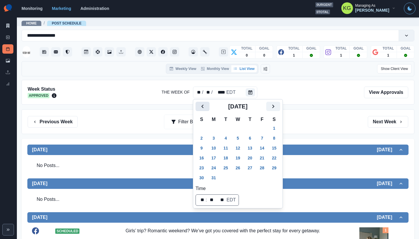
click at [204, 106] on icon "Previous" at bounding box center [202, 106] width 7 height 7
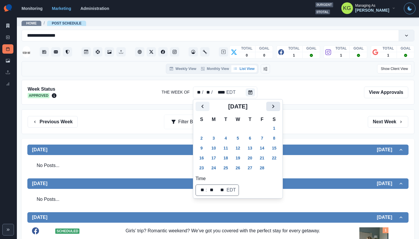
click at [274, 107] on icon "Next" at bounding box center [273, 106] width 7 height 7
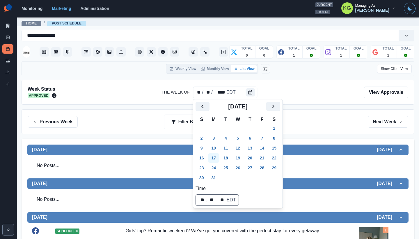
click at [215, 158] on button "17" at bounding box center [214, 157] width 12 height 9
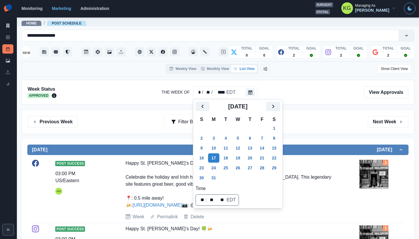
click at [314, 102] on div "Week Status Approved The Week Of * / ** / **** EDT View Approvals" at bounding box center [218, 92] width 393 height 25
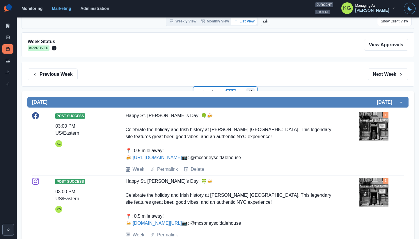
scroll to position [35, 0]
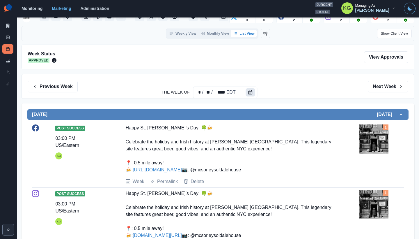
click at [251, 93] on icon "Calendar" at bounding box center [250, 92] width 4 height 4
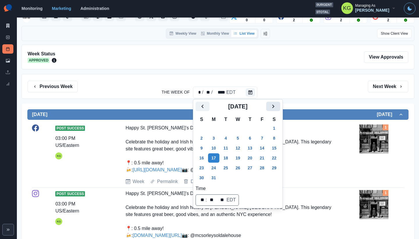
click at [275, 106] on icon "Next" at bounding box center [273, 106] width 7 height 7
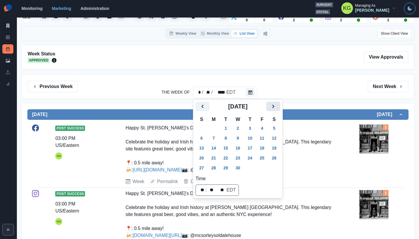
click at [275, 106] on icon "Next" at bounding box center [273, 106] width 7 height 7
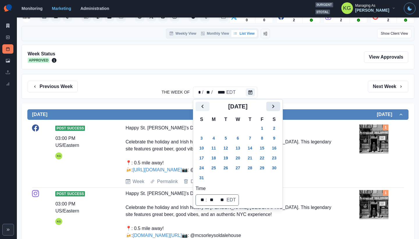
click at [275, 106] on icon "Next" at bounding box center [273, 106] width 7 height 7
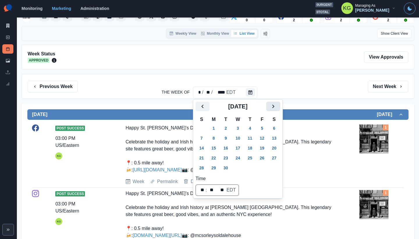
click at [275, 106] on icon "Next" at bounding box center [273, 106] width 7 height 7
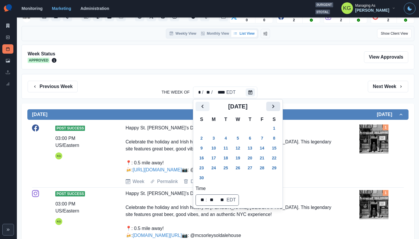
click at [275, 106] on icon "Next" at bounding box center [273, 106] width 7 height 7
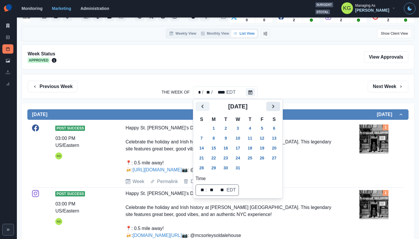
click at [275, 106] on icon "Next" at bounding box center [273, 106] width 7 height 7
click at [229, 145] on button "17" at bounding box center [226, 147] width 12 height 9
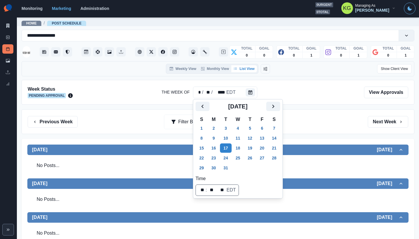
click at [321, 105] on div "Week Status Pending Approval The Week Of * / ** / **** EDT View Approvals Previ…" at bounding box center [218, 233] width 393 height 307
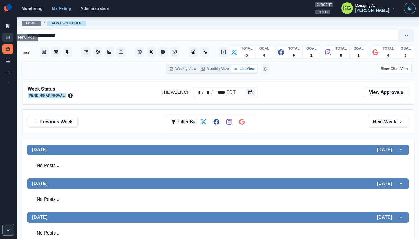
click at [8, 34] on link "New Post" at bounding box center [7, 37] width 11 height 9
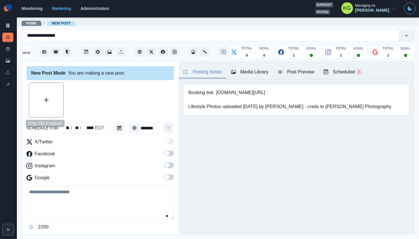
click at [45, 93] on button "Upload Media" at bounding box center [46, 100] width 34 height 34
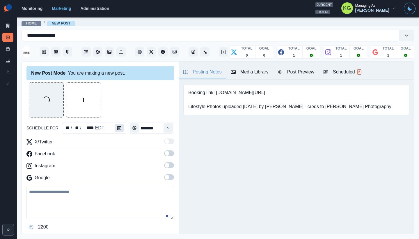
click at [119, 127] on button "Calendar" at bounding box center [119, 128] width 9 height 8
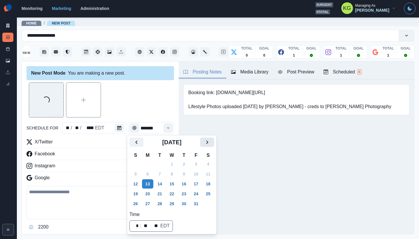
click at [211, 145] on icon "Next" at bounding box center [207, 141] width 7 height 7
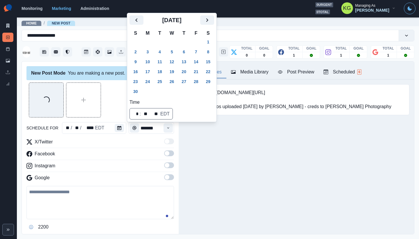
click at [210, 26] on div "[DATE]" at bounding box center [171, 22] width 85 height 14
click at [210, 22] on icon "Next" at bounding box center [207, 20] width 7 height 7
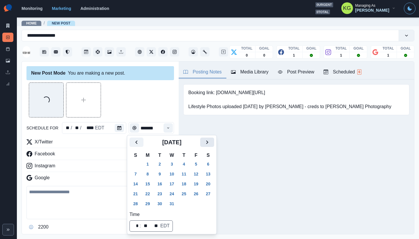
click at [214, 144] on button "Next" at bounding box center [207, 141] width 14 height 9
click at [211, 142] on icon "Next" at bounding box center [207, 141] width 7 height 7
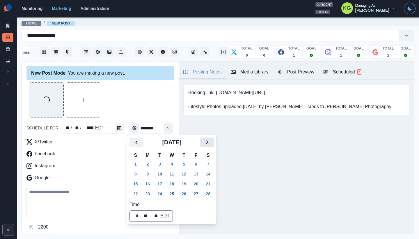
click at [214, 140] on button "Next" at bounding box center [207, 141] width 14 height 9
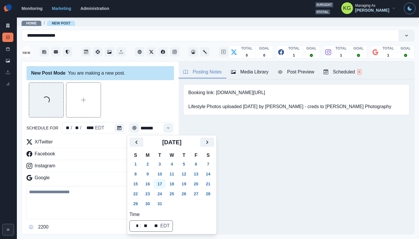
click at [157, 183] on button "17" at bounding box center [160, 183] width 12 height 9
click at [121, 108] on div "Loading..." at bounding box center [99, 99] width 147 height 35
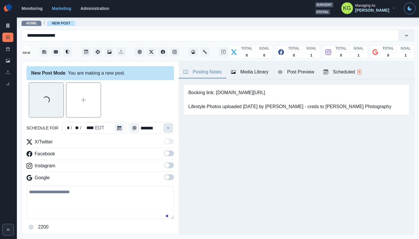
click at [166, 127] on icon "Time" at bounding box center [168, 128] width 4 height 4
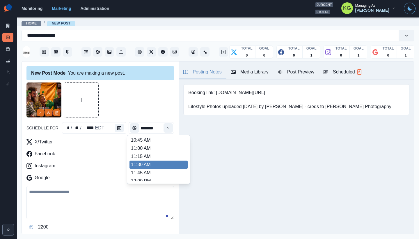
scroll to position [99, 0]
click at [148, 170] on li "12:00 PM" at bounding box center [158, 173] width 58 height 8
type input "********"
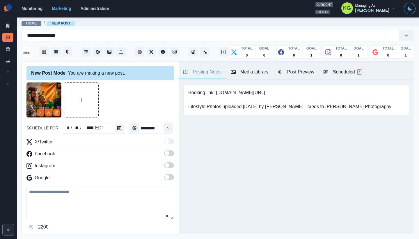
drag, startPoint x: 164, startPoint y: 177, endPoint x: 164, endPoint y: 170, distance: 6.4
click at [165, 177] on span at bounding box center [167, 177] width 5 height 5
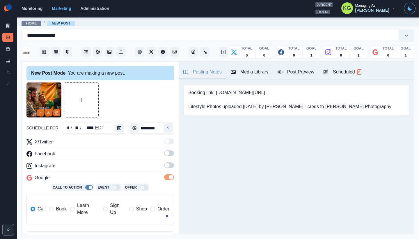
click at [164, 169] on label at bounding box center [169, 166] width 10 height 9
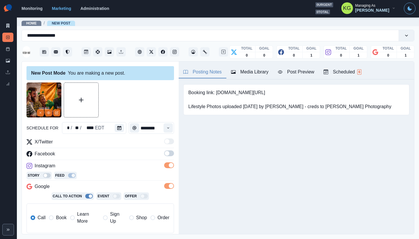
click at [165, 154] on span at bounding box center [167, 153] width 5 height 5
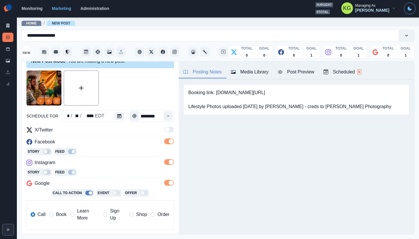
scroll to position [24, 0]
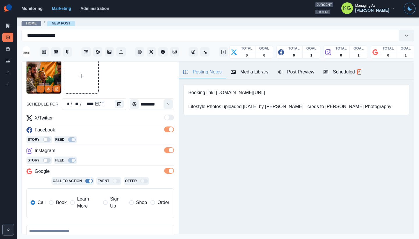
drag, startPoint x: 61, startPoint y: 204, endPoint x: 73, endPoint y: 192, distance: 17.3
click at [61, 204] on span "Book" at bounding box center [61, 202] width 10 height 7
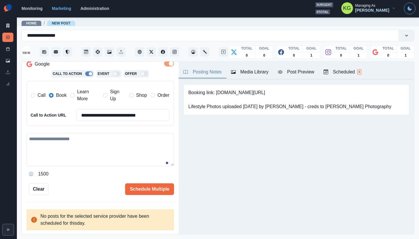
click at [95, 154] on textarea at bounding box center [99, 149] width 147 height 33
paste textarea "**********"
click at [52, 144] on textarea "**********" at bounding box center [97, 149] width 143 height 33
click at [66, 146] on textarea "**********" at bounding box center [97, 149] width 143 height 33
type textarea "**********"
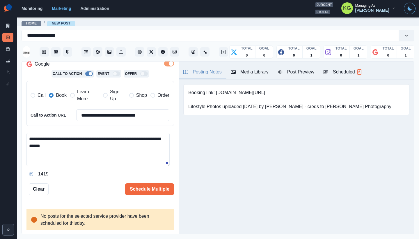
click at [48, 166] on div "**********" at bounding box center [99, 156] width 147 height 46
click at [33, 171] on button "Opens Emoji Picker" at bounding box center [30, 173] width 9 height 9
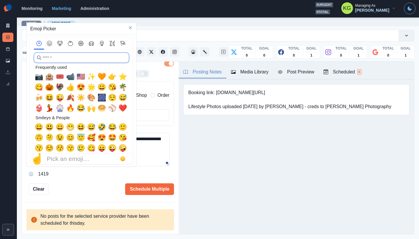
click at [65, 56] on input "search" at bounding box center [81, 57] width 95 height 10
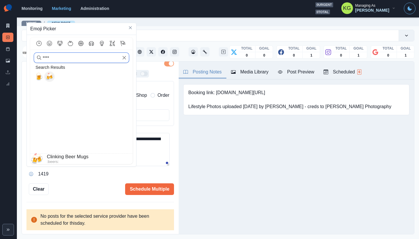
type input "****"
click at [49, 79] on span "🍻" at bounding box center [49, 76] width 9 height 8
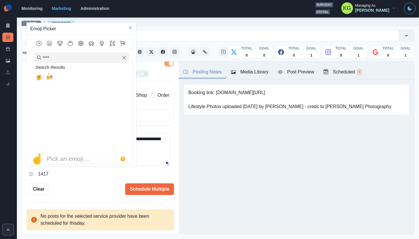
click at [151, 153] on textarea "**********" at bounding box center [97, 149] width 143 height 33
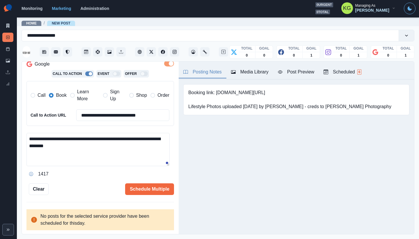
drag, startPoint x: 53, startPoint y: 145, endPoint x: 55, endPoint y: 152, distance: 7.3
click at [52, 145] on textarea "**********" at bounding box center [97, 149] width 143 height 33
type textarea "**********"
click at [154, 189] on button "Schedule Multiple" at bounding box center [149, 189] width 49 height 12
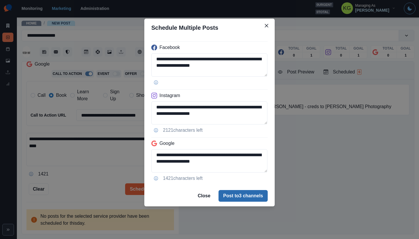
click at [258, 199] on button "Post to 3 channels" at bounding box center [242, 196] width 49 height 12
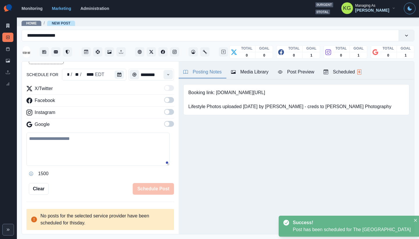
scroll to position [53, 0]
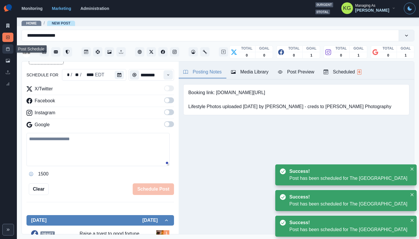
click at [8, 46] on link "Post Schedule" at bounding box center [7, 48] width 11 height 9
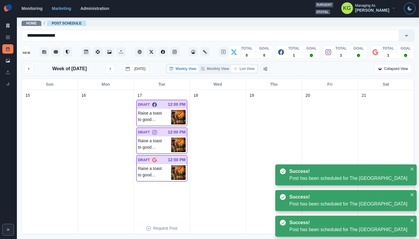
click at [249, 69] on button "List View" at bounding box center [244, 68] width 26 height 7
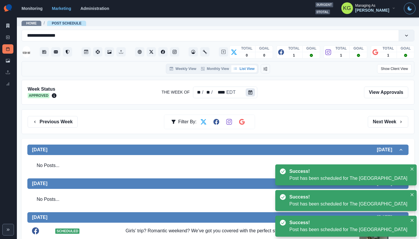
click at [253, 89] on button "Calendar" at bounding box center [250, 92] width 9 height 8
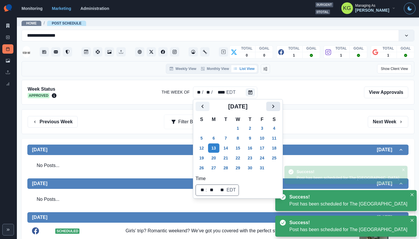
click at [274, 106] on icon "Next" at bounding box center [273, 105] width 2 height 3
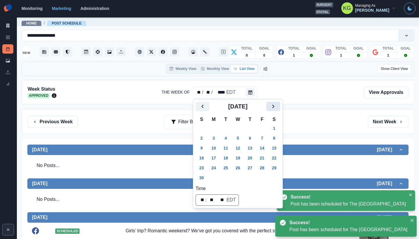
click at [274, 106] on icon "Next" at bounding box center [273, 105] width 2 height 3
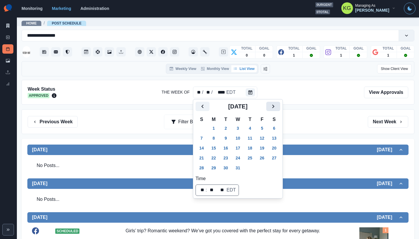
click at [277, 105] on icon "Next" at bounding box center [273, 106] width 7 height 7
drag, startPoint x: 279, startPoint y: 111, endPoint x: 273, endPoint y: 115, distance: 6.9
click at [279, 111] on div "[DATE]" at bounding box center [237, 109] width 85 height 14
click at [277, 108] on icon "Next" at bounding box center [273, 106] width 7 height 7
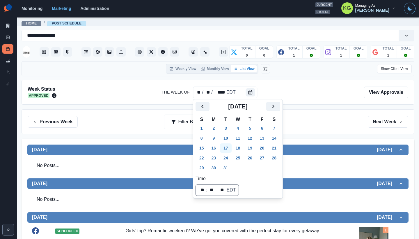
click at [229, 145] on button "17" at bounding box center [226, 147] width 12 height 9
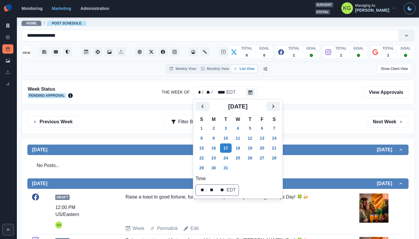
click at [322, 127] on div "Previous Week Filter By: Next Week" at bounding box center [218, 121] width 393 height 25
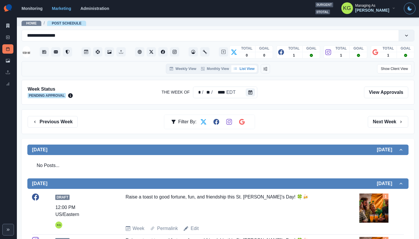
scroll to position [111, 0]
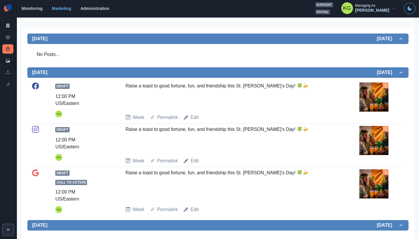
click at [380, 178] on img at bounding box center [373, 183] width 29 height 29
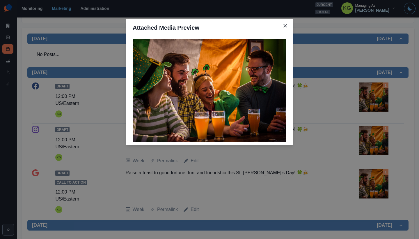
click at [347, 108] on div "Attached Media Preview" at bounding box center [209, 119] width 419 height 239
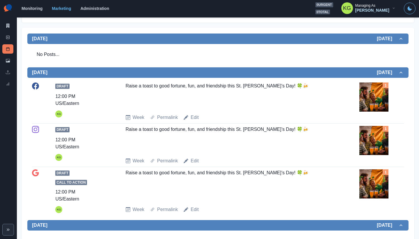
scroll to position [0, 0]
